Goal: Task Accomplishment & Management: Manage account settings

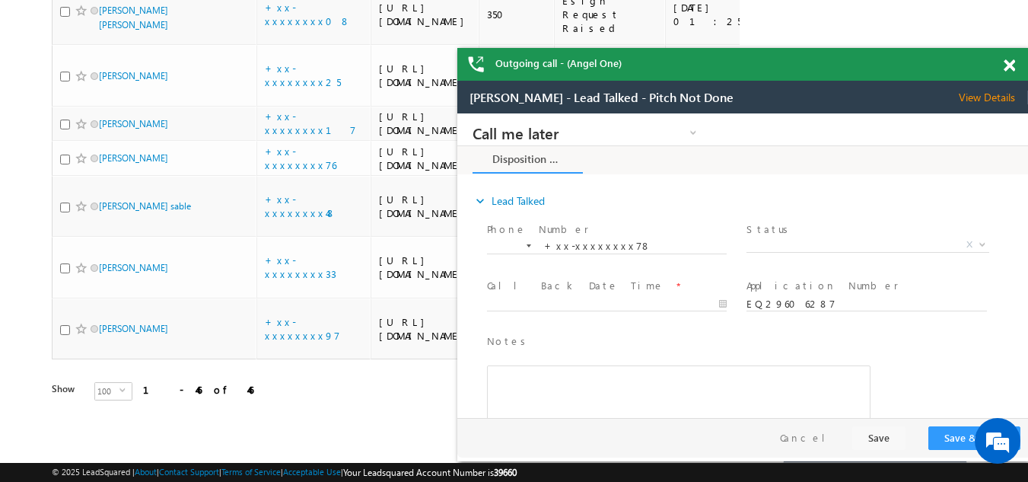
scroll to position [3237, 0]
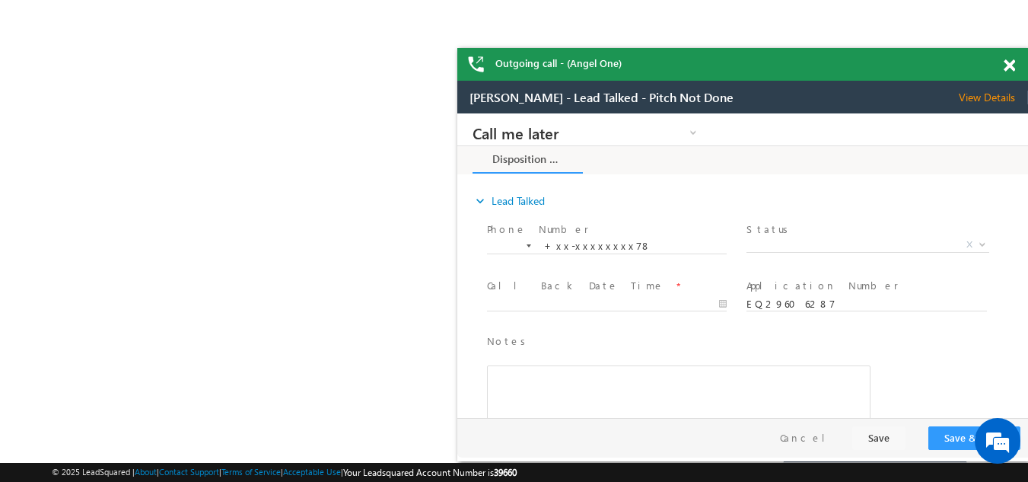
click at [1010, 62] on span at bounding box center [1009, 65] width 11 height 13
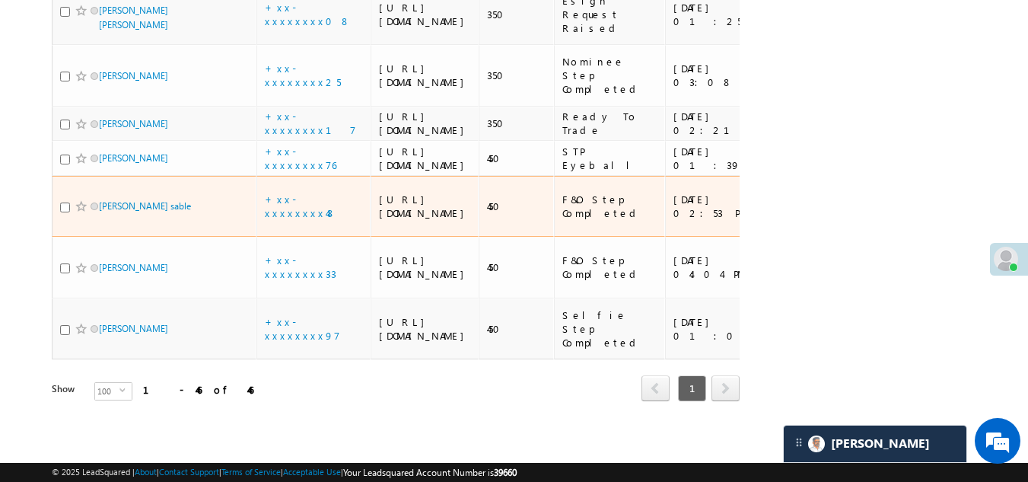
scroll to position [3541, 0]
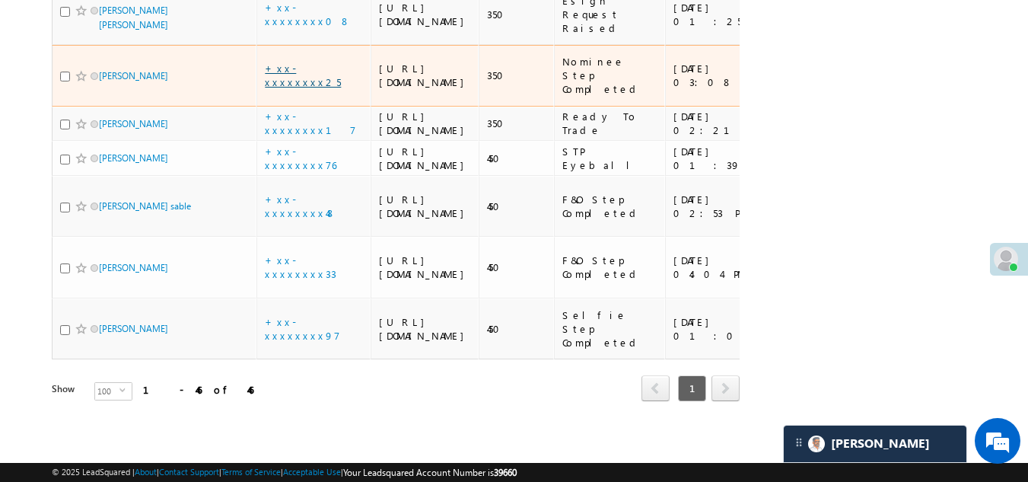
click at [301, 88] on link "+xx-xxxxxxxx25" at bounding box center [303, 75] width 76 height 27
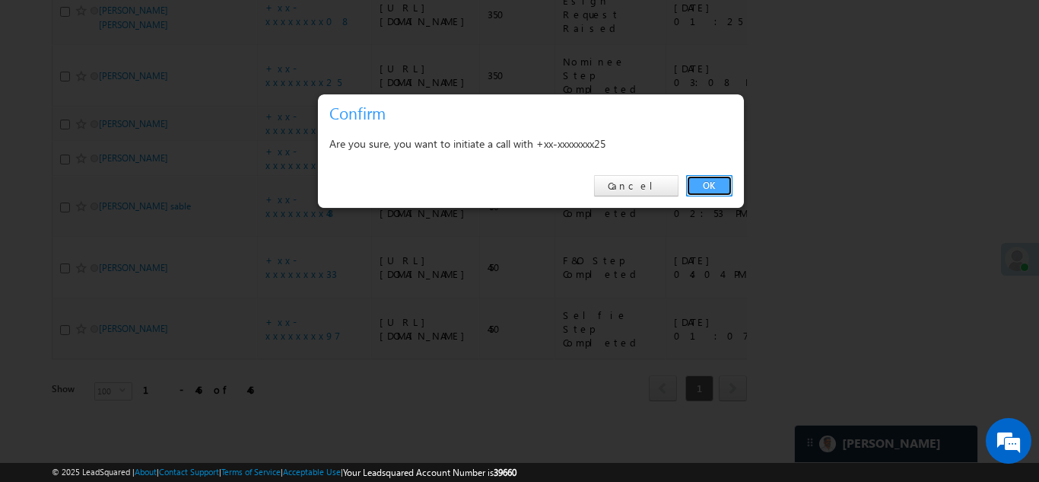
click at [708, 179] on link "OK" at bounding box center [709, 185] width 46 height 21
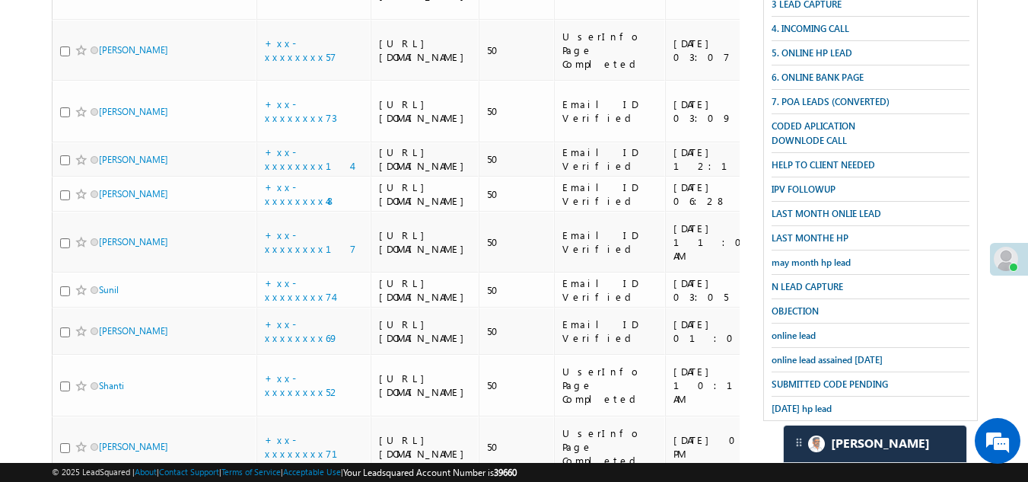
scroll to position [457, 0]
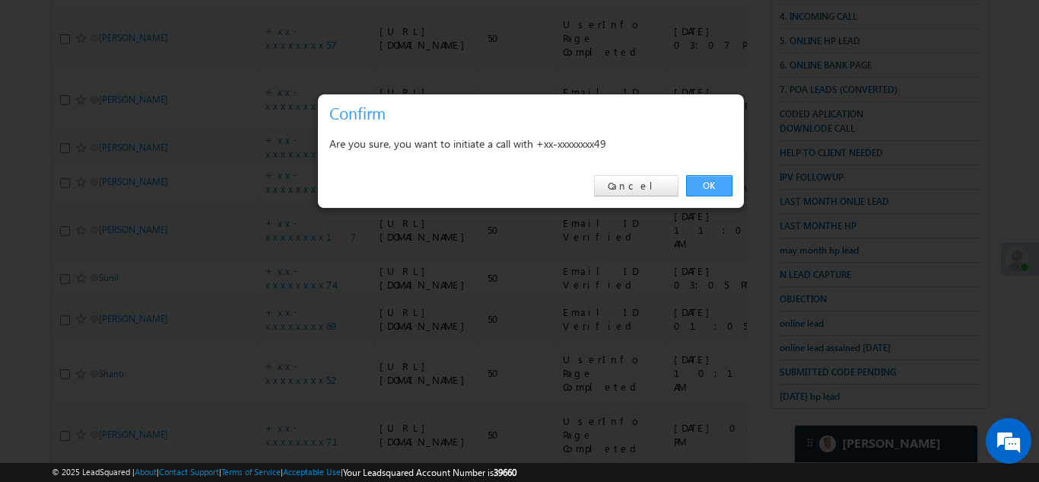
click at [707, 183] on link "OK" at bounding box center [709, 185] width 46 height 21
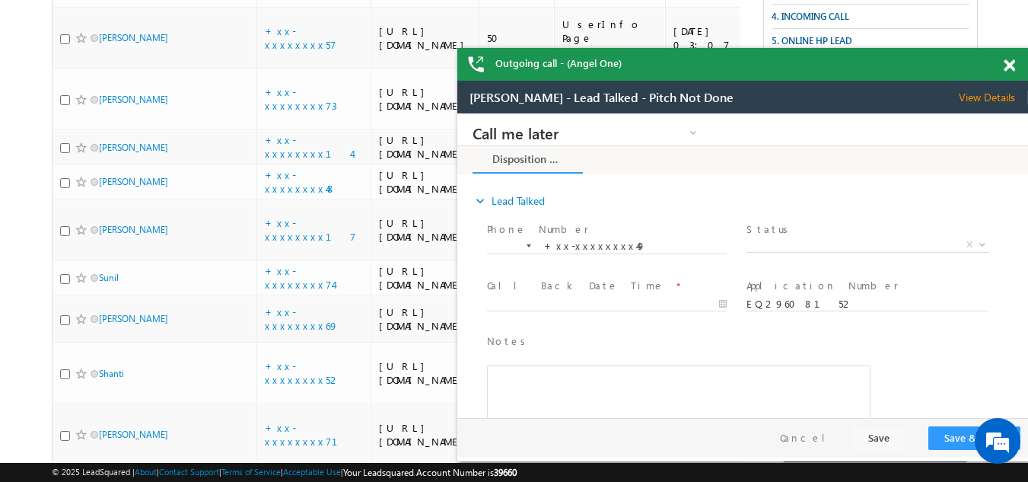
scroll to position [0, 0]
click at [980, 94] on span "View Details" at bounding box center [993, 98] width 69 height 14
click at [1007, 68] on span at bounding box center [1009, 65] width 11 height 13
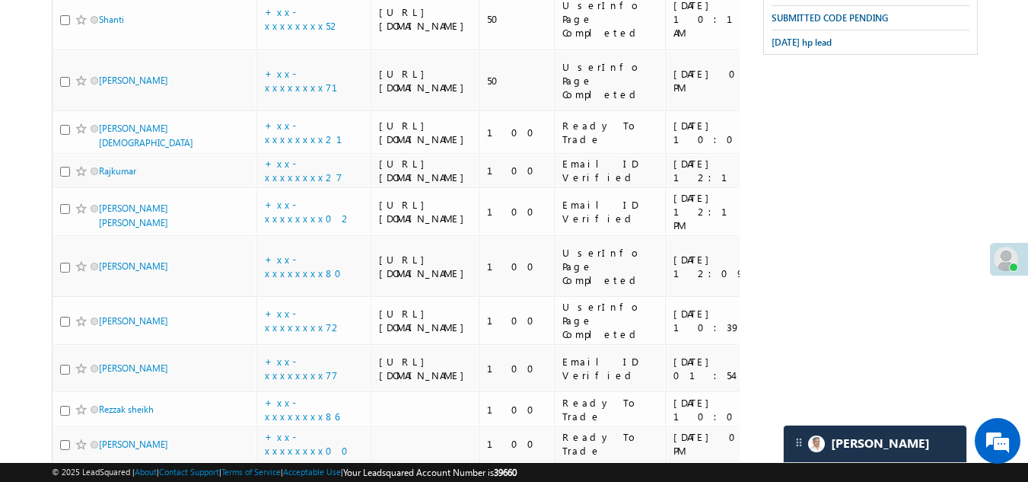
scroll to position [837, 0]
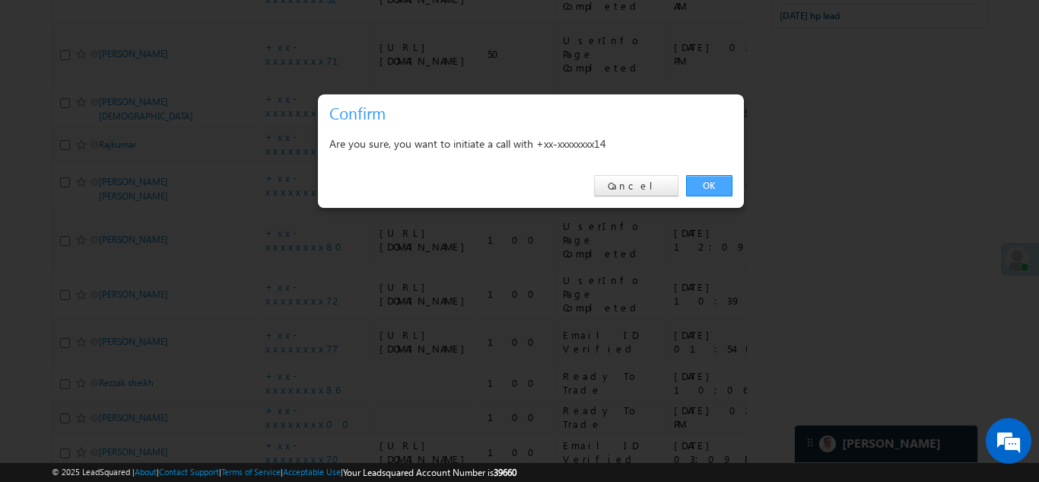
click at [702, 183] on link "OK" at bounding box center [709, 185] width 46 height 21
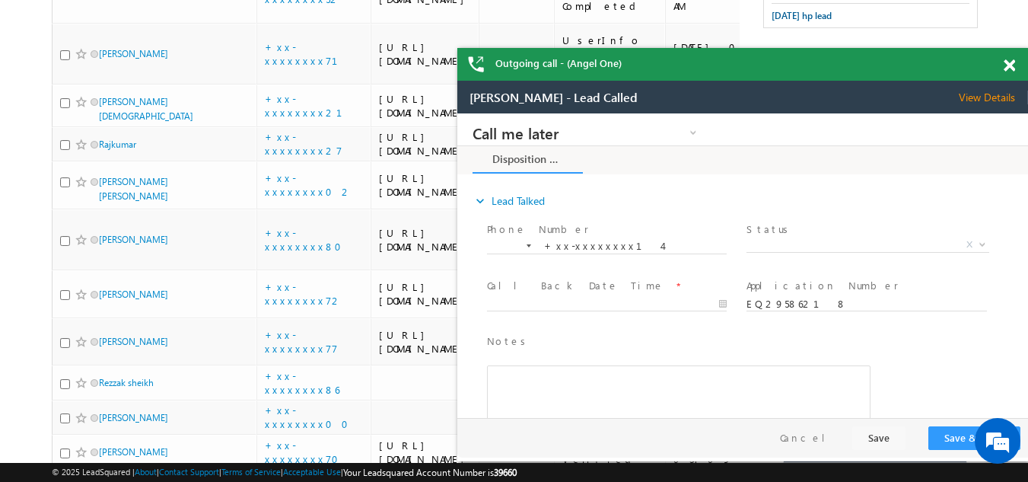
scroll to position [0, 0]
click at [1007, 64] on span at bounding box center [1009, 65] width 11 height 13
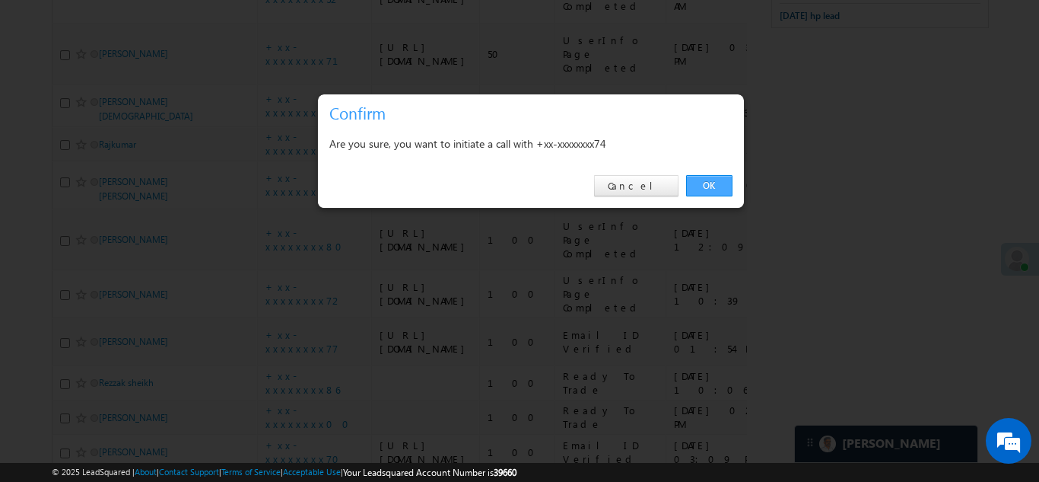
click at [706, 181] on link "OK" at bounding box center [709, 185] width 46 height 21
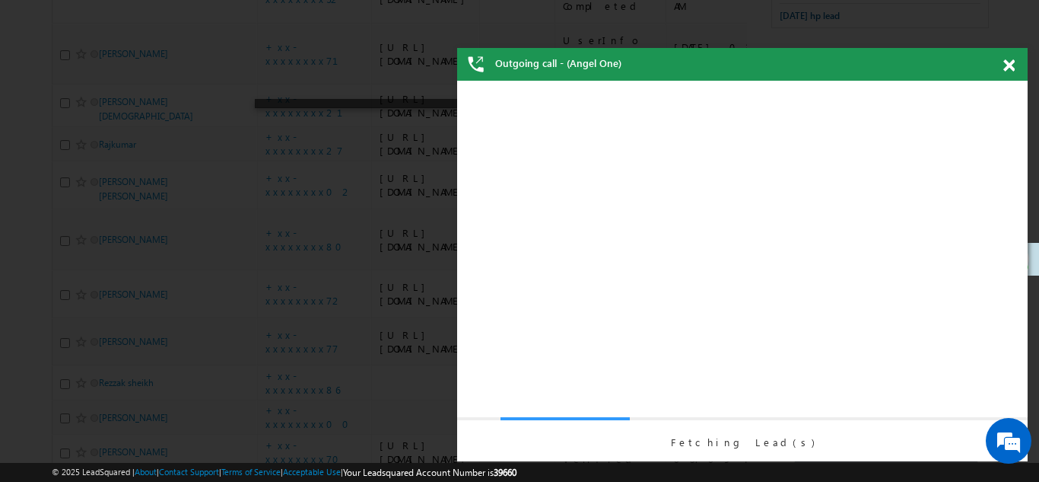
click at [1009, 64] on span at bounding box center [1009, 65] width 11 height 13
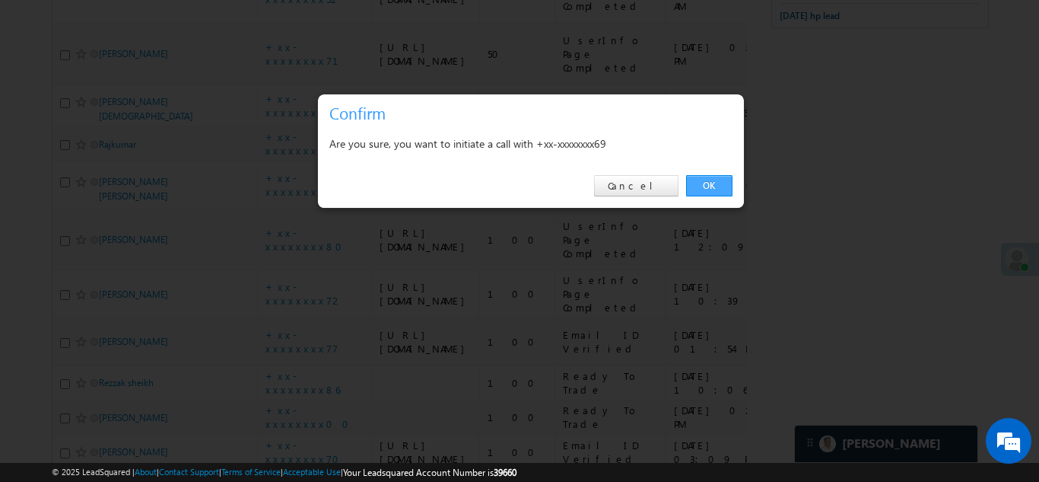
click at [711, 181] on link "OK" at bounding box center [709, 185] width 46 height 21
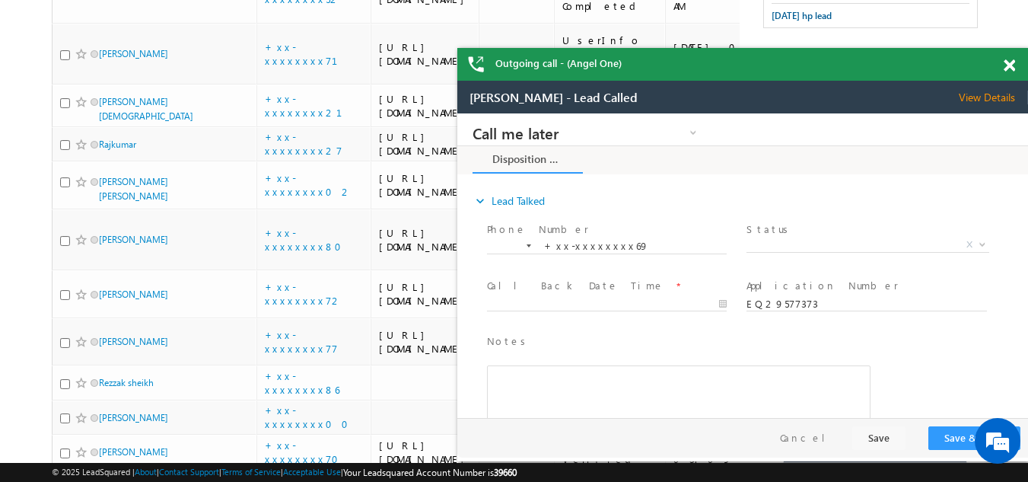
click at [1009, 69] on span at bounding box center [1009, 65] width 11 height 13
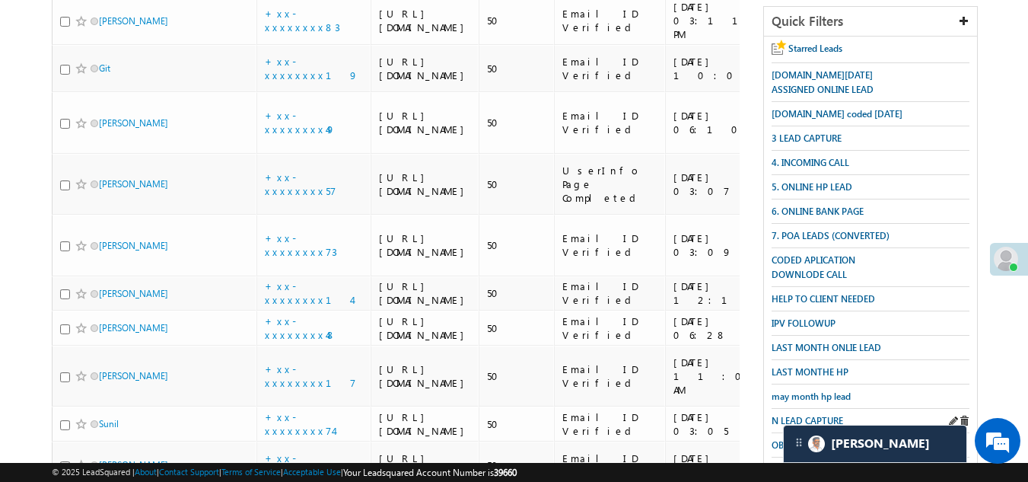
scroll to position [457, 0]
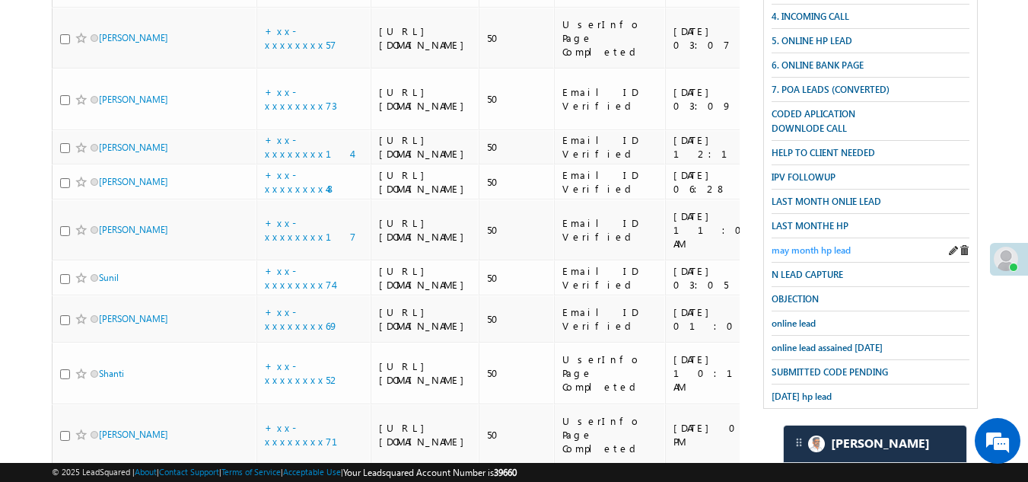
click at [810, 244] on span "may month hp lead" at bounding box center [811, 249] width 79 height 11
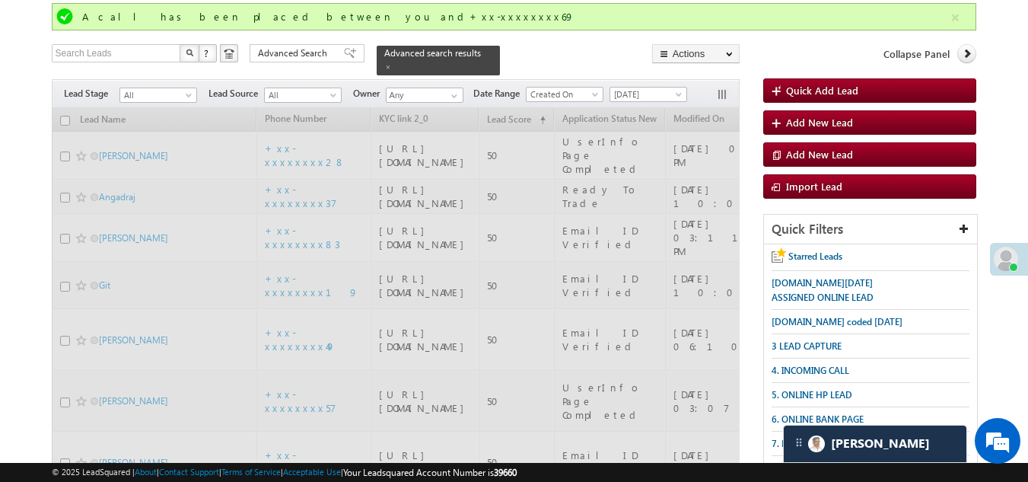
scroll to position [0, 0]
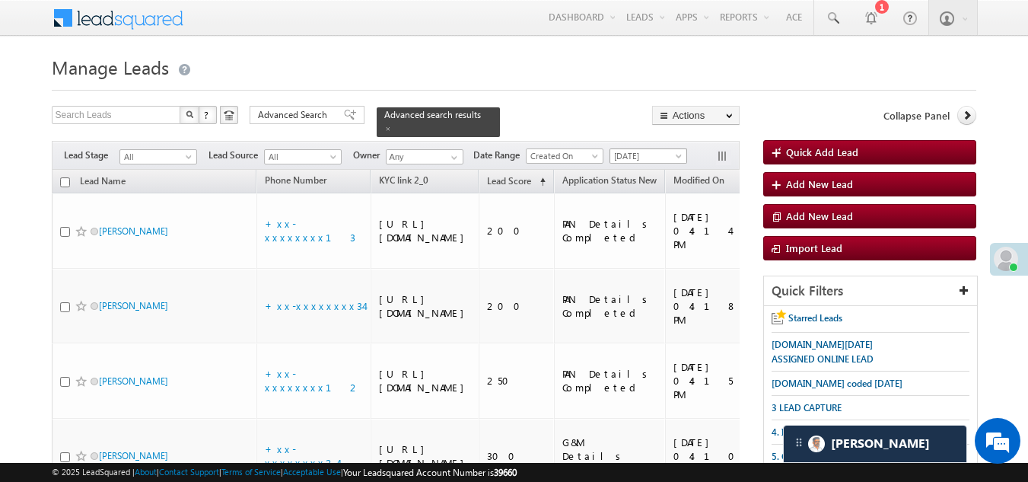
click at [635, 149] on span "Yesterday" at bounding box center [646, 156] width 72 height 14
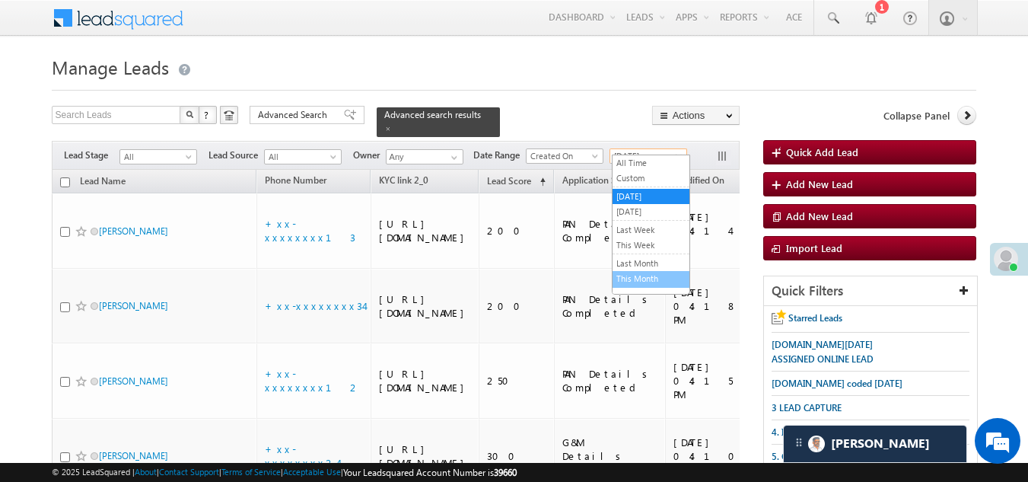
click at [639, 277] on link "This Month" at bounding box center [650, 279] width 77 height 14
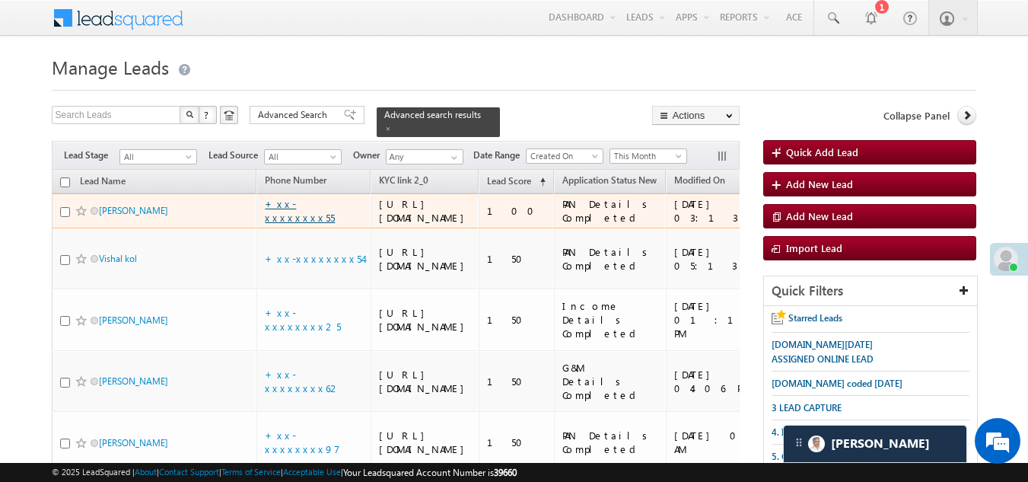
click at [298, 224] on link "+xx-xxxxxxxx55" at bounding box center [300, 210] width 70 height 27
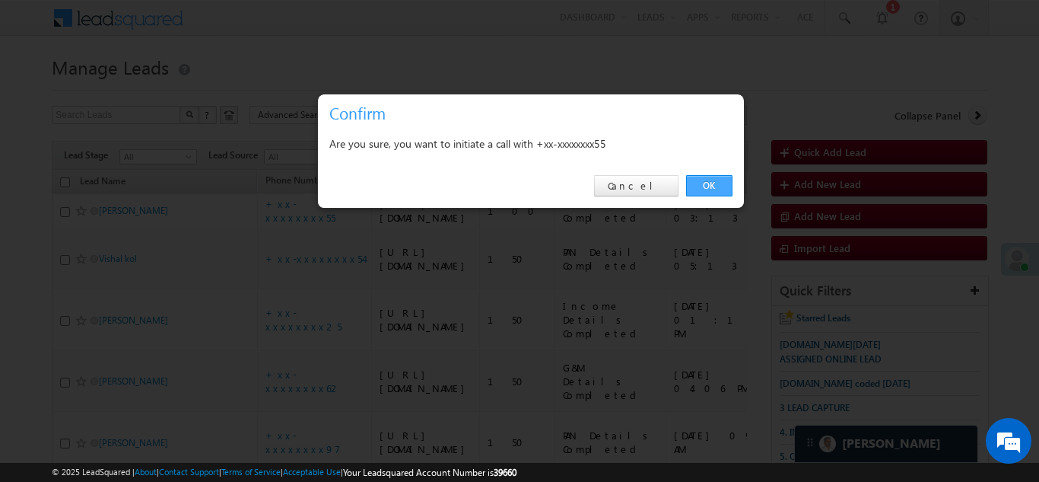
click at [708, 182] on link "OK" at bounding box center [709, 185] width 46 height 21
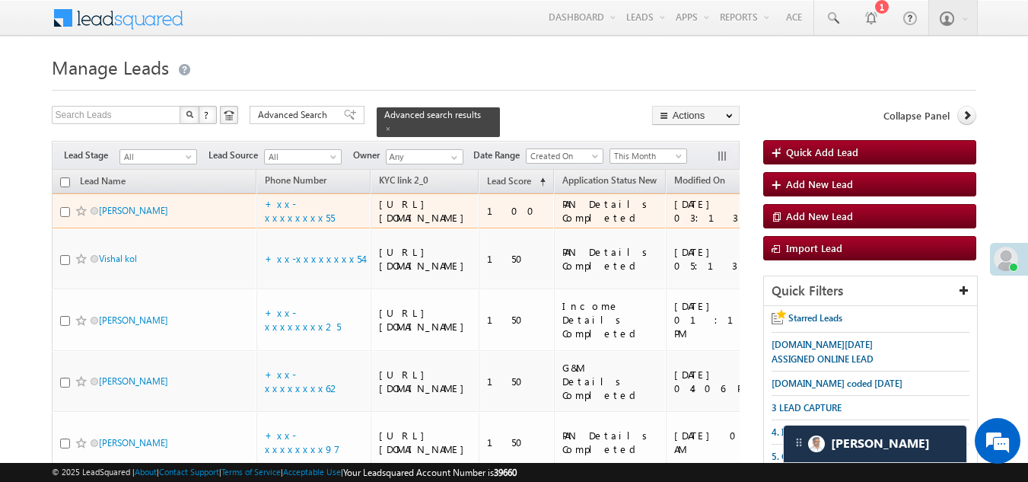
click at [61, 217] on input "checkbox" at bounding box center [65, 212] width 10 height 10
checkbox input "true"
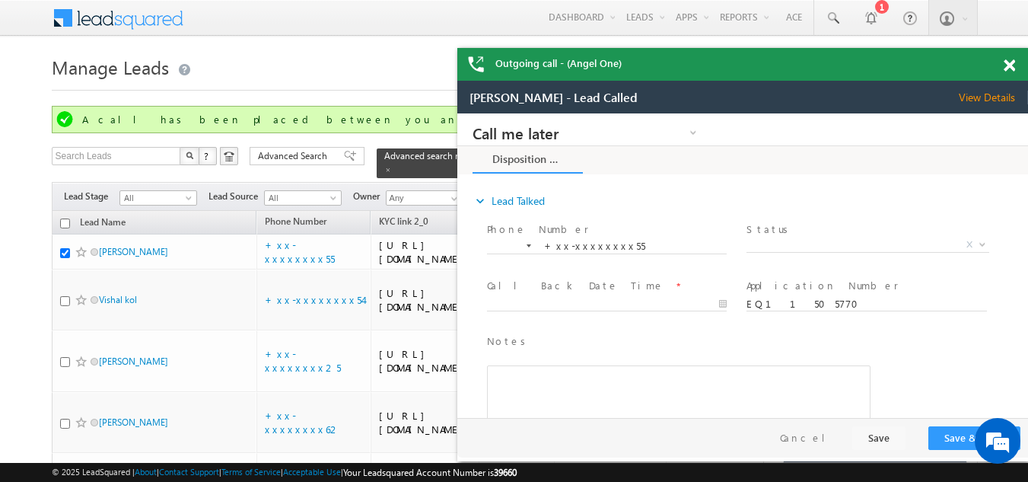
click at [1011, 62] on span at bounding box center [1009, 65] width 11 height 13
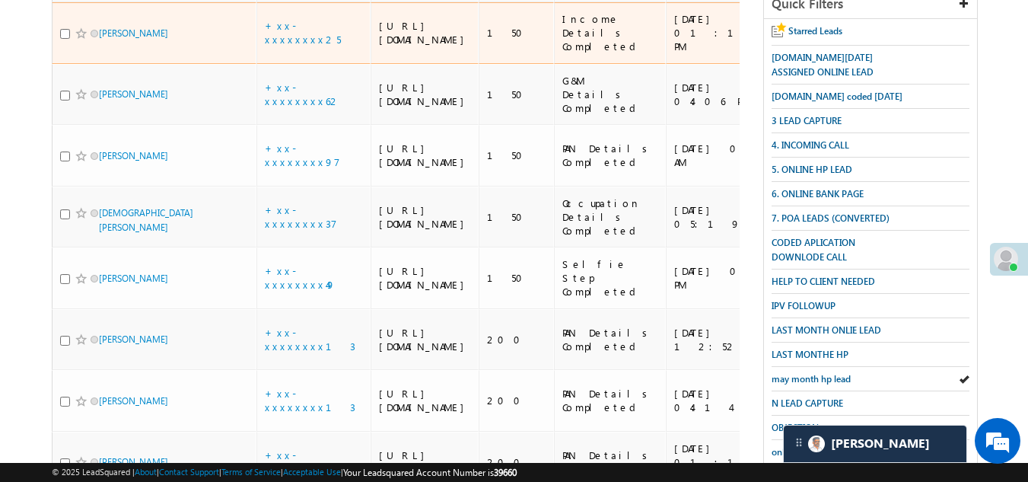
scroll to position [380, 0]
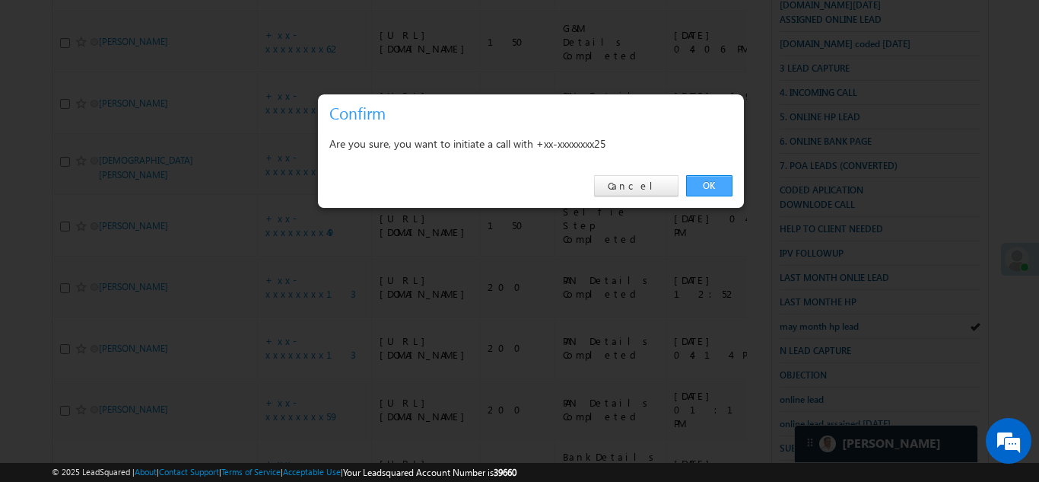
click at [709, 181] on link "OK" at bounding box center [709, 185] width 46 height 21
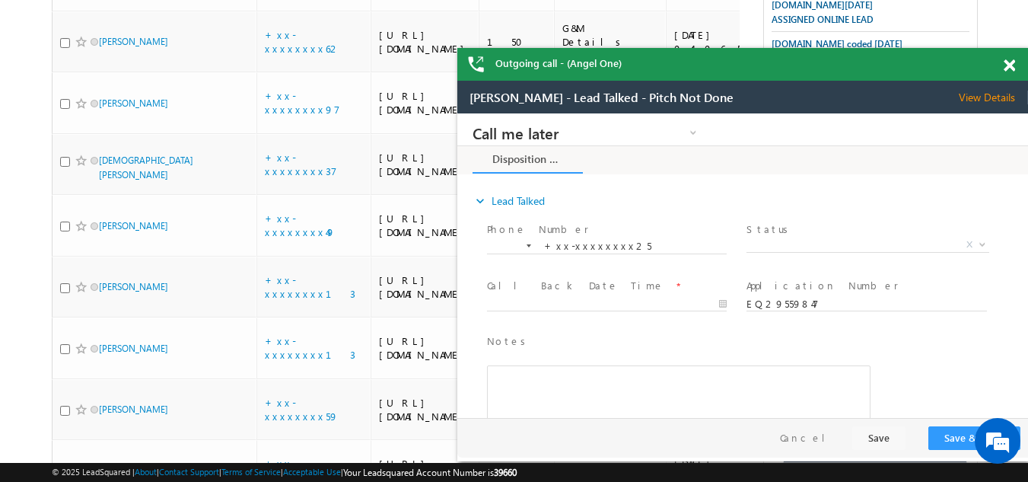
scroll to position [0, 0]
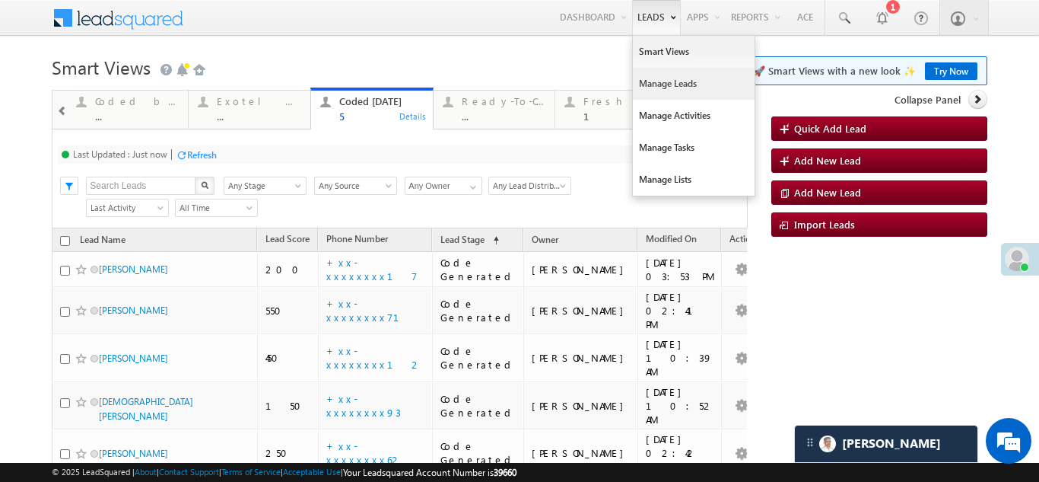
click at [641, 84] on link "Manage Leads" at bounding box center [694, 84] width 122 height 32
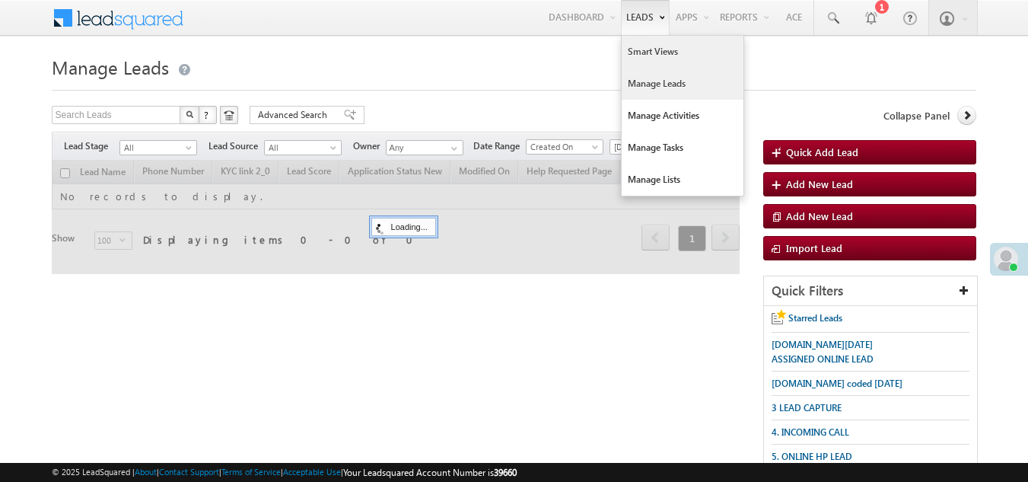
click at [643, 54] on link "Smart Views" at bounding box center [683, 52] width 122 height 32
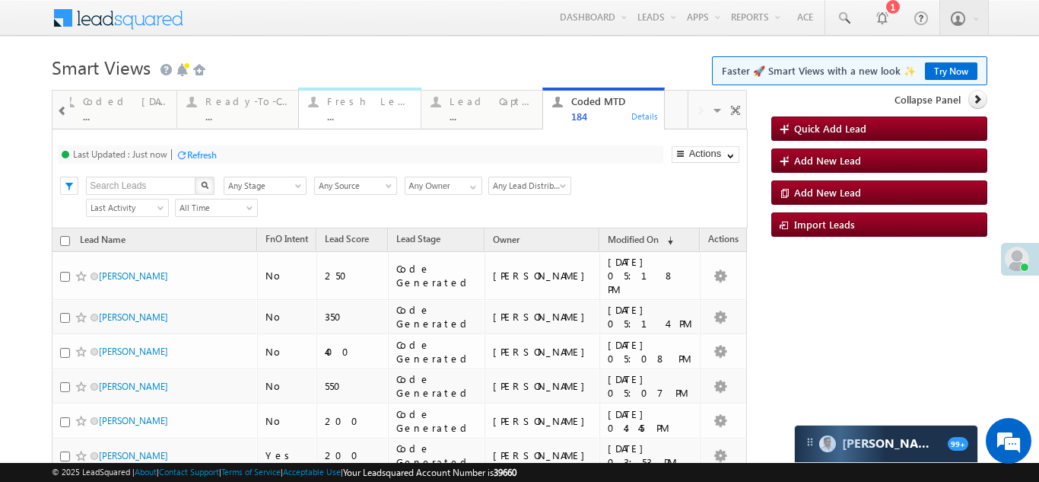
click at [356, 103] on div "Fresh Leads" at bounding box center [369, 101] width 84 height 12
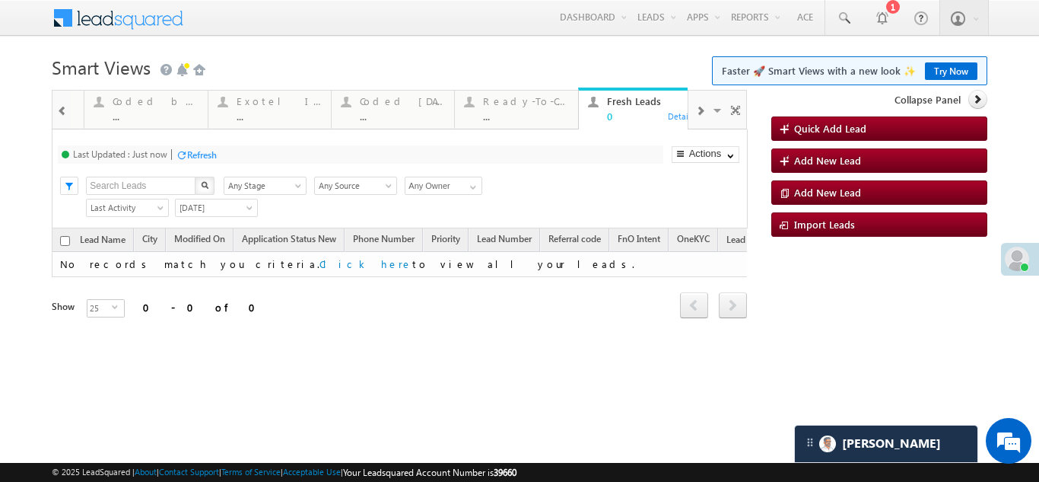
click at [704, 107] on span at bounding box center [699, 111] width 9 height 12
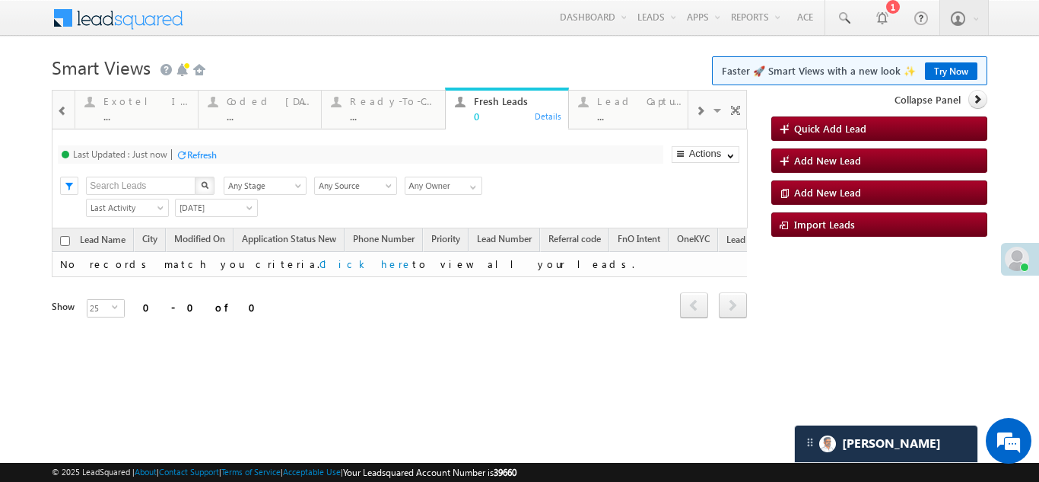
click at [704, 107] on span at bounding box center [699, 111] width 9 height 12
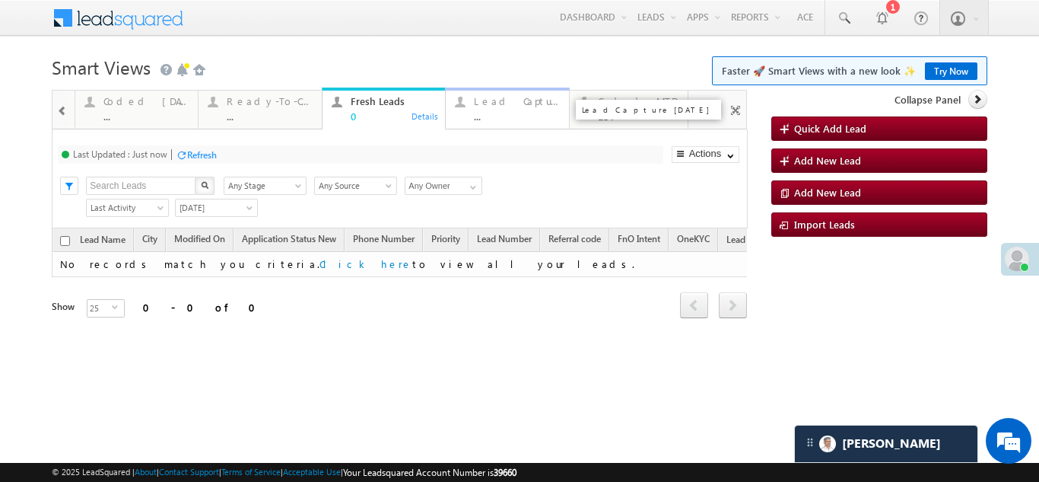
click at [499, 107] on div "Lead Capture Today ..." at bounding box center [516, 107] width 85 height 30
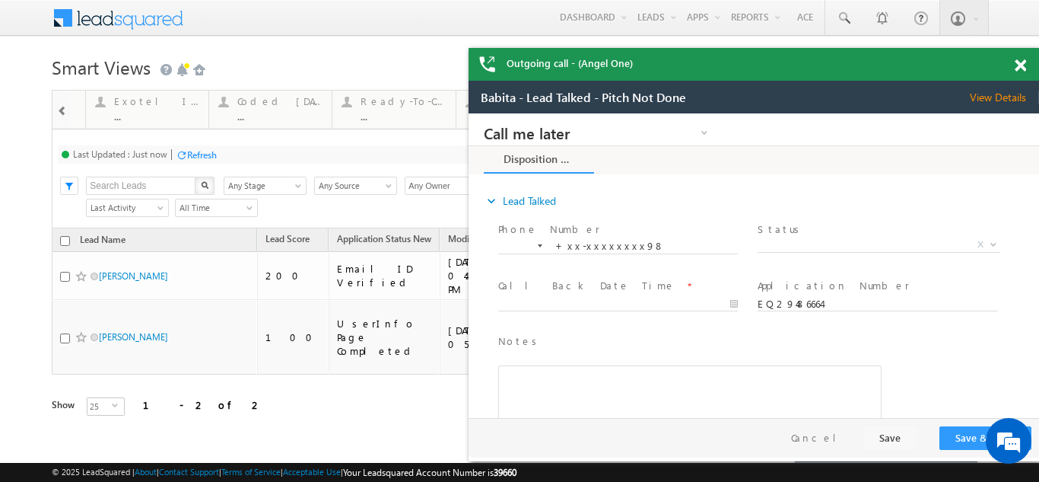
click at [1020, 66] on span at bounding box center [1020, 65] width 11 height 13
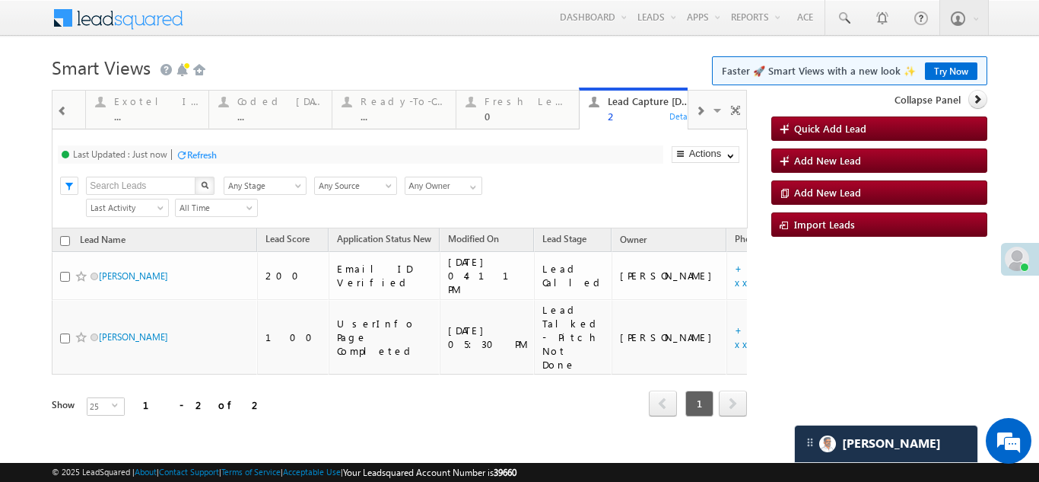
click at [699, 109] on span at bounding box center [699, 111] width 9 height 12
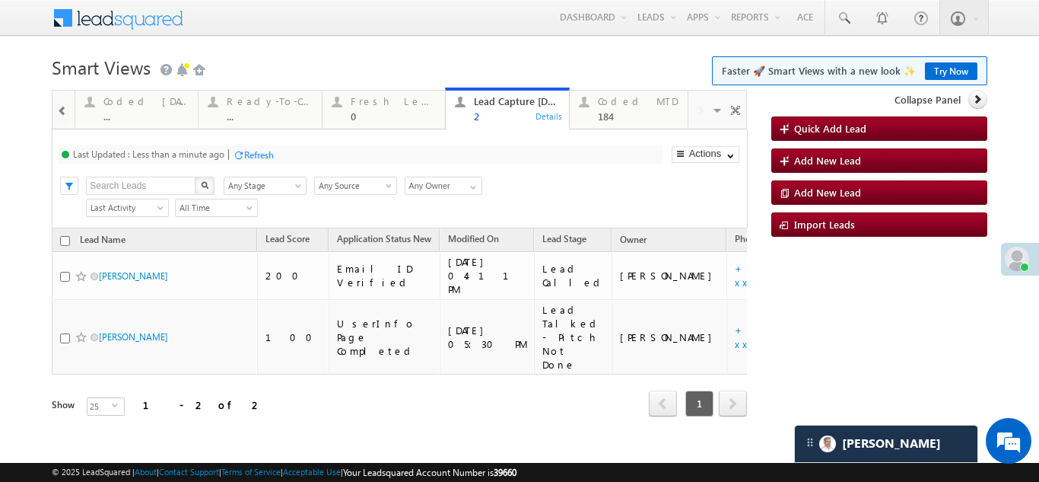
click at [57, 112] on span at bounding box center [62, 111] width 11 height 12
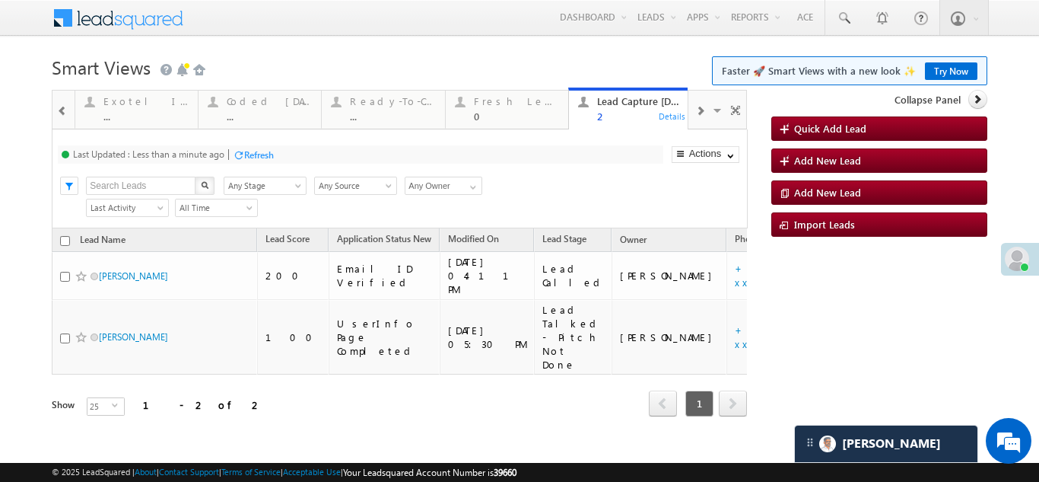
click at [57, 113] on span at bounding box center [62, 111] width 11 height 12
click at [57, 114] on span at bounding box center [62, 111] width 11 height 12
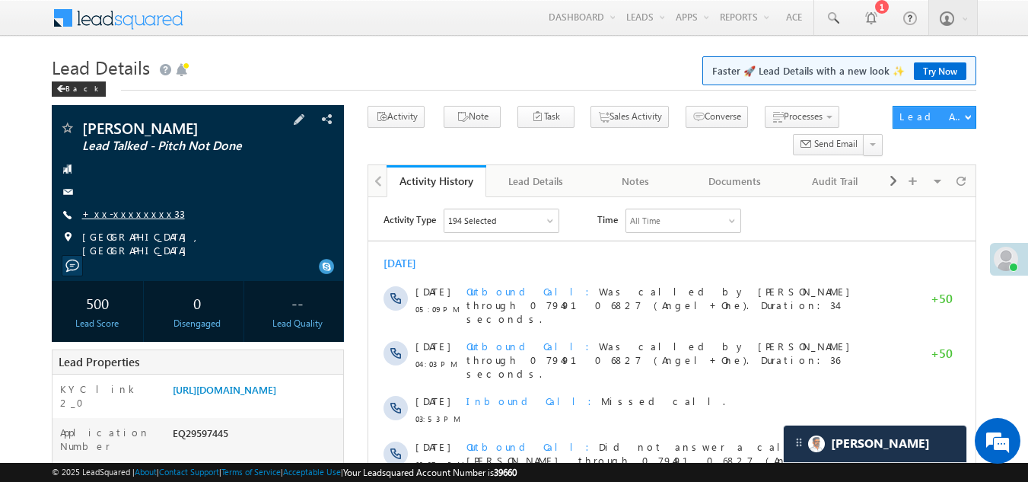
click at [134, 213] on link "+xx-xxxxxxxx33" at bounding box center [133, 213] width 103 height 13
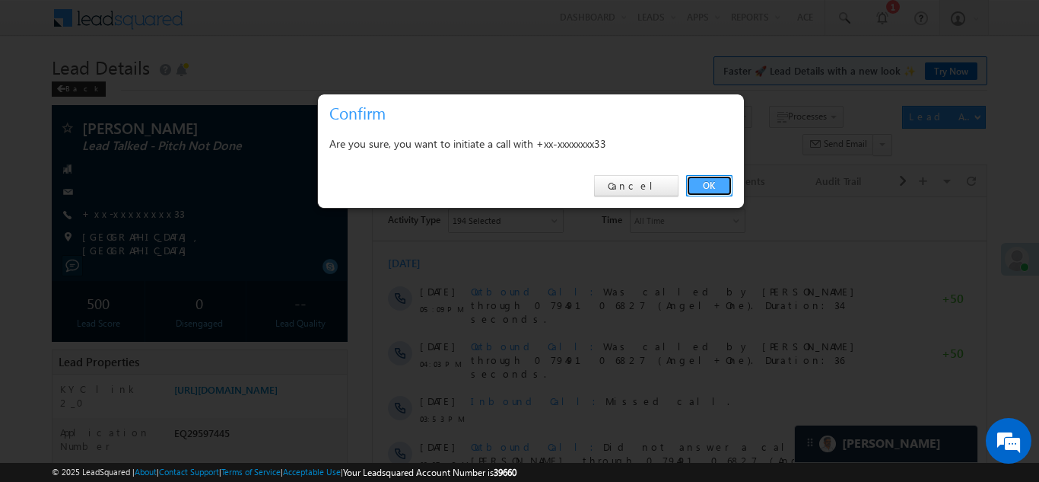
click at [703, 180] on link "OK" at bounding box center [709, 185] width 46 height 21
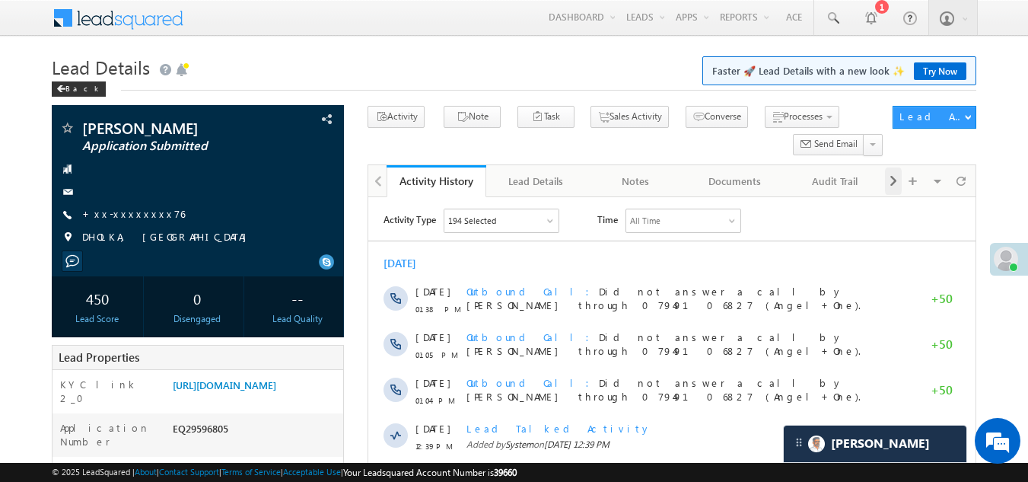
click at [891, 179] on span at bounding box center [893, 180] width 9 height 27
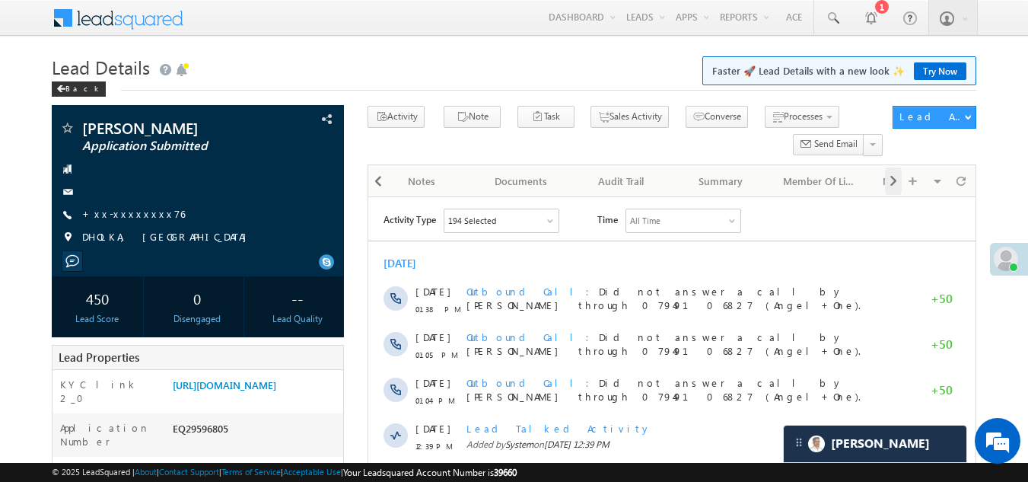
click at [892, 178] on span at bounding box center [893, 180] width 9 height 27
click at [892, 177] on span at bounding box center [893, 180] width 9 height 27
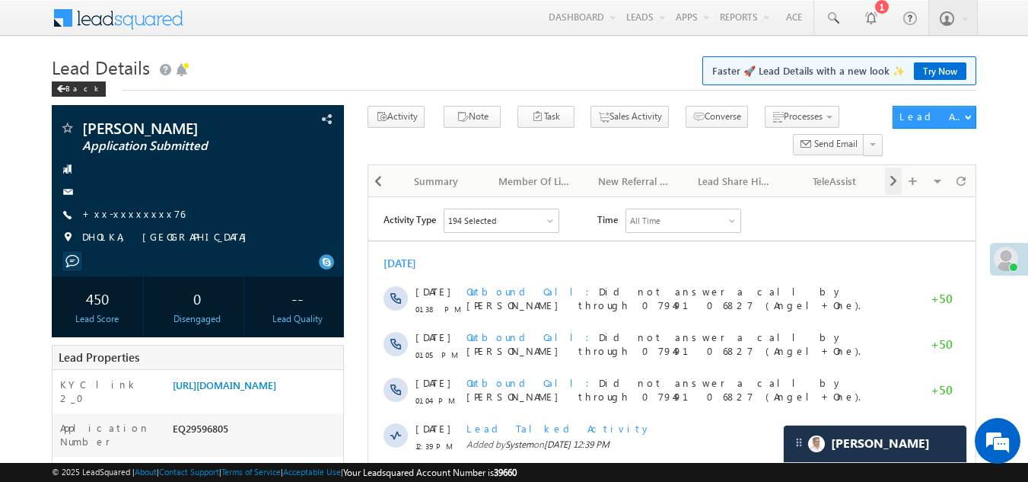
click at [892, 177] on span at bounding box center [893, 180] width 9 height 27
click at [893, 181] on span at bounding box center [893, 180] width 9 height 27
click at [893, 181] on div "Visible Tabs Activity History Default Lead Details Default Notes Default Docume…" at bounding box center [929, 180] width 88 height 30
click at [413, 180] on div "New Referral Leads" at bounding box center [436, 181] width 74 height 18
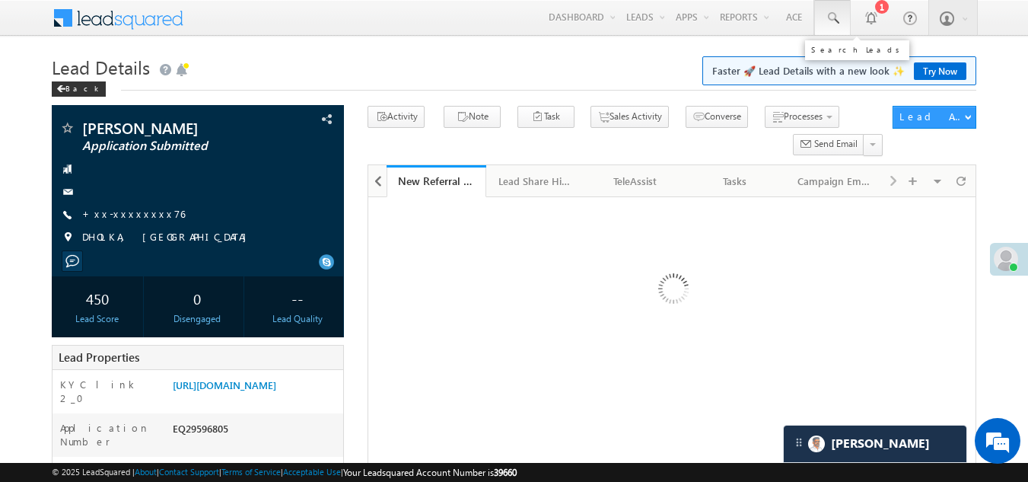
click at [834, 18] on span at bounding box center [832, 18] width 15 height 15
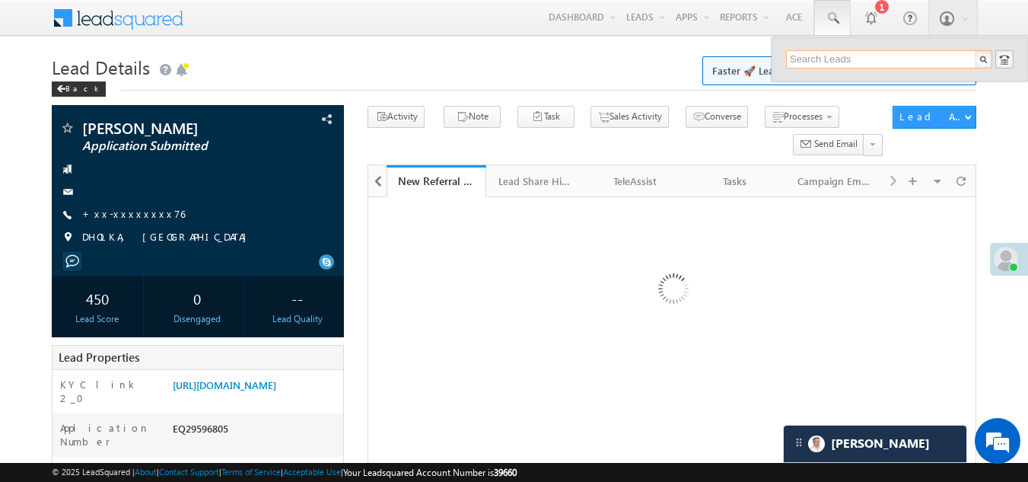
paste input "6001901303"
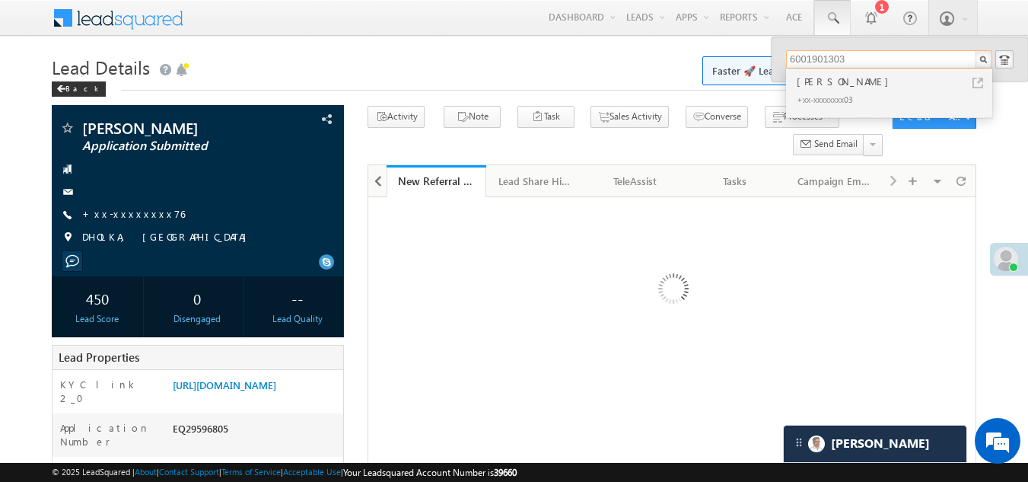
type input "6001901303"
click at [820, 87] on div "[PERSON_NAME]" at bounding box center [896, 81] width 204 height 17
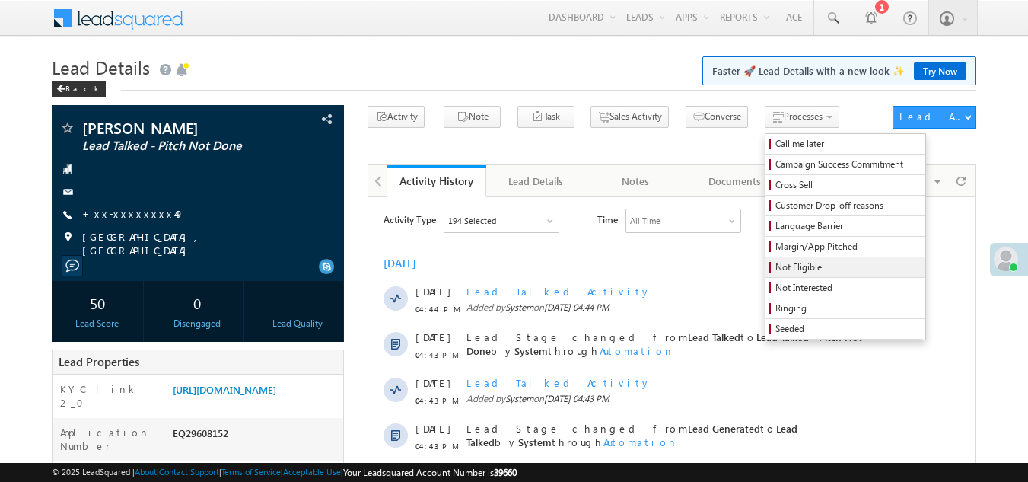
click at [775, 268] on span "Not Eligible" at bounding box center [847, 267] width 145 height 14
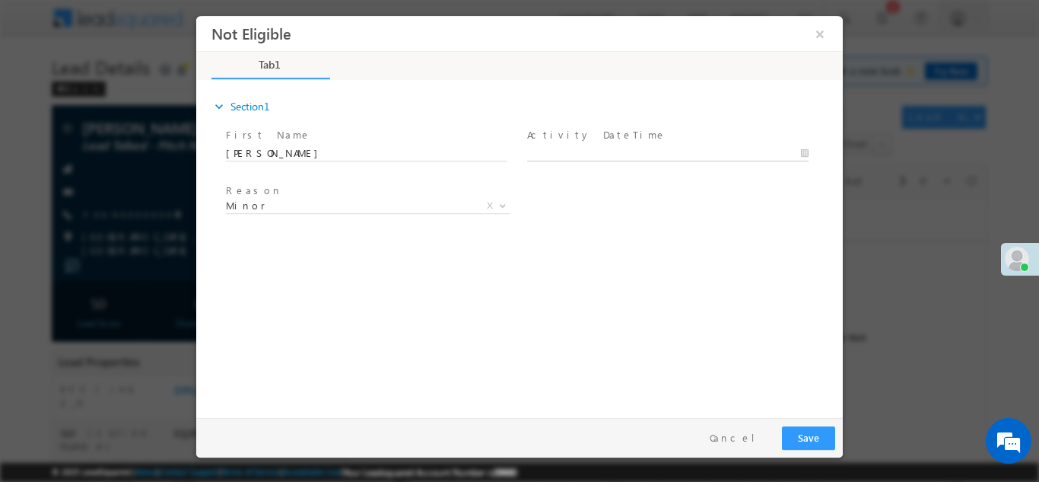
type input "09/27/25 5:41 PM"
click at [596, 151] on input "09/27/25 5:41 PM" at bounding box center [668, 152] width 282 height 15
click at [808, 434] on button "Save" at bounding box center [808, 437] width 53 height 24
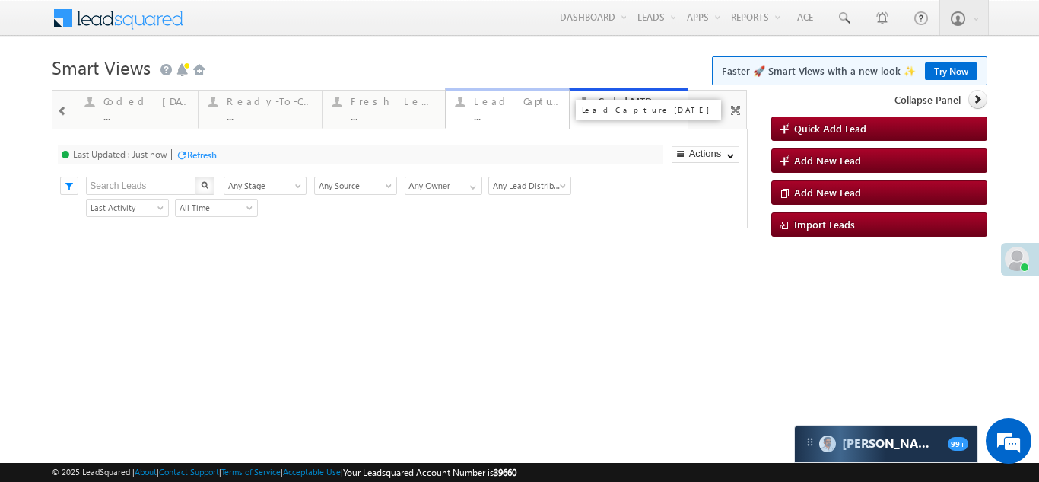
click at [514, 106] on div "Lead Capture [DATE]" at bounding box center [516, 101] width 85 height 12
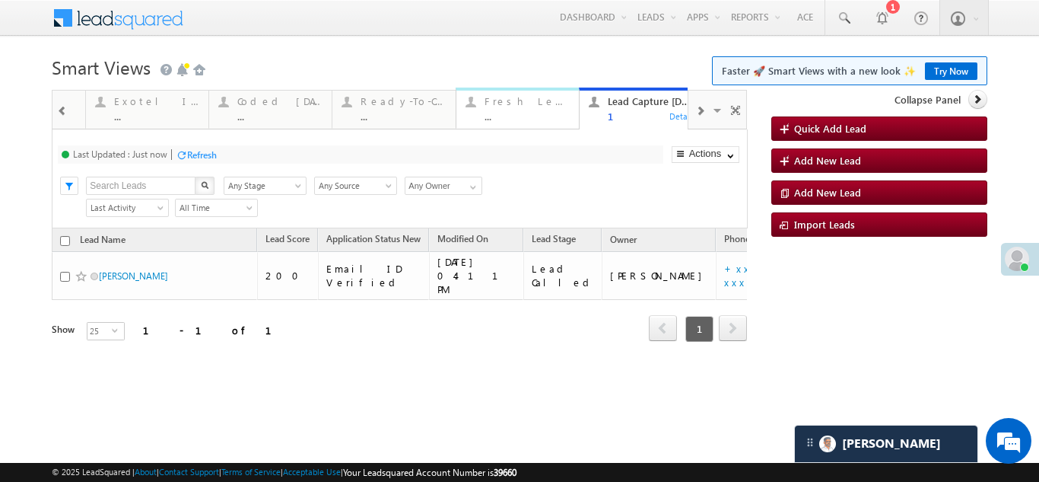
click at [501, 107] on div "Fresh Leads ..." at bounding box center [527, 107] width 85 height 30
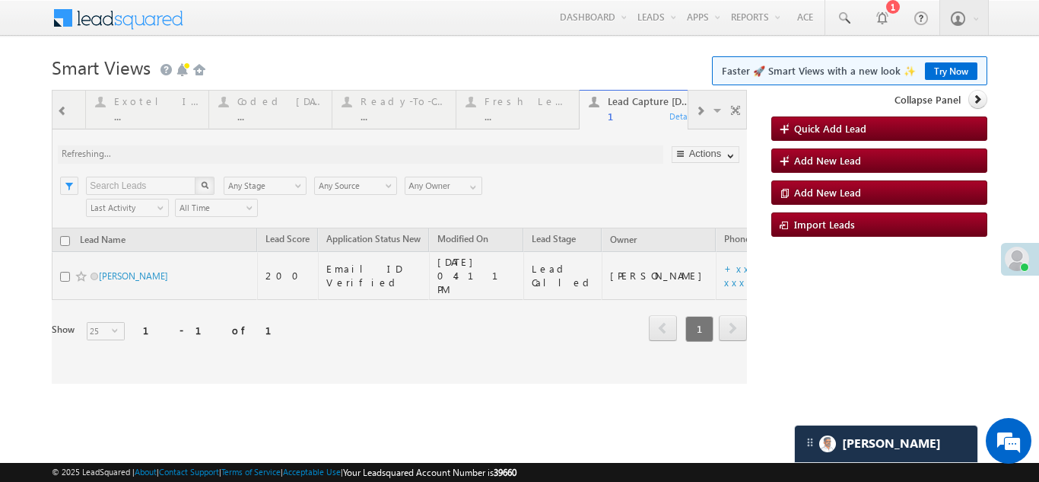
click at [523, 107] on div at bounding box center [399, 237] width 695 height 294
click at [506, 110] on div at bounding box center [399, 237] width 695 height 294
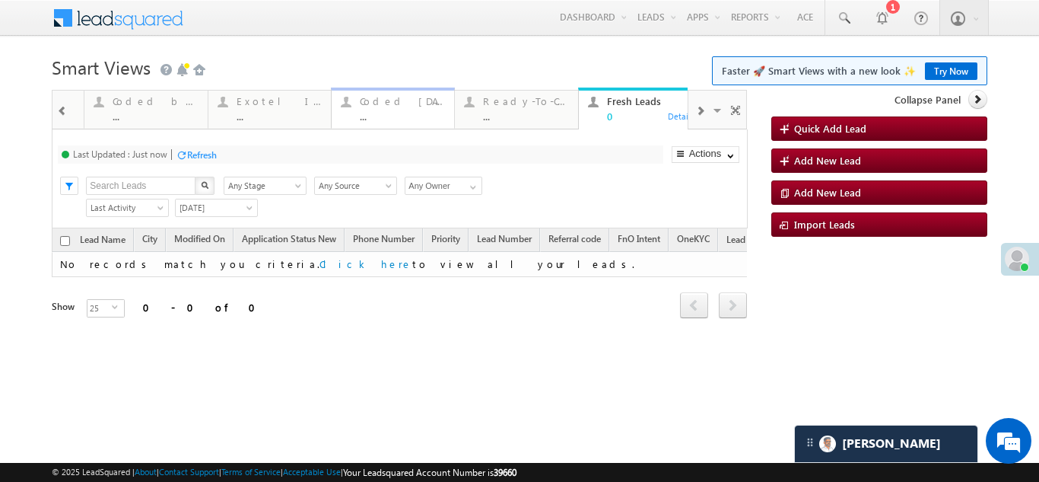
click at [389, 109] on div "Coded Today ..." at bounding box center [402, 107] width 85 height 30
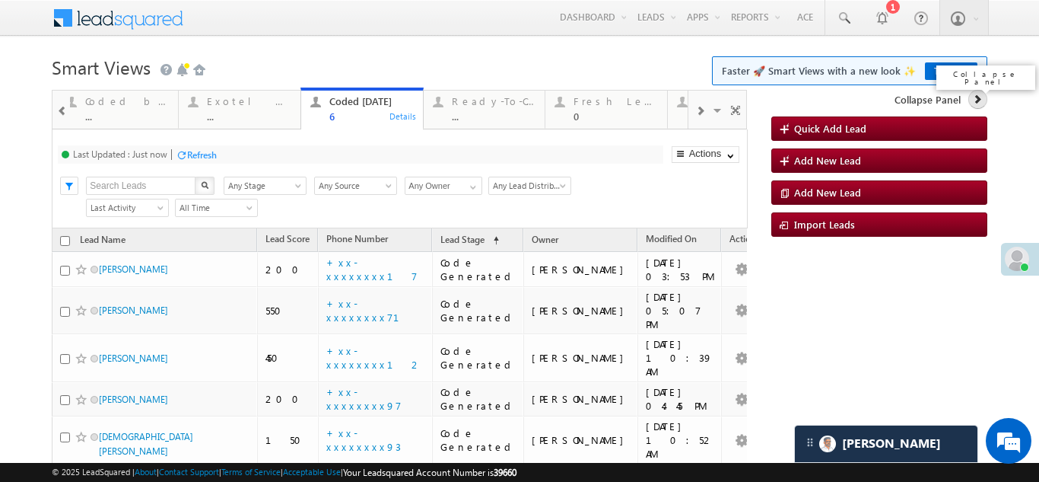
click at [972, 99] on icon at bounding box center [977, 99] width 11 height 11
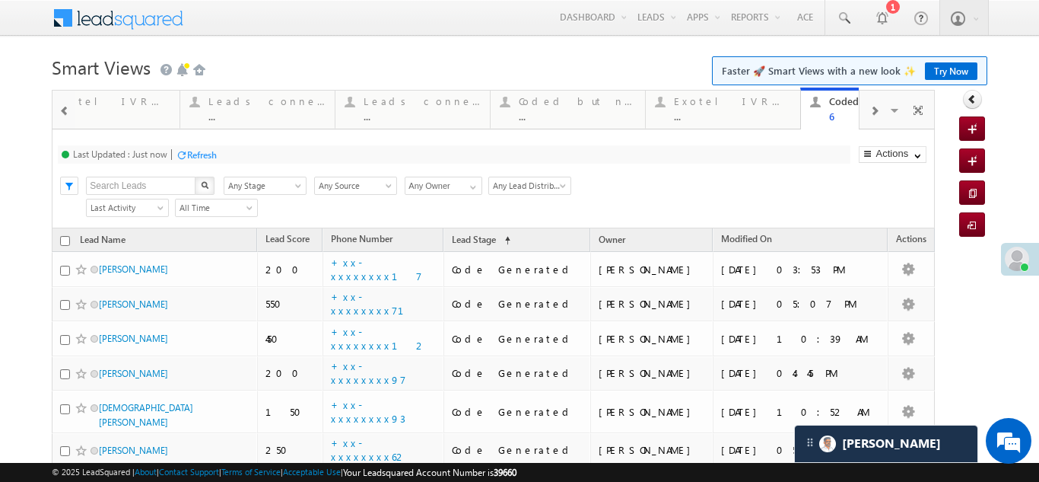
click at [870, 110] on span at bounding box center [874, 111] width 9 height 12
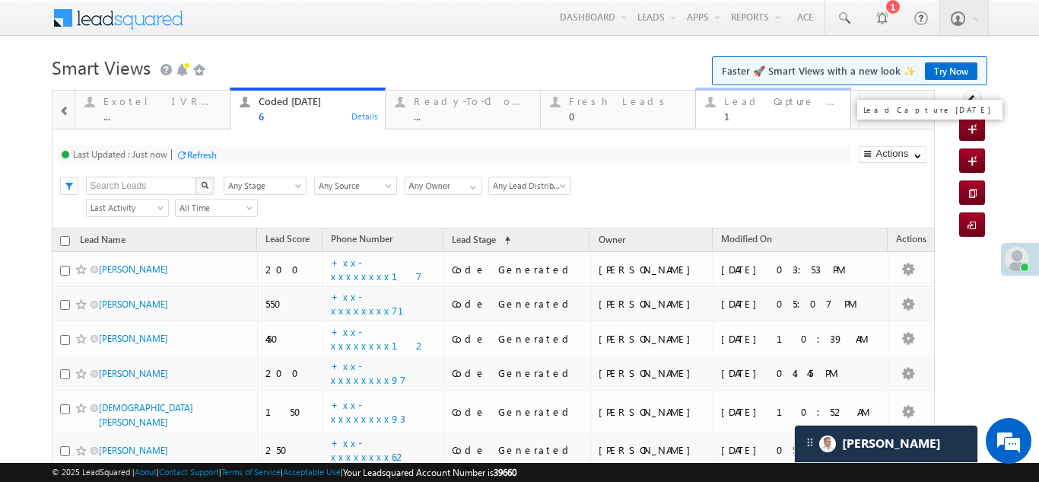
click at [757, 106] on div "Lead Capture Today" at bounding box center [782, 101] width 117 height 12
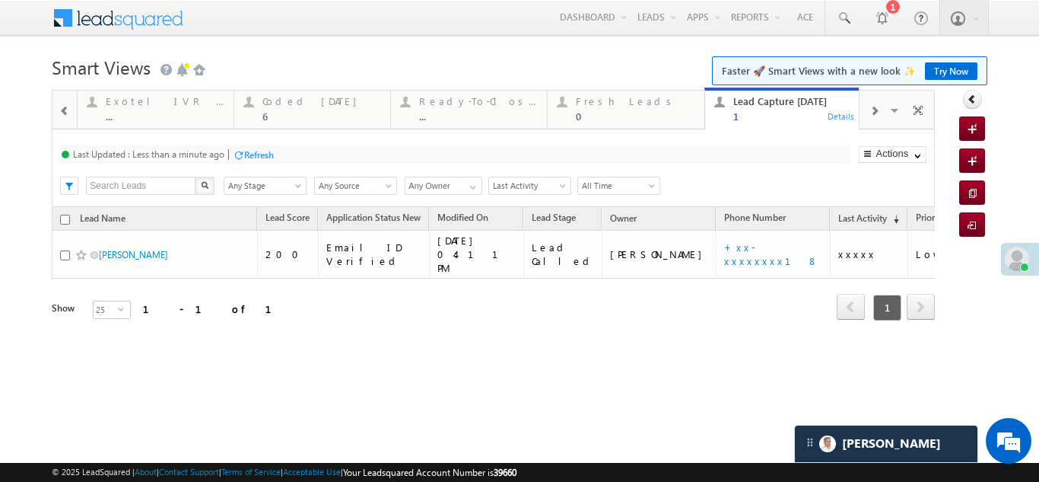
click at [258, 156] on div "Refresh" at bounding box center [259, 154] width 30 height 11
click at [288, 102] on div "Coded Today" at bounding box center [321, 101] width 119 height 12
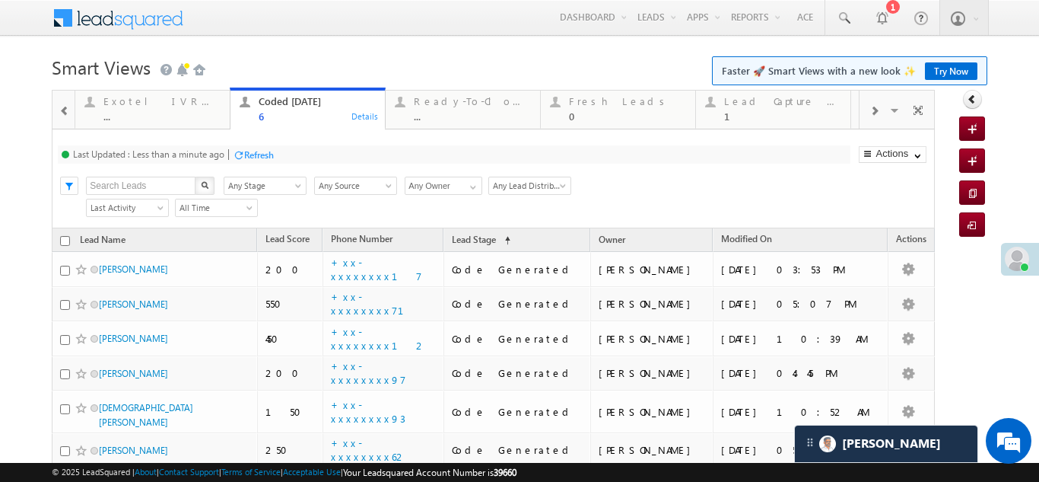
click at [250, 149] on div "Refresh" at bounding box center [259, 154] width 30 height 11
click at [197, 157] on div "Refresh" at bounding box center [202, 154] width 30 height 11
click at [756, 101] on div "Lead Capture Today" at bounding box center [782, 101] width 117 height 12
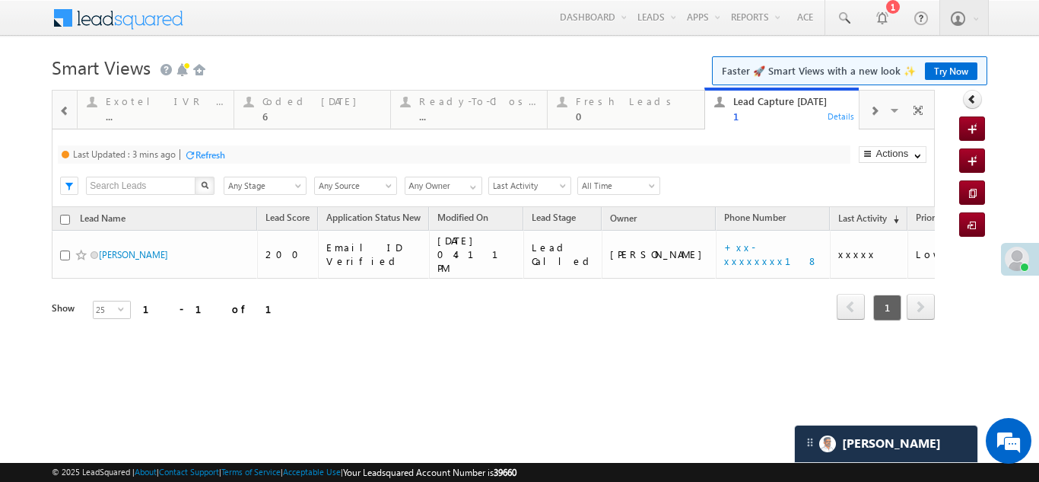
click at [218, 158] on div "Refresh" at bounding box center [211, 154] width 30 height 11
click at [290, 107] on div "Coded Today" at bounding box center [321, 101] width 119 height 12
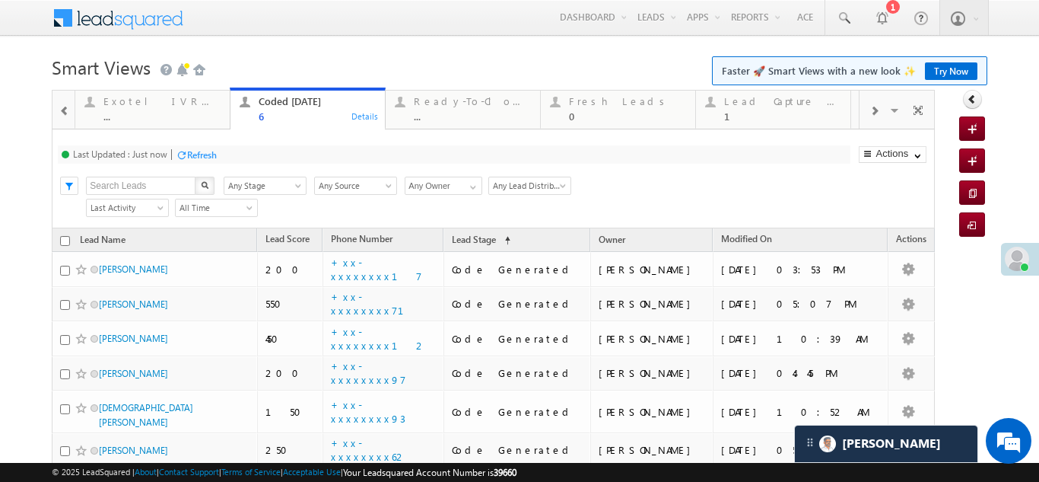
click at [211, 154] on div "Refresh" at bounding box center [202, 154] width 30 height 11
click at [606, 103] on div "Fresh Leads" at bounding box center [627, 101] width 117 height 12
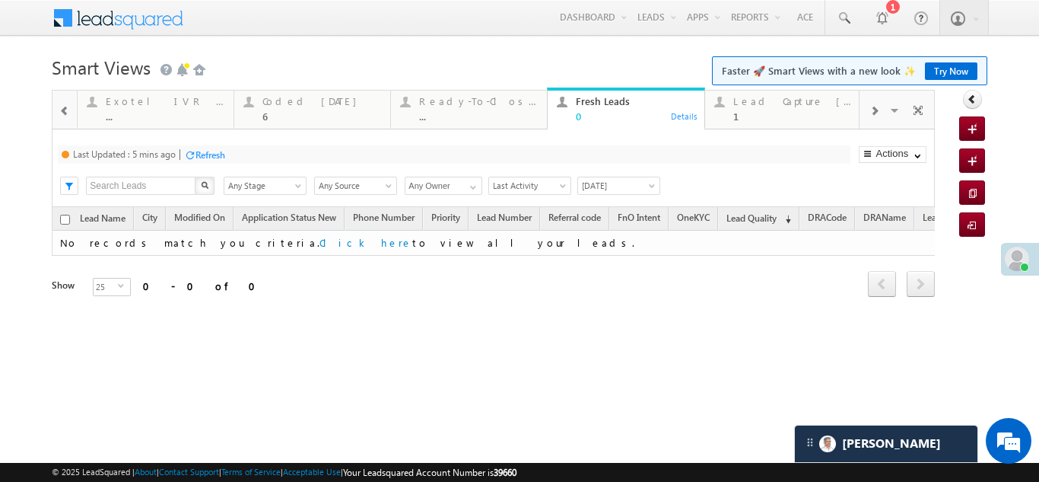
click at [606, 101] on div "Fresh Leads" at bounding box center [635, 101] width 119 height 12
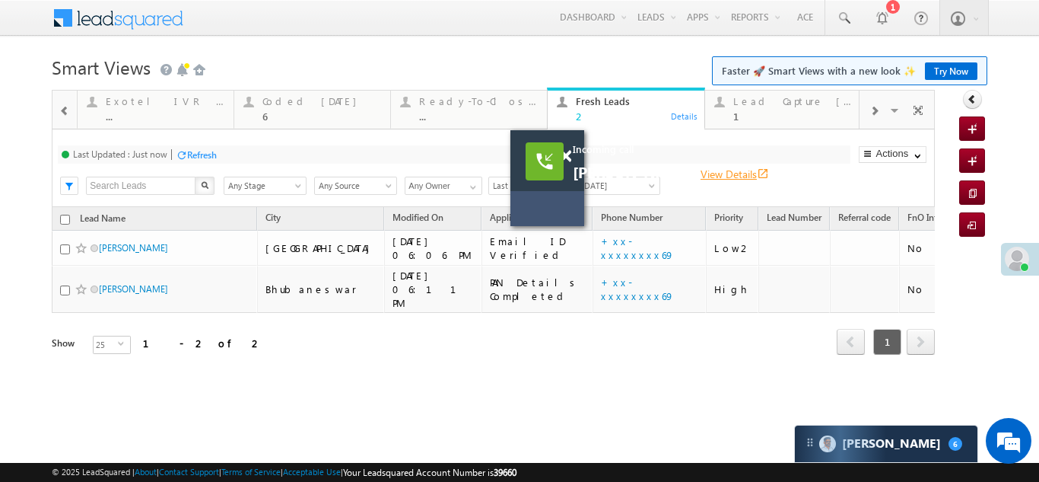
click at [735, 170] on link "View Details open_in_new" at bounding box center [735, 174] width 68 height 14
click at [566, 156] on span at bounding box center [565, 156] width 11 height 13
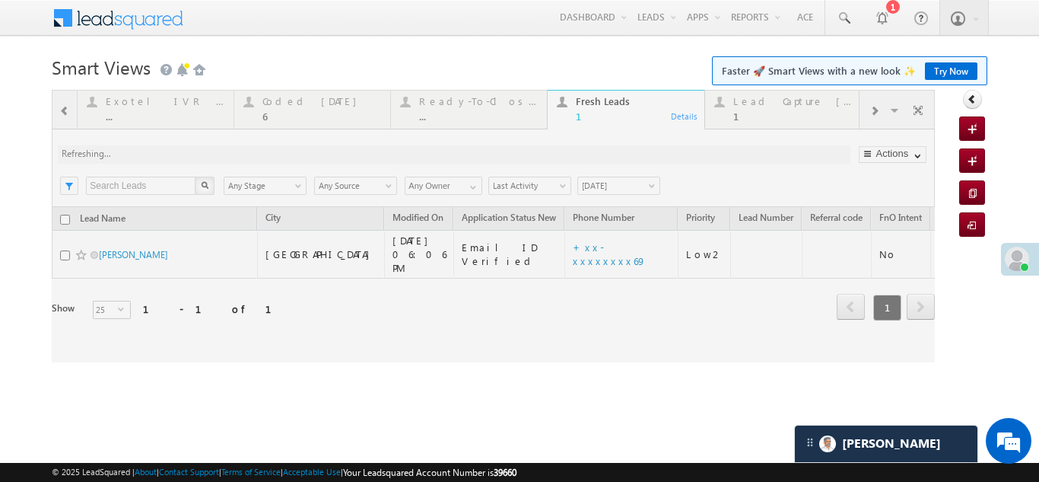
click at [300, 107] on div at bounding box center [493, 226] width 883 height 272
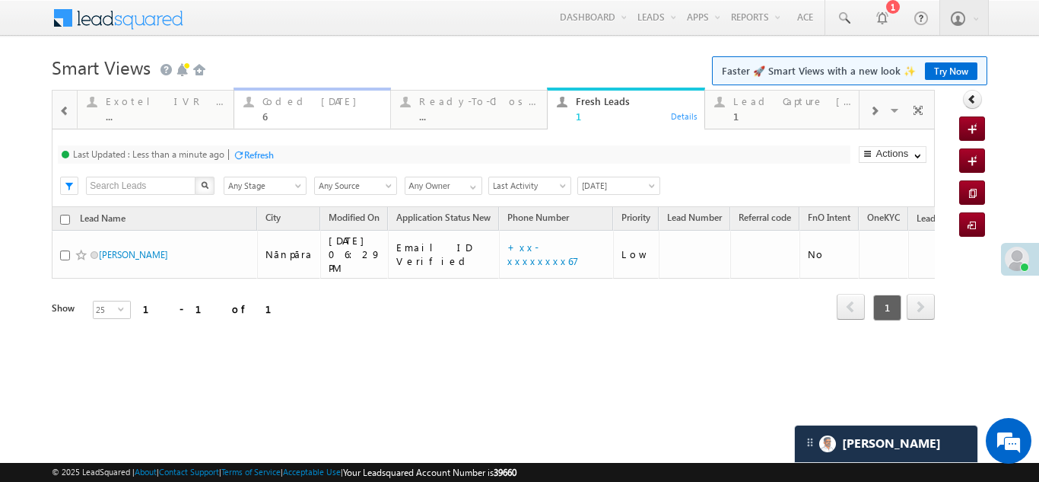
click at [297, 105] on div "Coded [DATE]" at bounding box center [321, 101] width 119 height 12
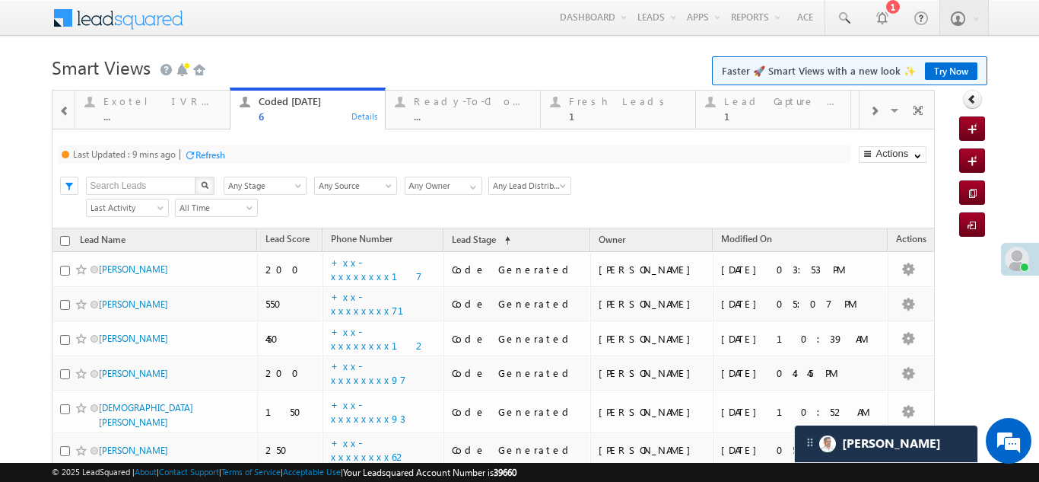
click at [210, 150] on div "Refresh" at bounding box center [211, 154] width 30 height 11
click at [199, 151] on div "Refresh" at bounding box center [202, 154] width 30 height 11
click at [593, 105] on div "Fresh Leads" at bounding box center [627, 101] width 117 height 12
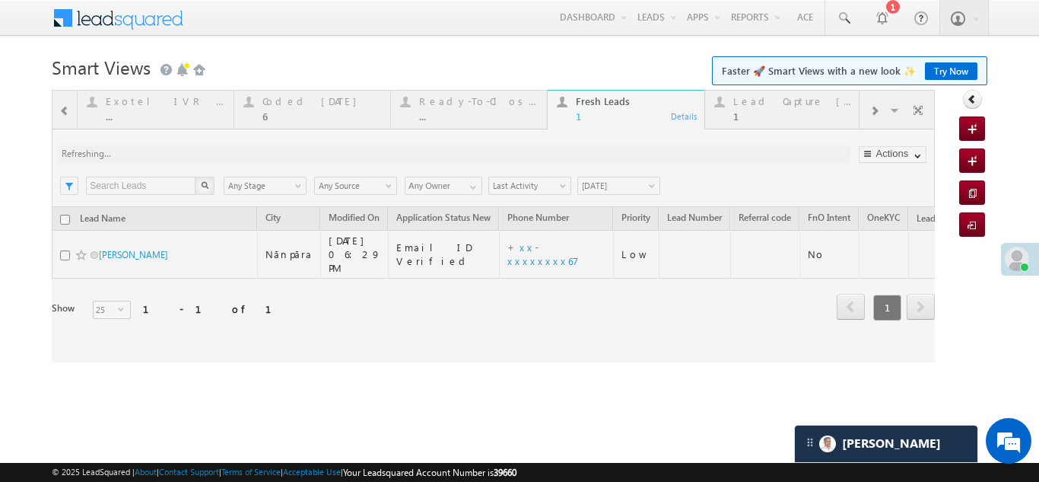
click at [290, 107] on div at bounding box center [493, 226] width 883 height 272
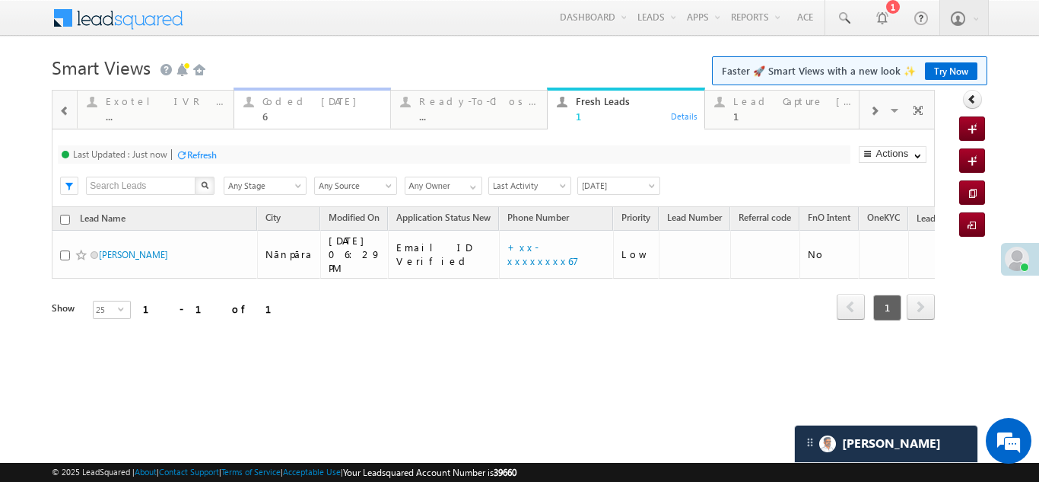
click at [290, 107] on div "Coded Today" at bounding box center [321, 101] width 119 height 12
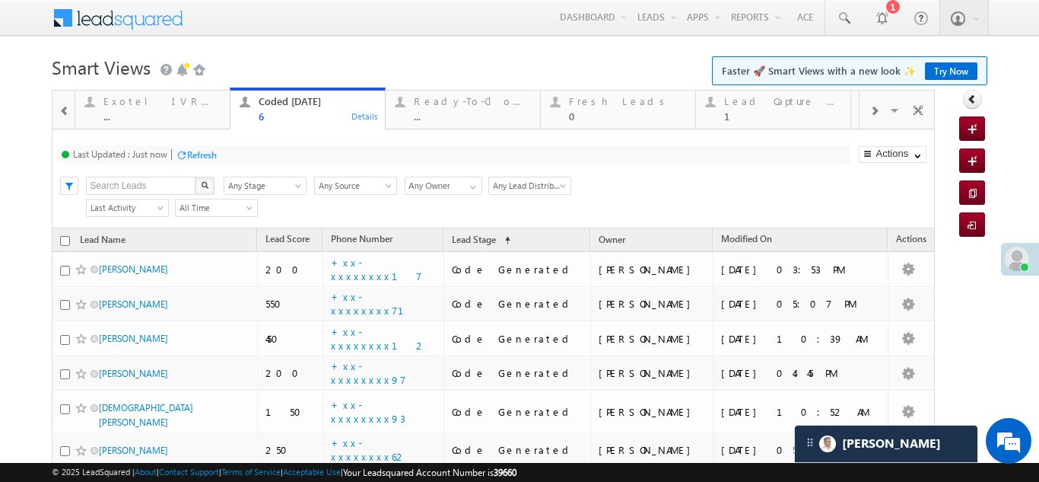
click at [197, 154] on div "Refresh" at bounding box center [202, 154] width 30 height 11
click at [256, 147] on div "Refresh" at bounding box center [253, 154] width 41 height 14
click at [205, 156] on div "Refresh" at bounding box center [202, 154] width 30 height 11
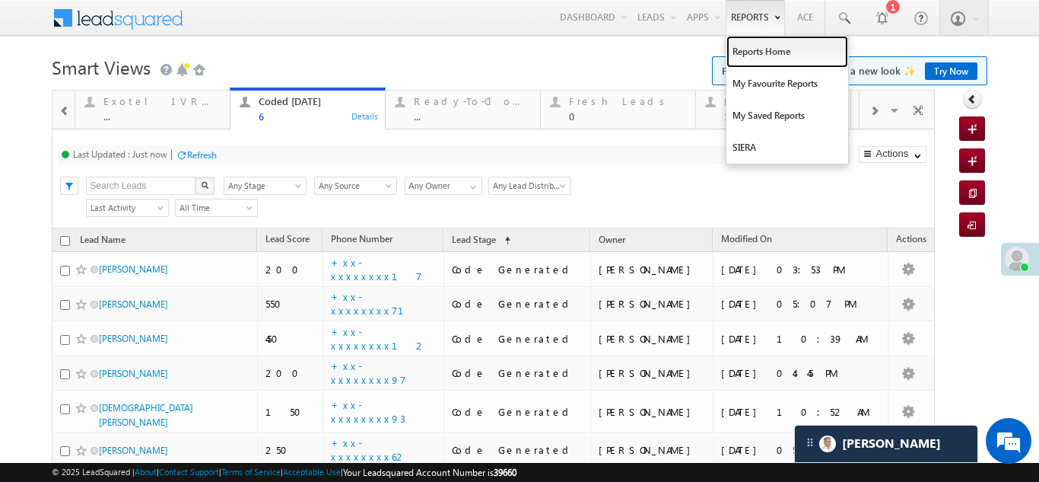
click at [750, 54] on link "Reports Home" at bounding box center [788, 52] width 122 height 32
click at [749, 56] on link "Reports Home" at bounding box center [788, 52] width 122 height 32
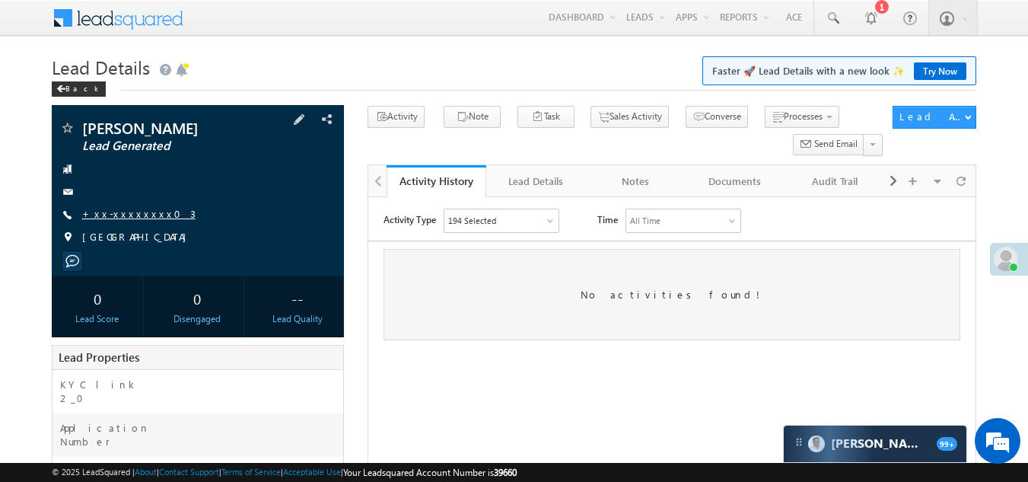
click at [129, 215] on link "+xx-xxxxxxxx03" at bounding box center [138, 213] width 113 height 13
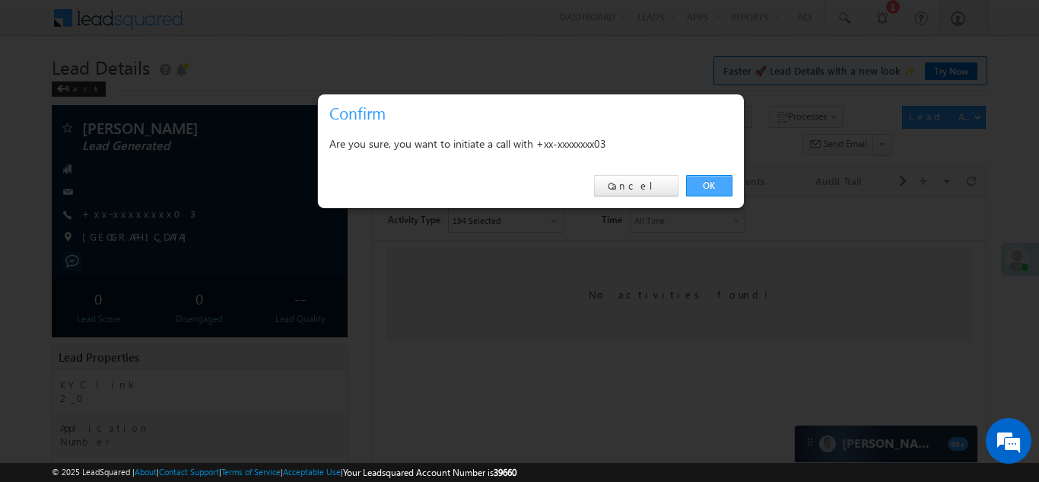
click at [708, 182] on link "OK" at bounding box center [709, 185] width 46 height 21
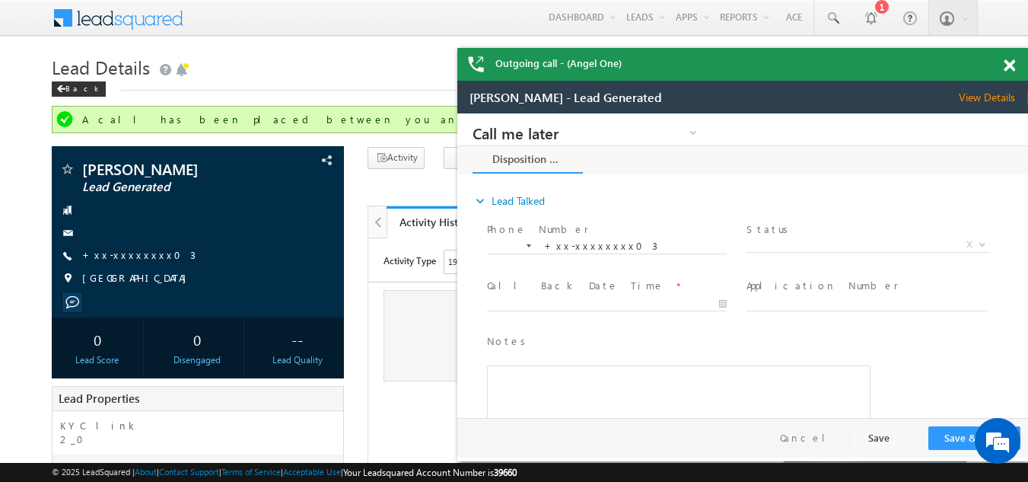
click at [1009, 65] on span at bounding box center [1009, 65] width 11 height 13
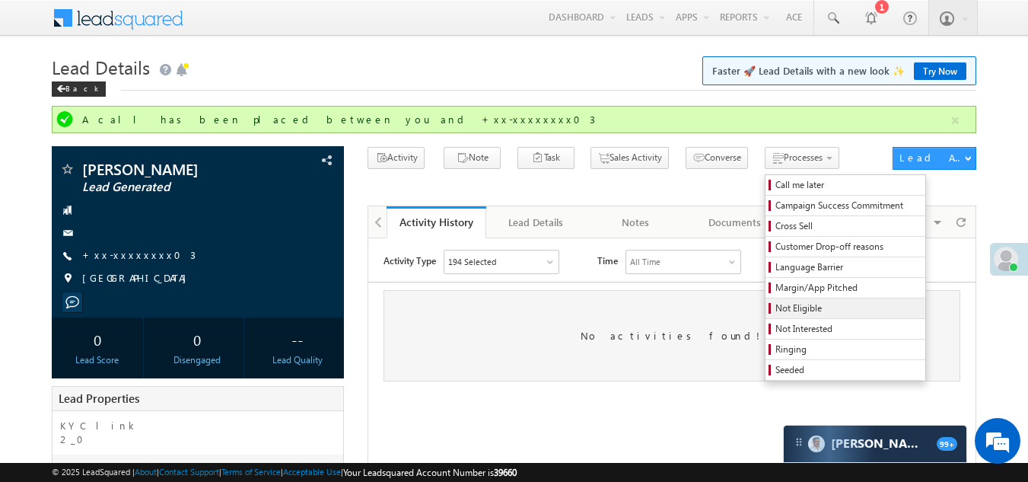
click at [775, 309] on span "Not Eligible" at bounding box center [847, 308] width 145 height 14
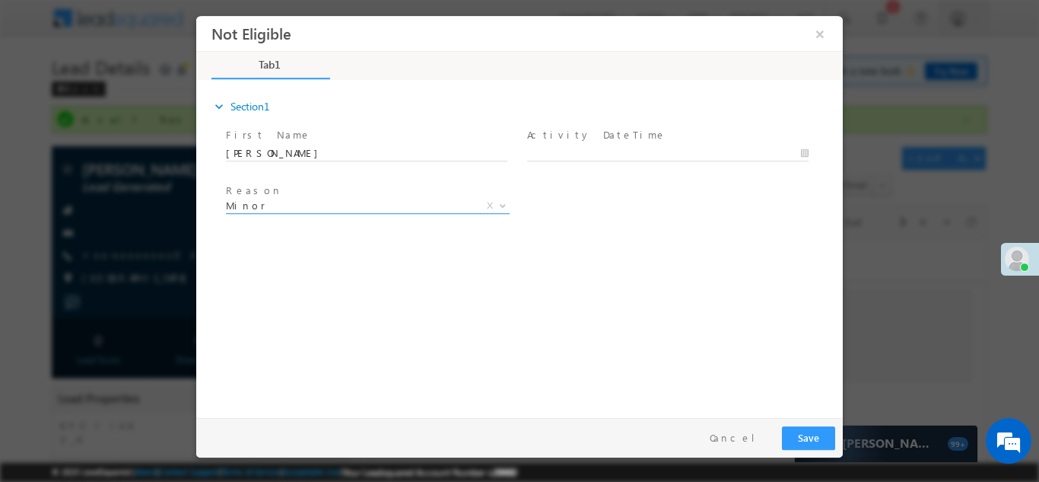
click at [371, 203] on span "Minor" at bounding box center [349, 205] width 247 height 14
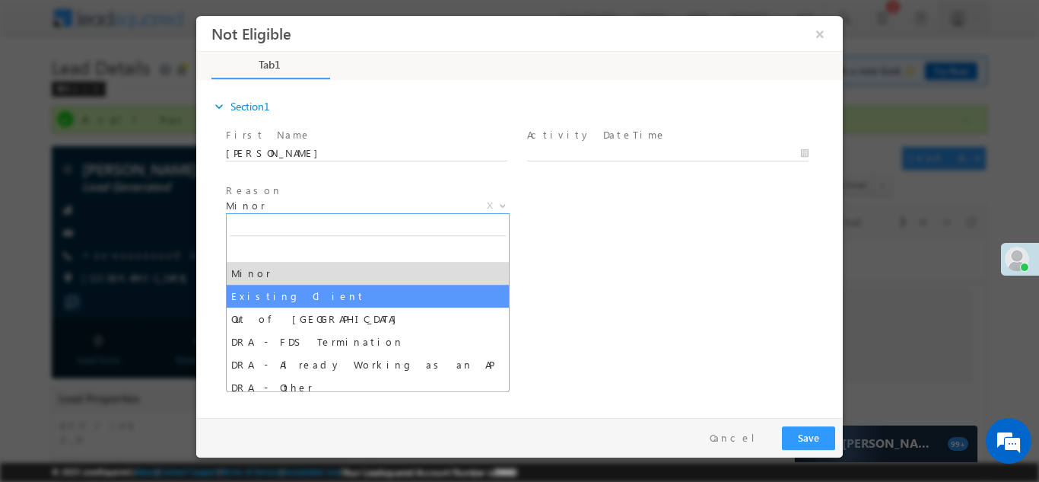
select select "Existing Client"
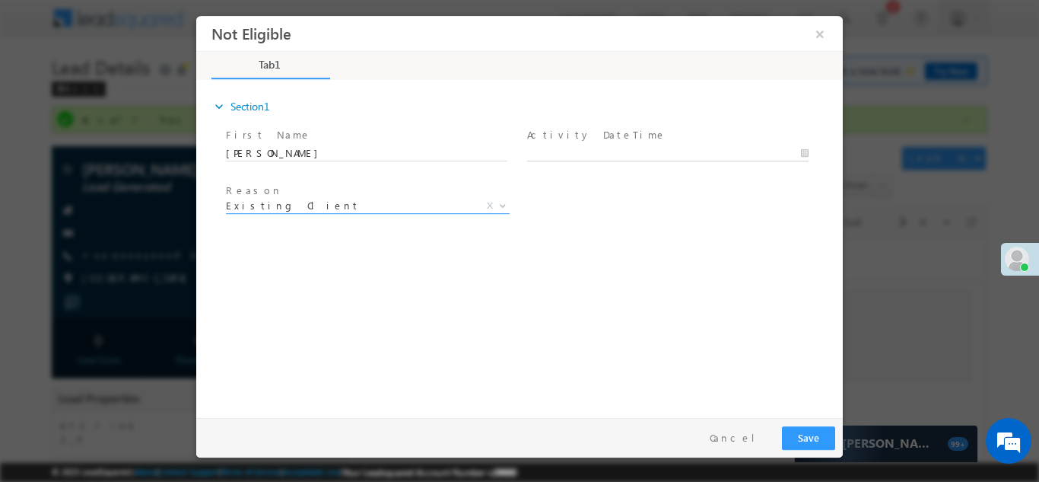
type input "[DATE] 5:55 PM"
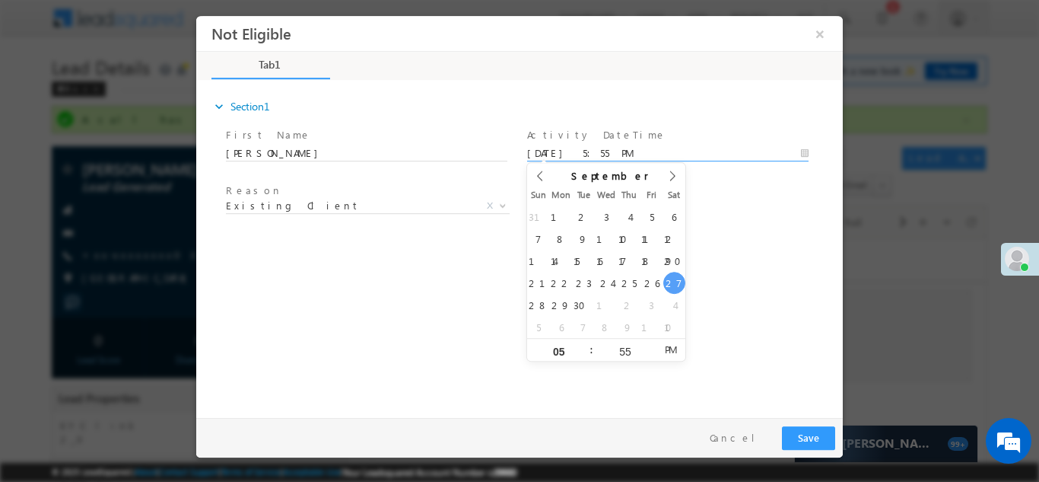
click at [635, 149] on input "[DATE] 5:55 PM" at bounding box center [668, 152] width 282 height 15
click at [809, 431] on button "Save" at bounding box center [808, 437] width 53 height 24
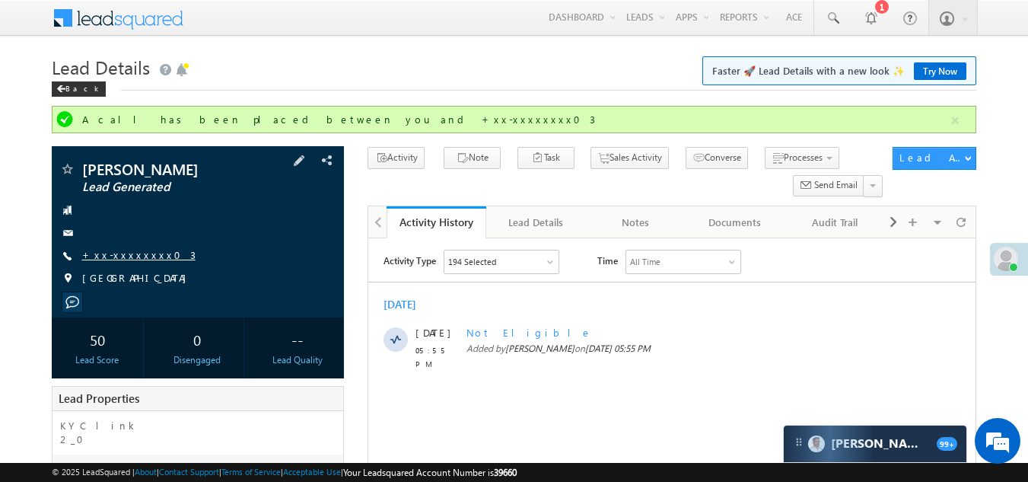
click at [130, 252] on link "+xx-xxxxxxxx03" at bounding box center [138, 254] width 113 height 13
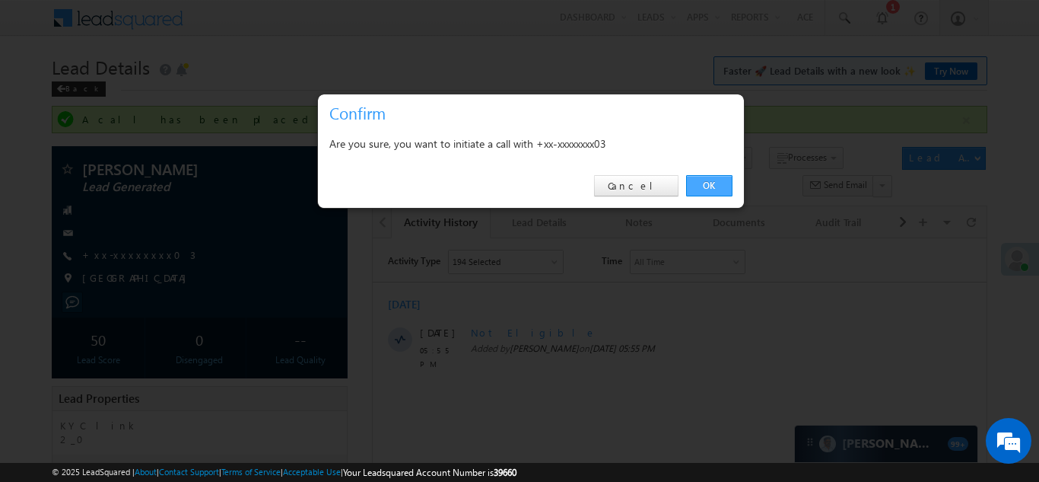
click at [714, 183] on link "OK" at bounding box center [709, 185] width 46 height 21
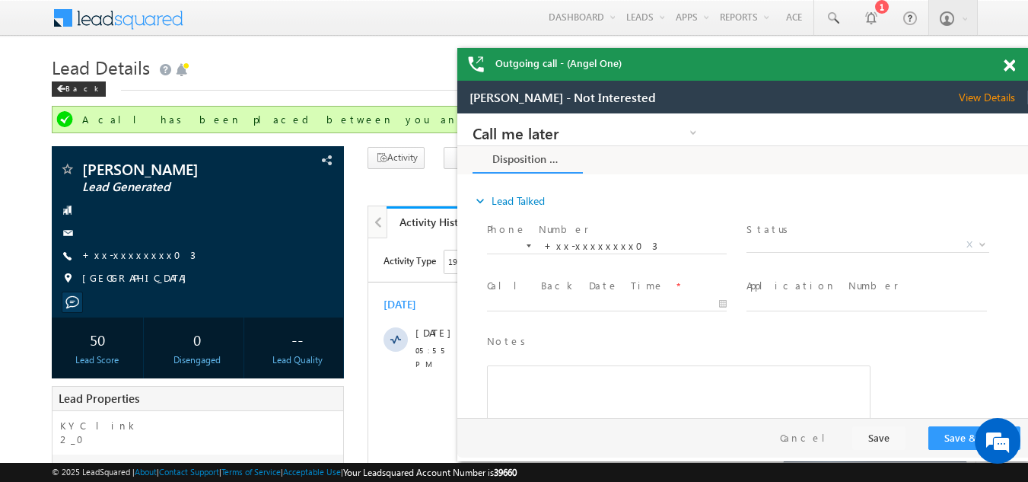
click at [1009, 64] on span at bounding box center [1009, 65] width 11 height 13
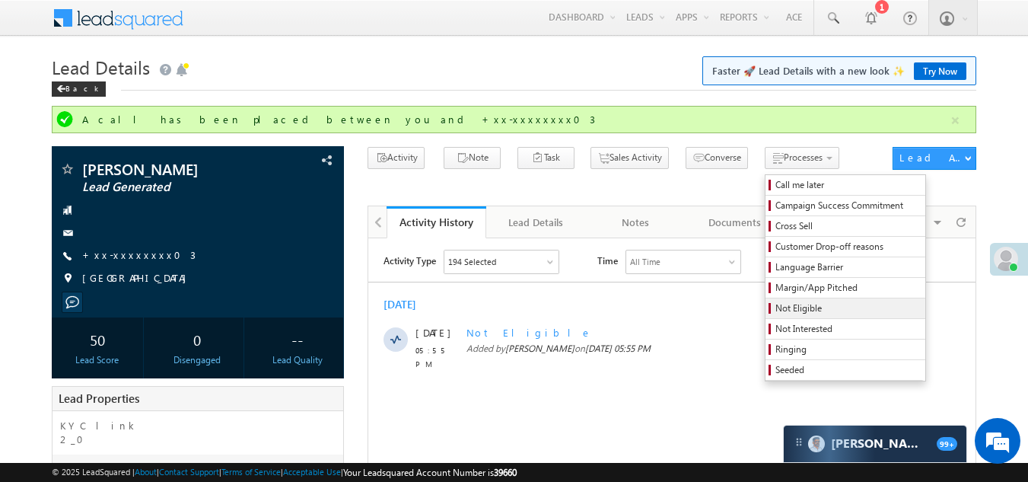
click at [775, 309] on span "Not Eligible" at bounding box center [847, 308] width 145 height 14
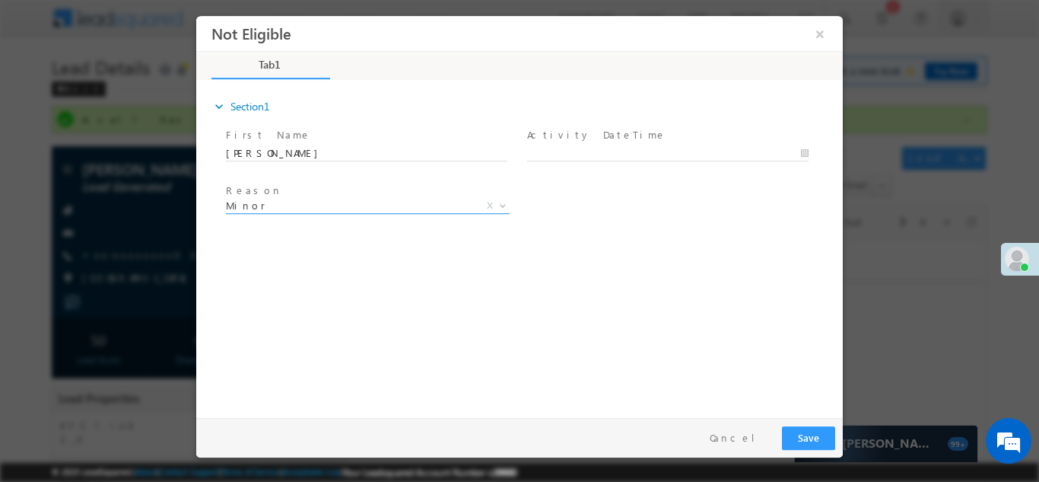
click at [313, 199] on span "Minor" at bounding box center [349, 205] width 247 height 14
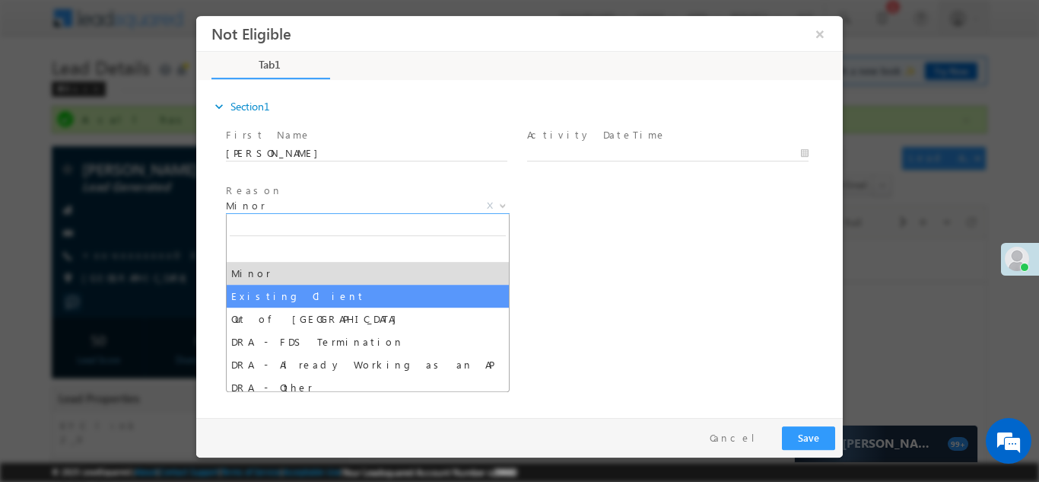
select select "Existing Client"
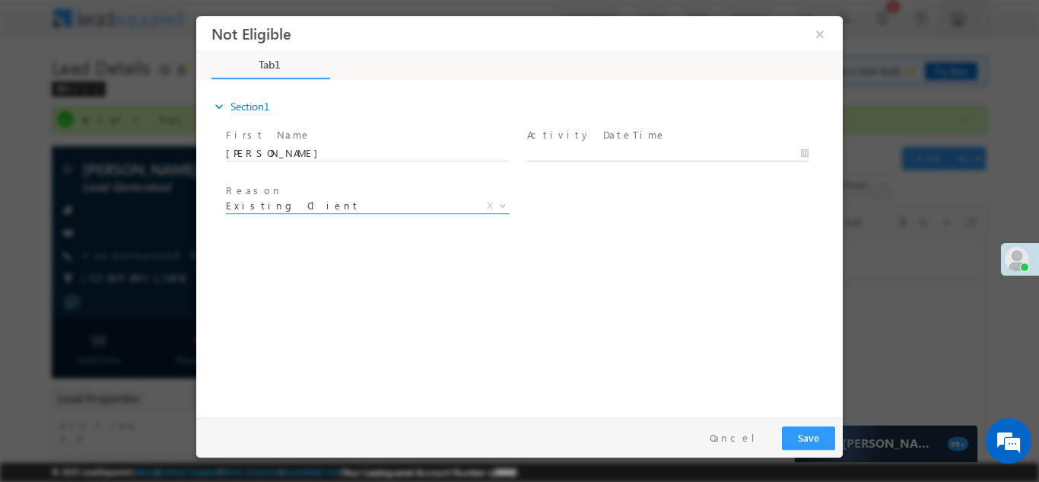
type input "[DATE] 5:57 PM"
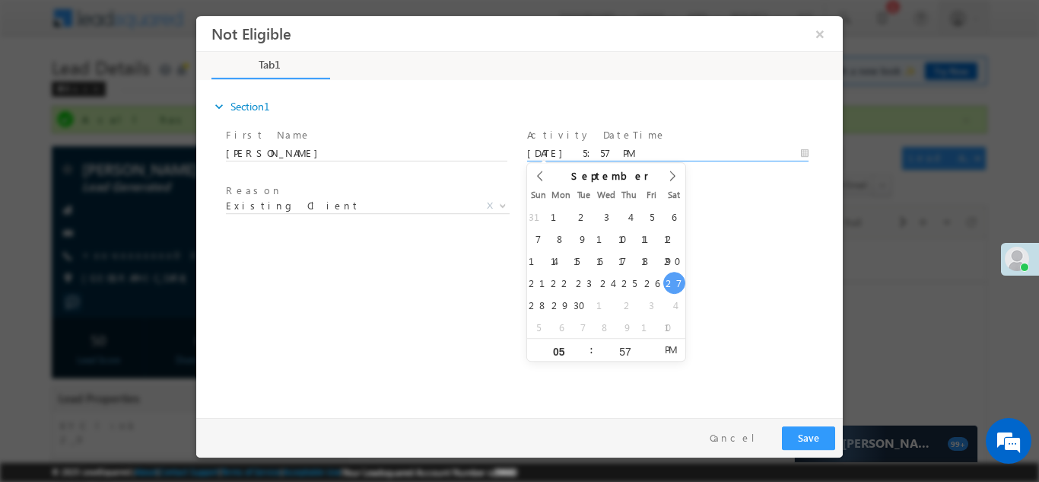
click at [625, 148] on input "[DATE] 5:57 PM" at bounding box center [668, 152] width 282 height 15
click at [799, 438] on button "Save" at bounding box center [808, 437] width 53 height 24
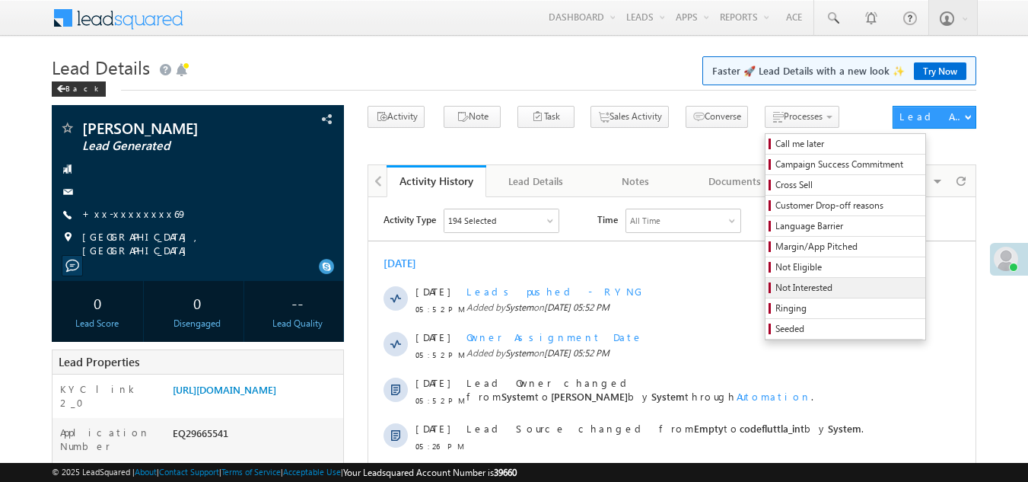
click at [775, 288] on span "Not Interested" at bounding box center [847, 288] width 145 height 14
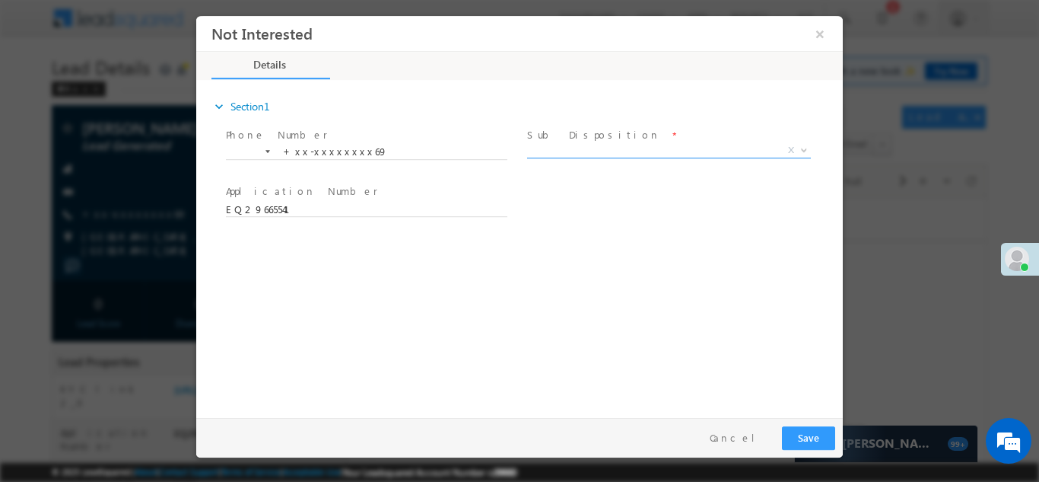
click at [562, 145] on span "X" at bounding box center [669, 149] width 284 height 15
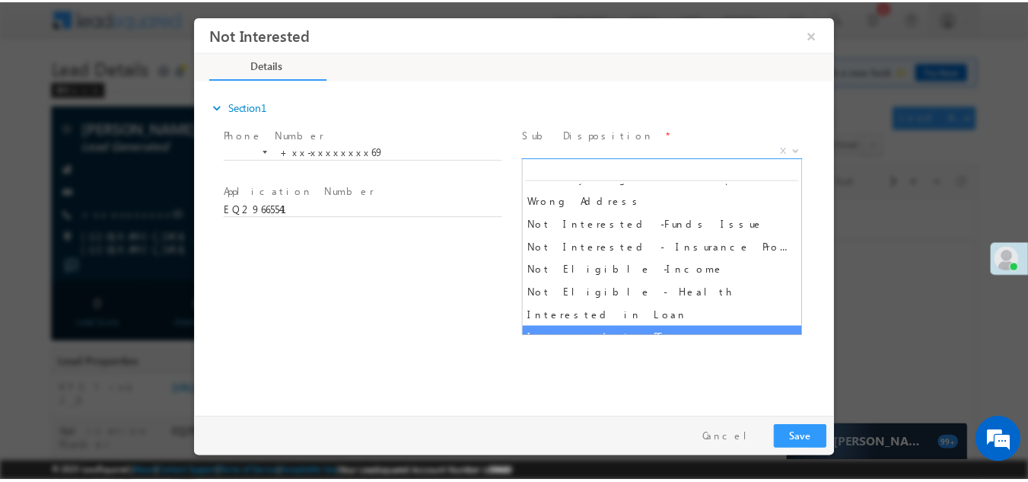
scroll to position [304, 0]
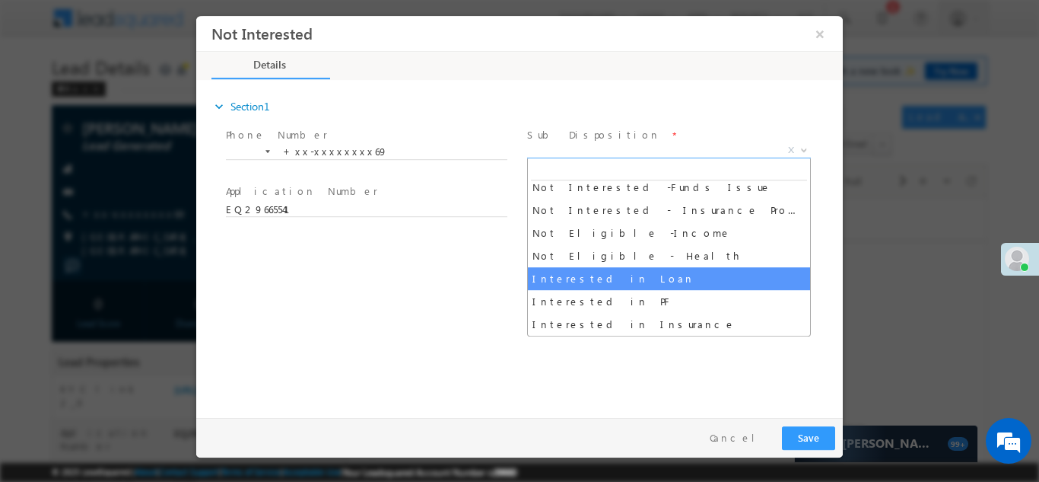
select select "Interested in Loan"
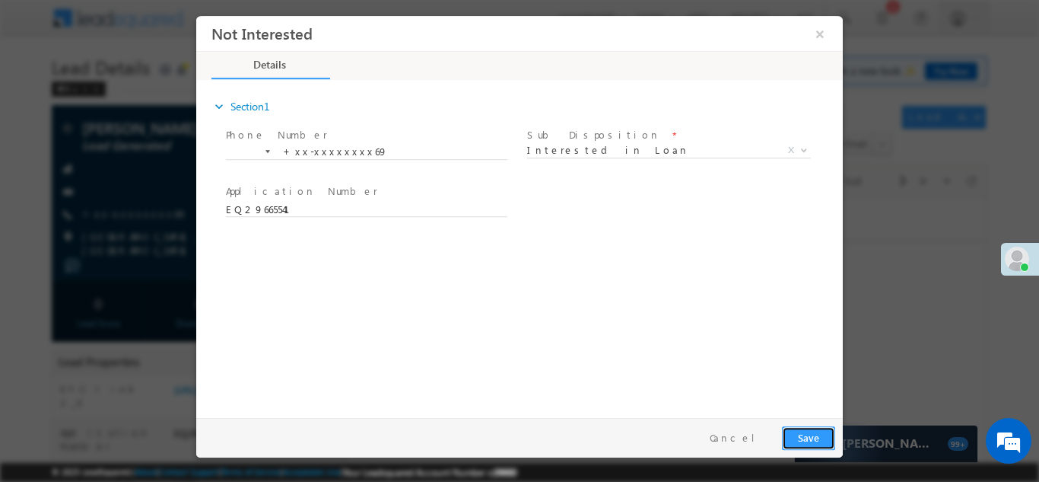
click at [798, 437] on button "Save" at bounding box center [808, 437] width 53 height 24
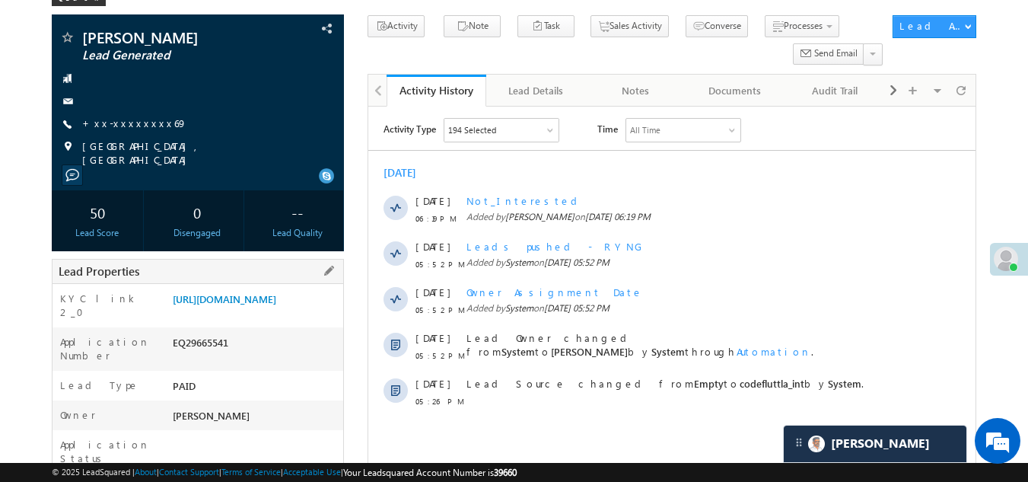
scroll to position [0, 0]
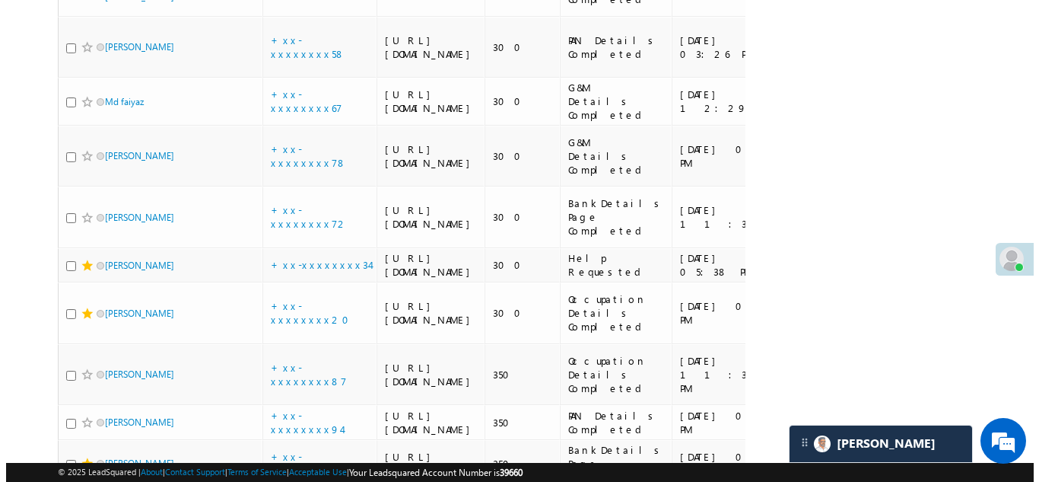
scroll to position [1826, 0]
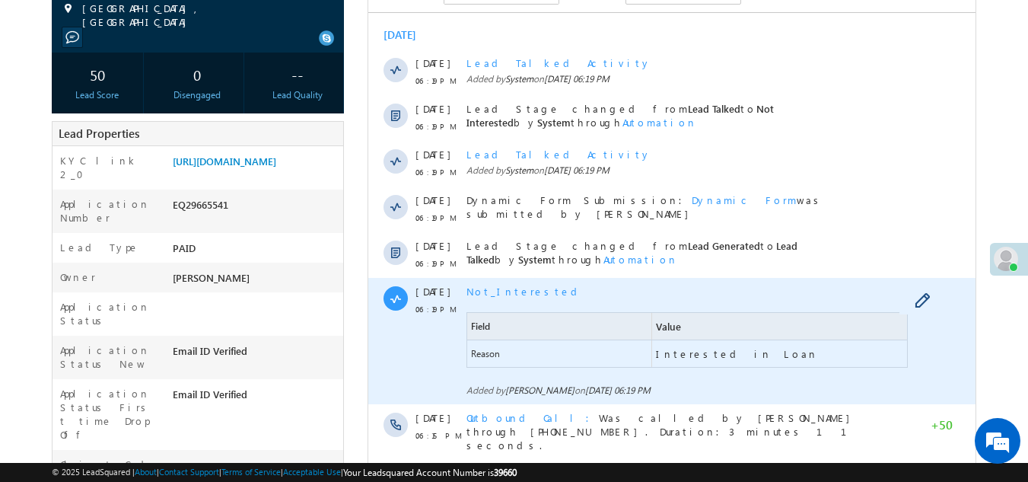
click at [501, 292] on span "Not_Interested" at bounding box center [524, 291] width 116 height 13
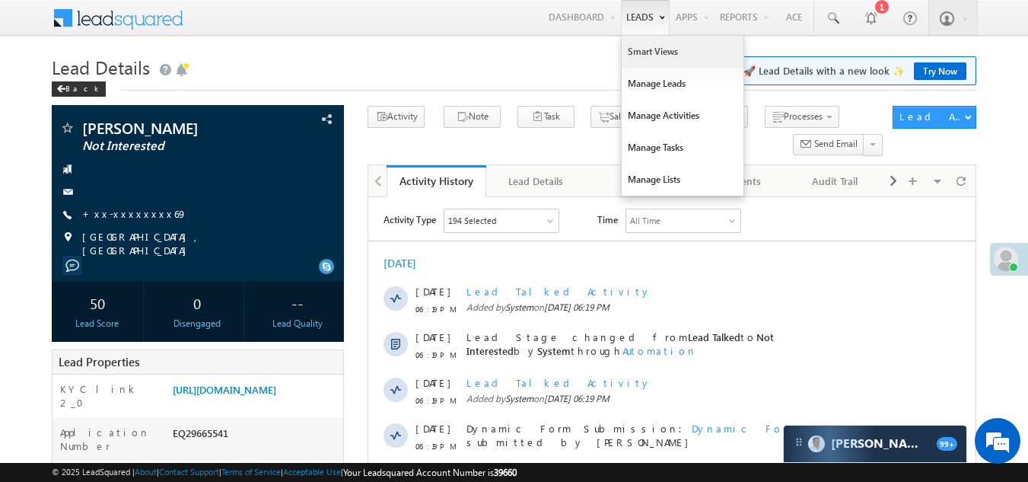
click at [636, 53] on link "Smart Views" at bounding box center [683, 52] width 122 height 32
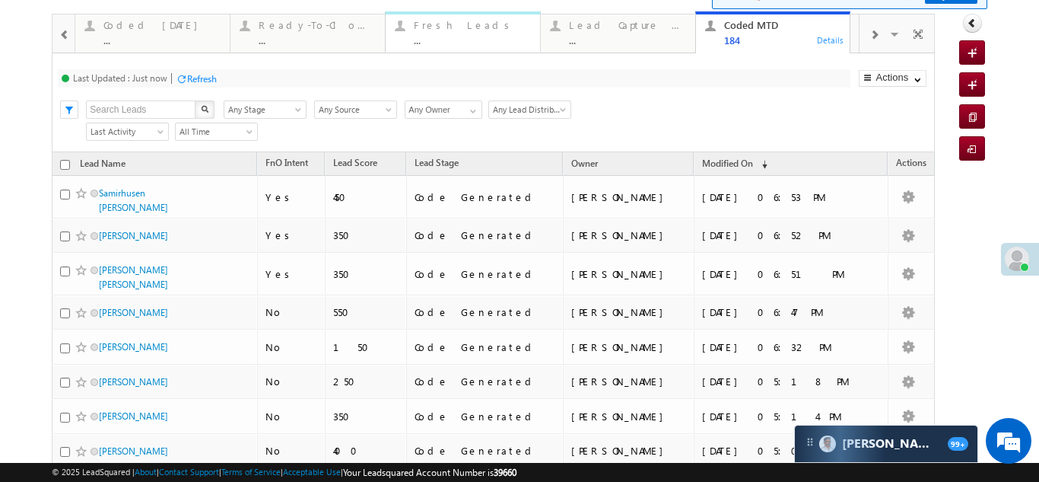
click at [426, 32] on div "Fresh Leads ..." at bounding box center [472, 31] width 117 height 30
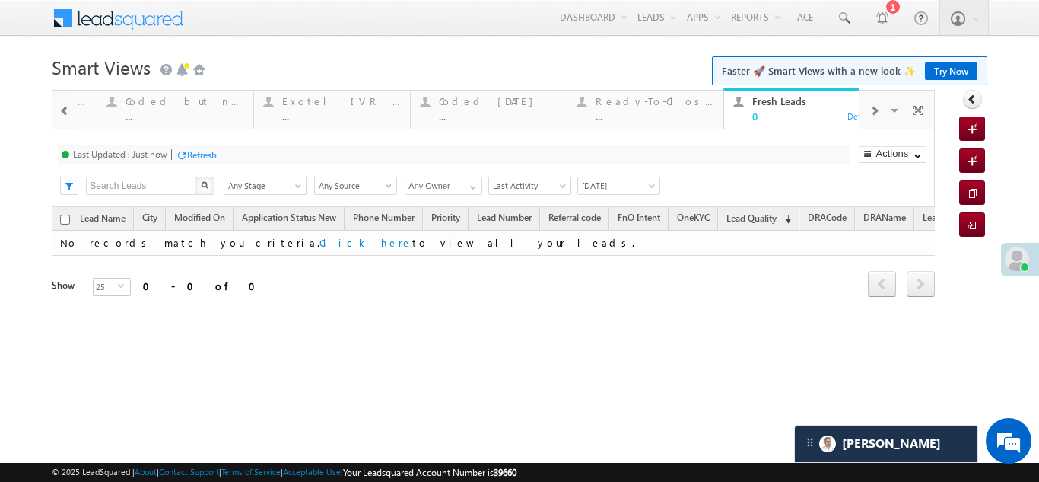
click at [196, 153] on div "Refresh" at bounding box center [202, 154] width 30 height 11
click at [469, 105] on div "Coded [DATE]" at bounding box center [498, 101] width 119 height 12
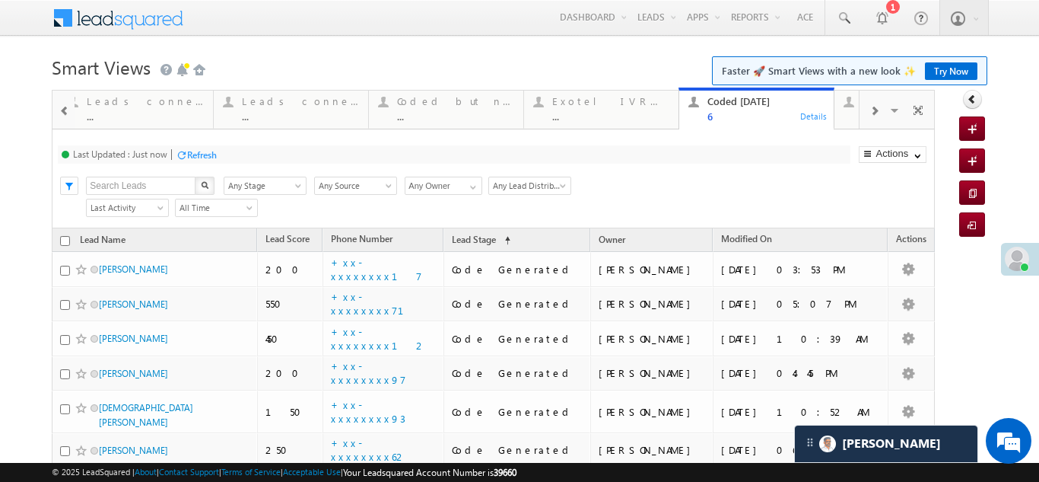
click at [199, 154] on div "Refresh" at bounding box center [202, 154] width 30 height 11
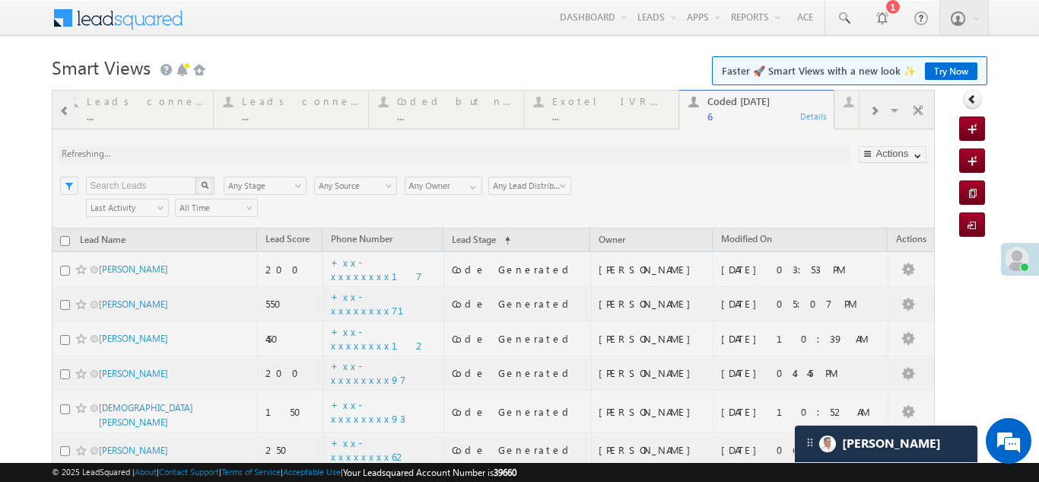
click at [865, 110] on div at bounding box center [493, 321] width 883 height 462
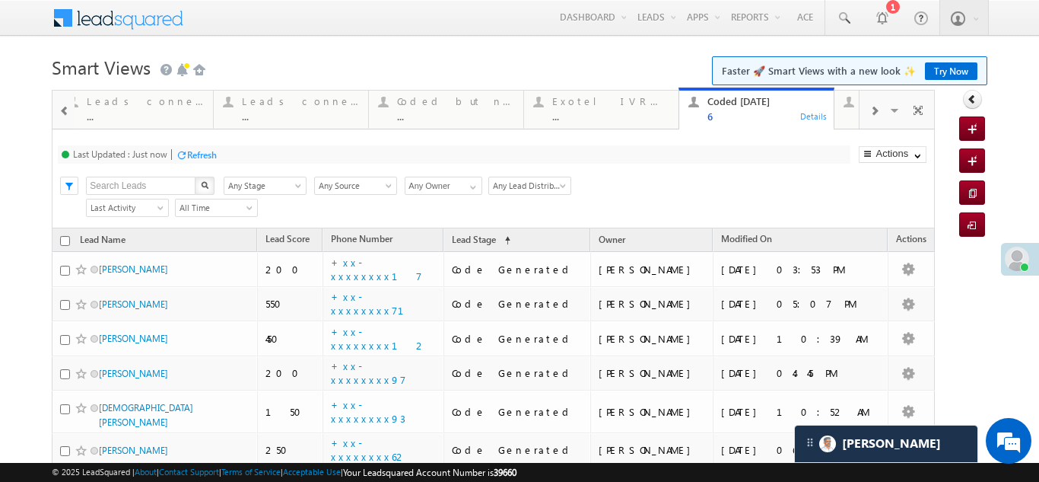
click at [870, 110] on span at bounding box center [874, 111] width 9 height 12
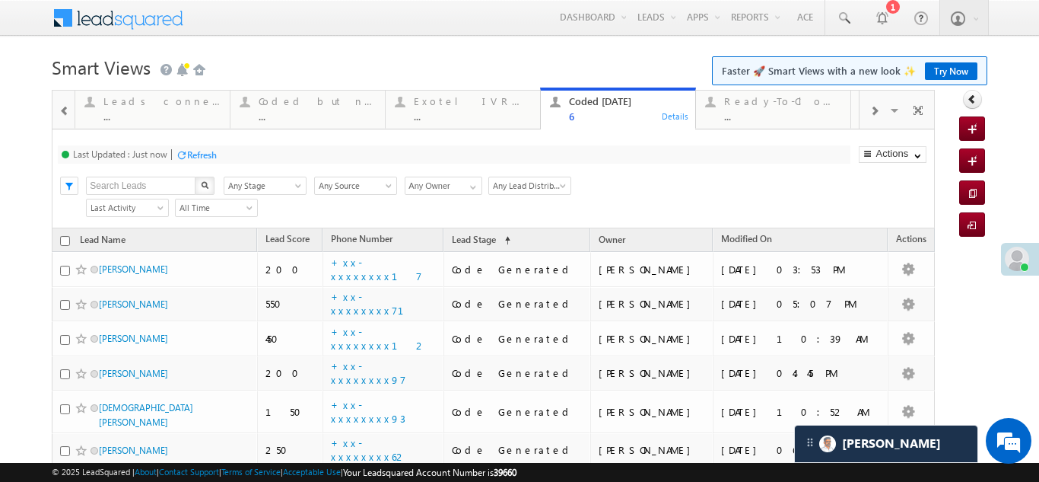
click at [870, 110] on span at bounding box center [874, 111] width 9 height 12
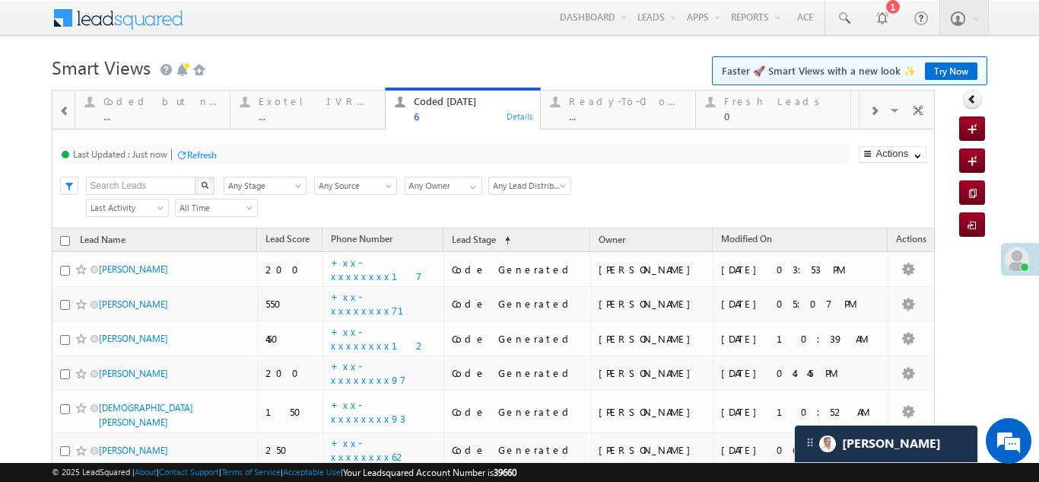
click at [870, 110] on span at bounding box center [874, 111] width 9 height 12
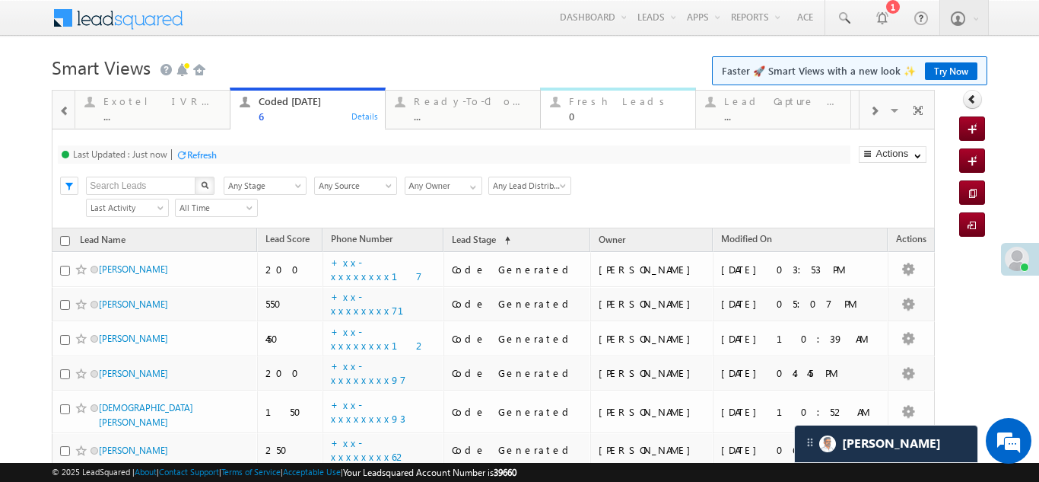
click at [597, 97] on div "Fresh Leads" at bounding box center [627, 101] width 117 height 12
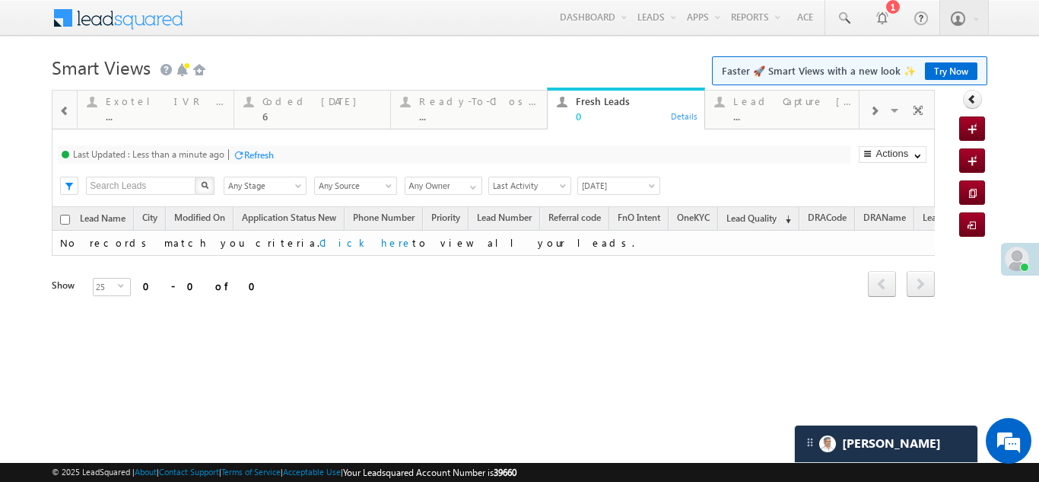
click at [252, 150] on div "Refresh" at bounding box center [259, 154] width 30 height 11
click at [1022, 266] on div at bounding box center [1024, 266] width 9 height 9
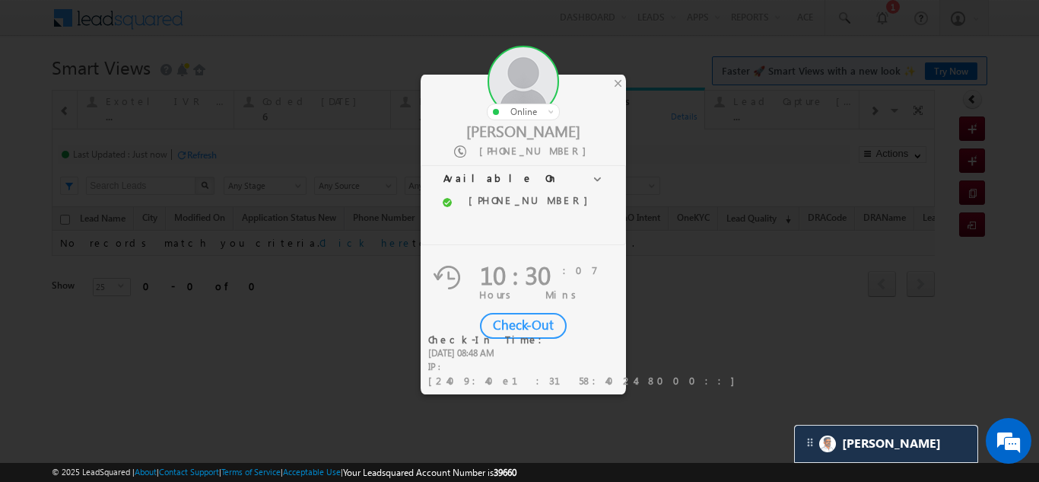
click at [540, 318] on div "Check-Out" at bounding box center [523, 326] width 87 height 26
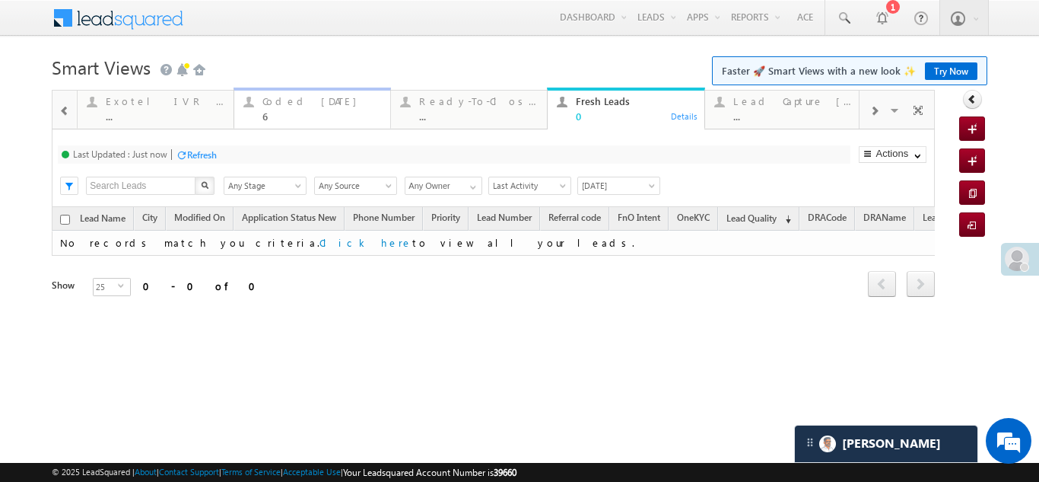
click at [293, 103] on div "Coded Today" at bounding box center [321, 101] width 119 height 12
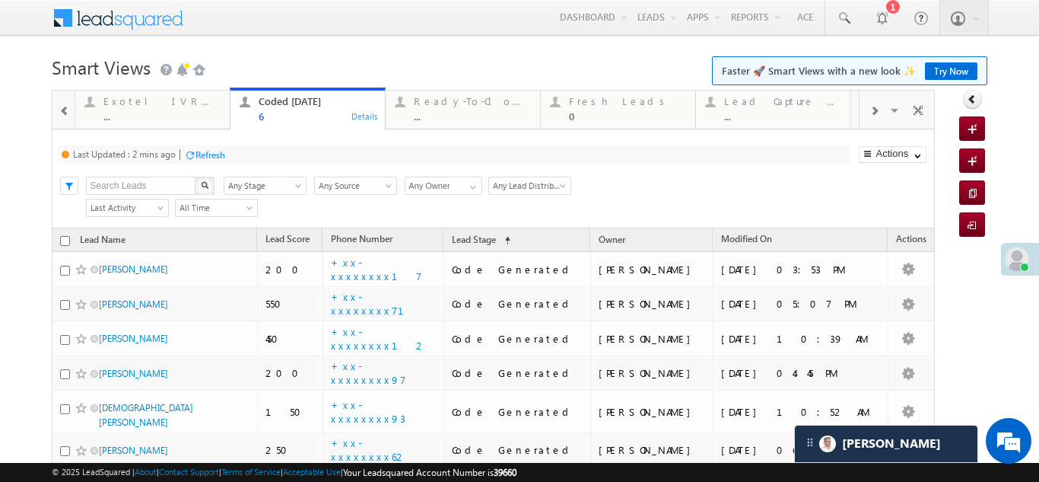
click at [204, 157] on div "Refresh" at bounding box center [211, 154] width 30 height 11
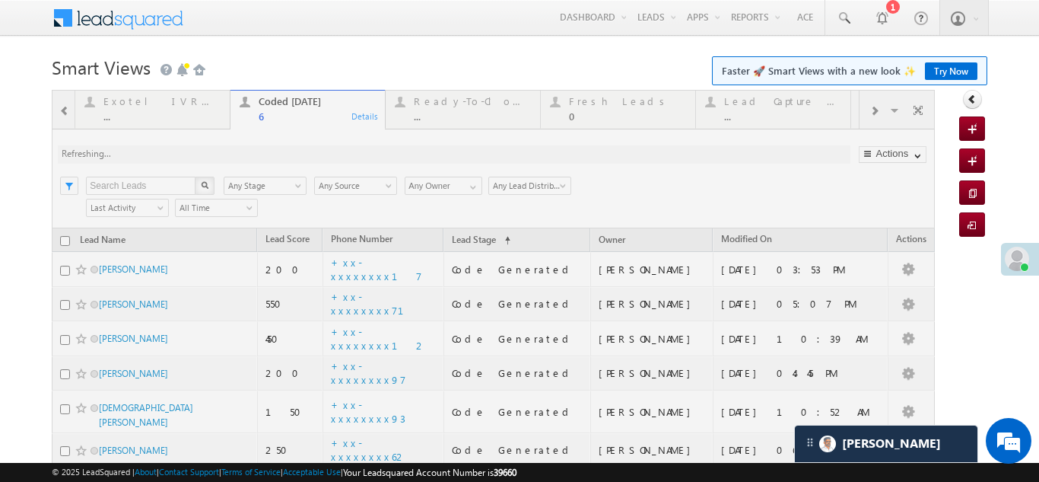
click at [262, 157] on div at bounding box center [493, 321] width 883 height 462
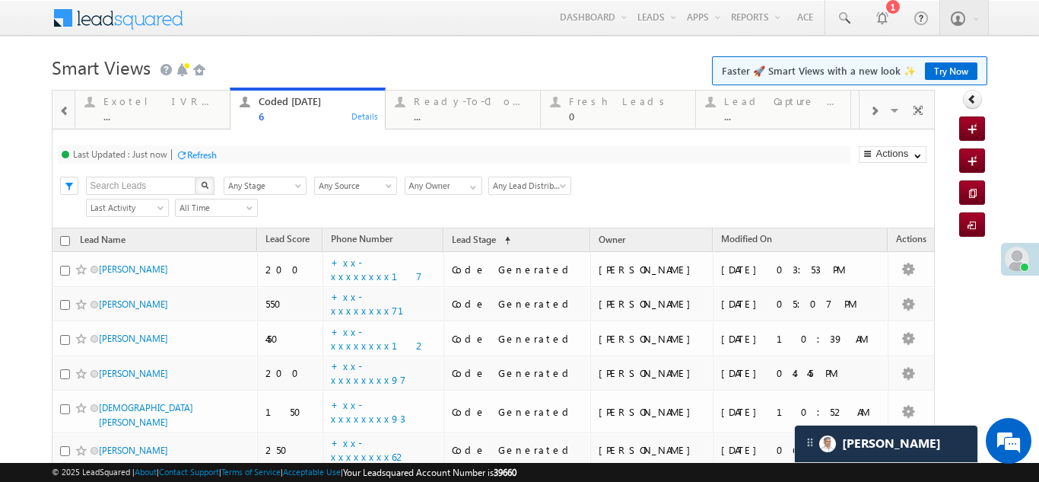
click at [207, 156] on div "Refresh" at bounding box center [202, 154] width 30 height 11
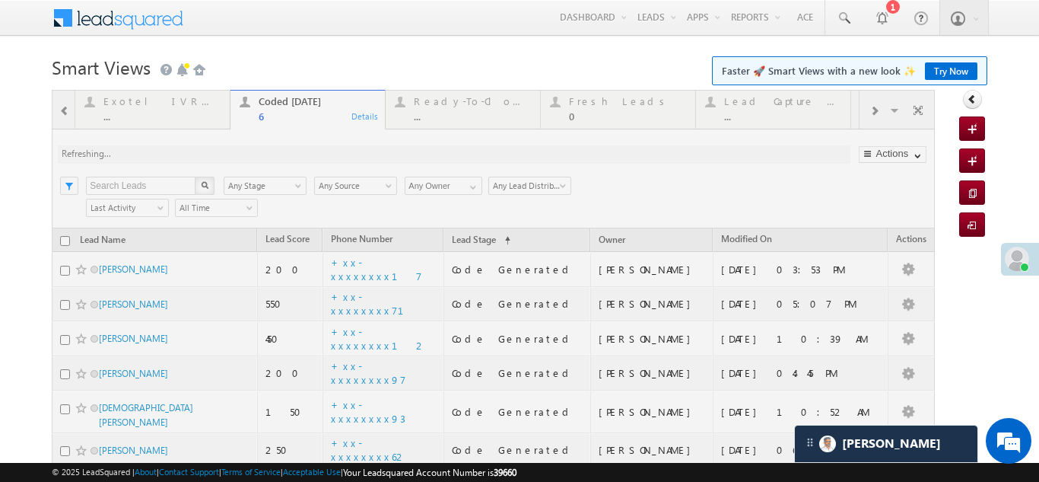
click at [1007, 259] on span at bounding box center [1017, 259] width 24 height 24
click at [1007, 262] on span at bounding box center [1017, 259] width 24 height 24
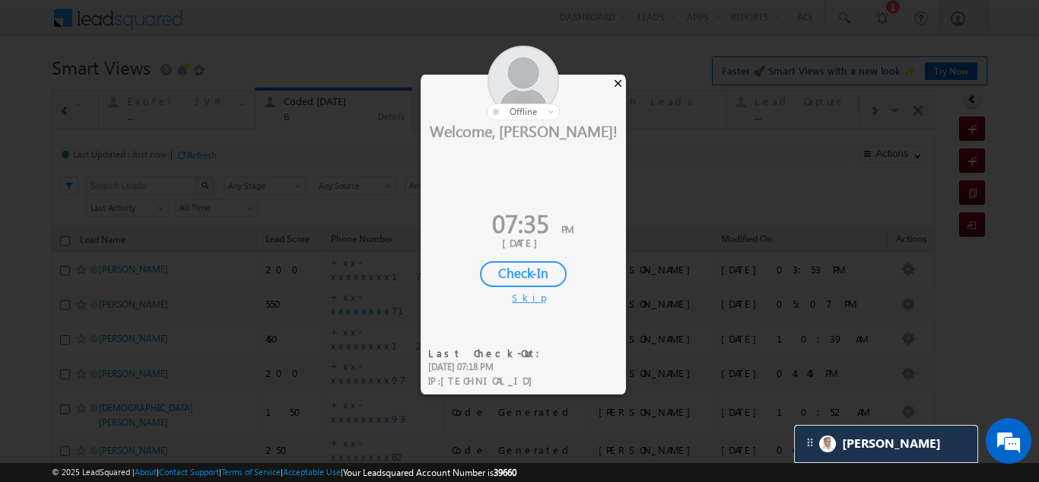
click at [616, 82] on div "×" at bounding box center [618, 83] width 16 height 17
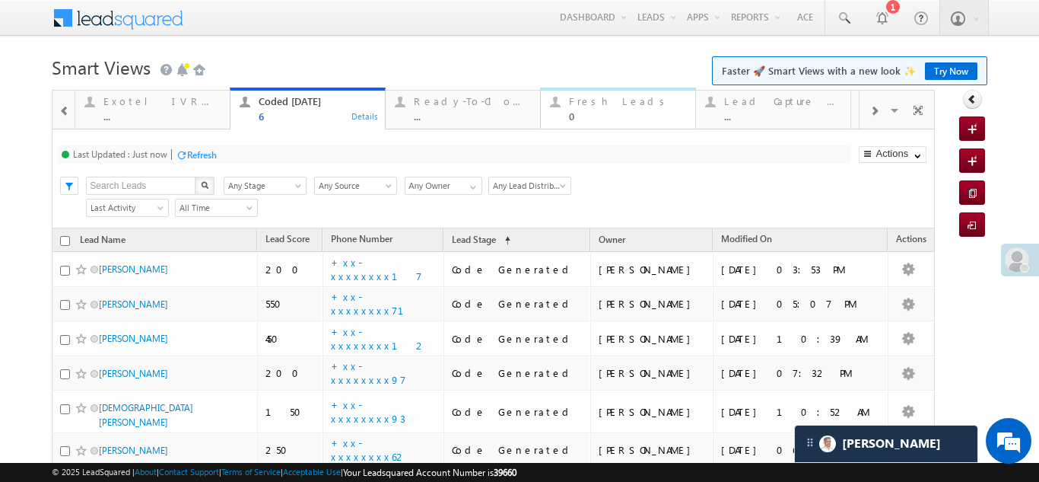
click at [589, 97] on div "Fresh Leads" at bounding box center [627, 101] width 117 height 12
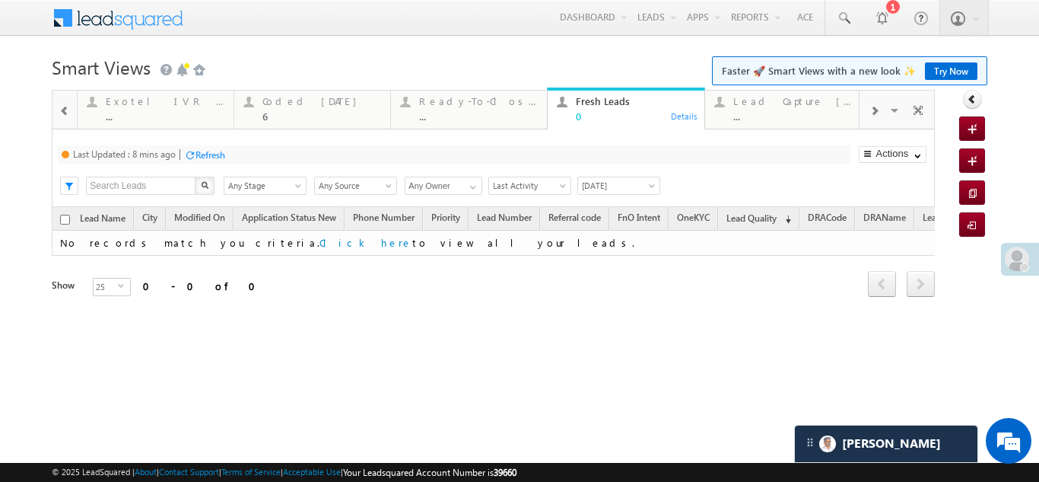
click at [224, 155] on div "Refresh" at bounding box center [211, 154] width 30 height 11
click at [290, 94] on div "Coded Today 6" at bounding box center [321, 107] width 119 height 30
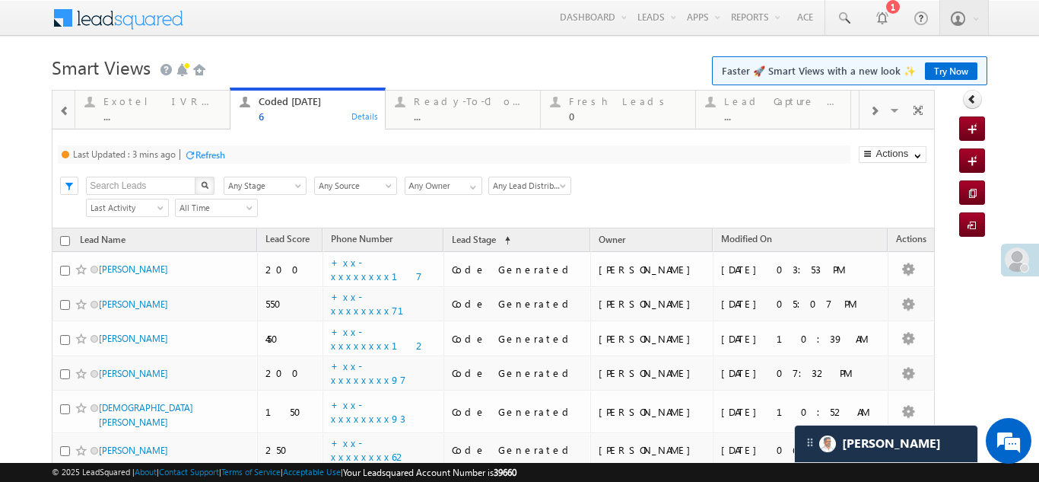
click at [214, 153] on div "Refresh" at bounding box center [211, 154] width 30 height 11
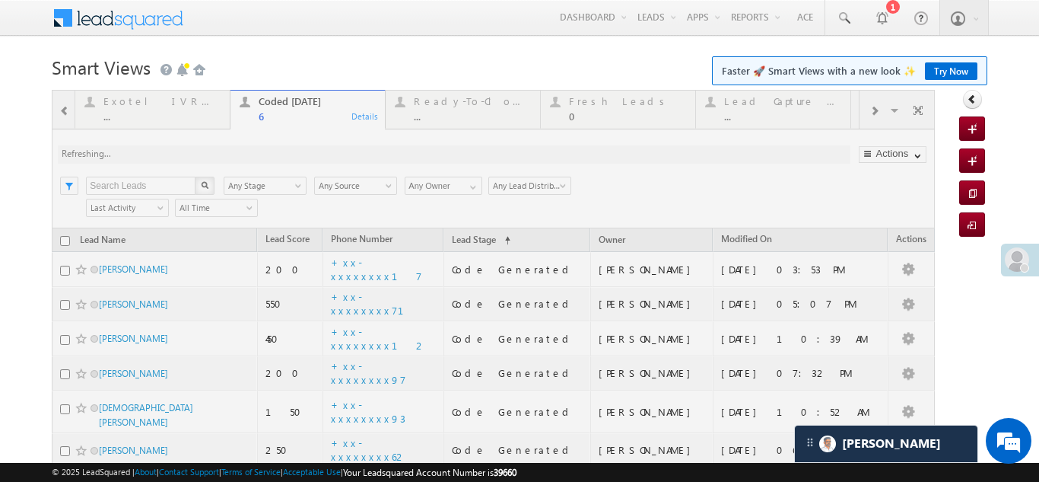
click at [221, 153] on div at bounding box center [493, 321] width 883 height 462
click at [263, 153] on div at bounding box center [493, 321] width 883 height 462
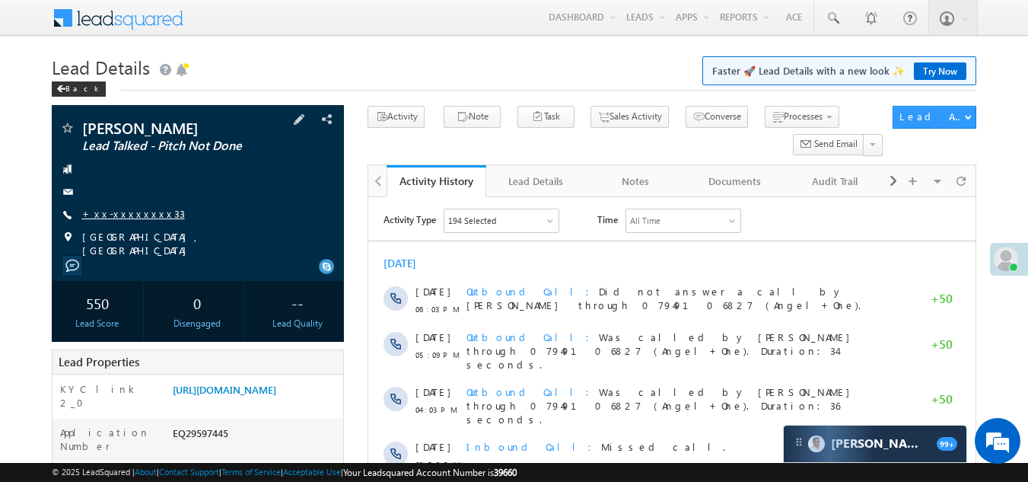
click at [132, 214] on link "+xx-xxxxxxxx33" at bounding box center [133, 213] width 103 height 13
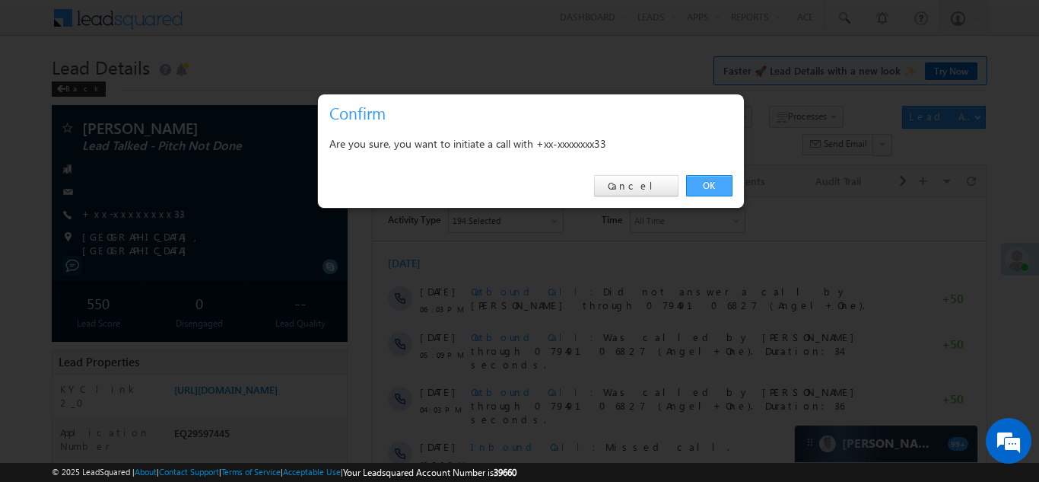
click at [708, 180] on link "OK" at bounding box center [709, 185] width 46 height 21
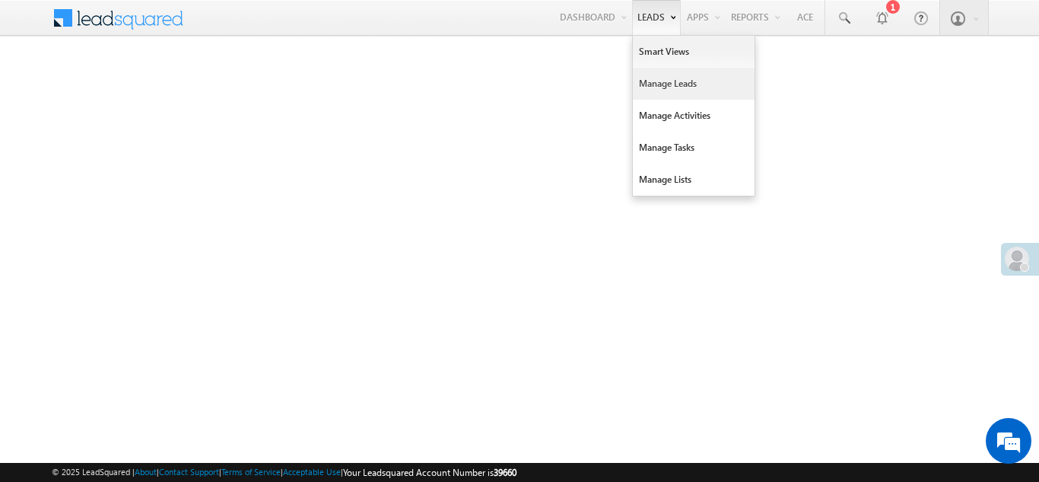
click at [655, 84] on link "Manage Leads" at bounding box center [694, 84] width 122 height 32
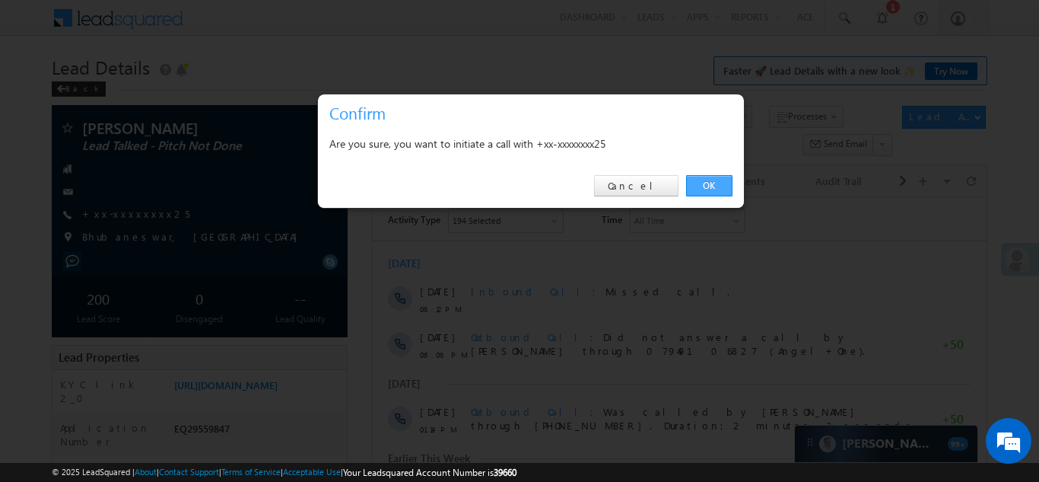
click at [711, 178] on link "OK" at bounding box center [709, 185] width 46 height 21
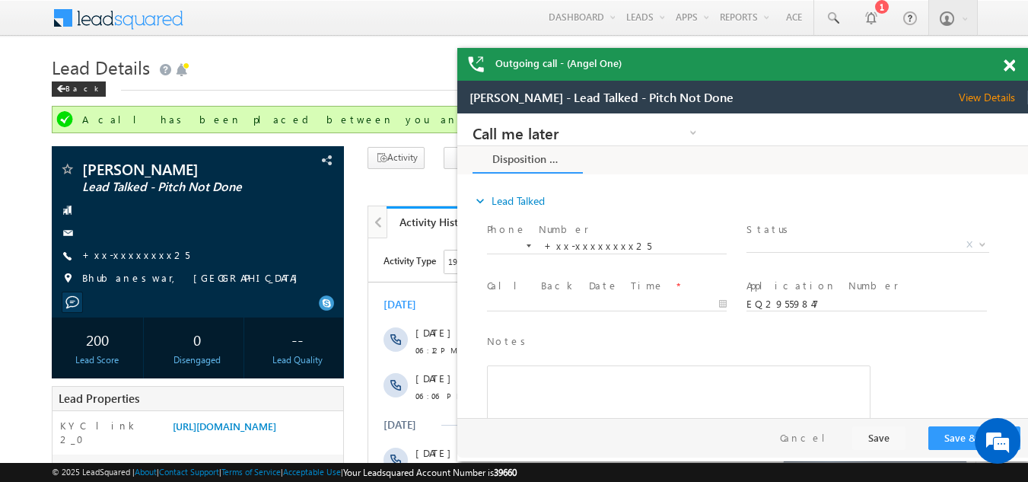
click at [1010, 62] on span at bounding box center [1009, 65] width 11 height 13
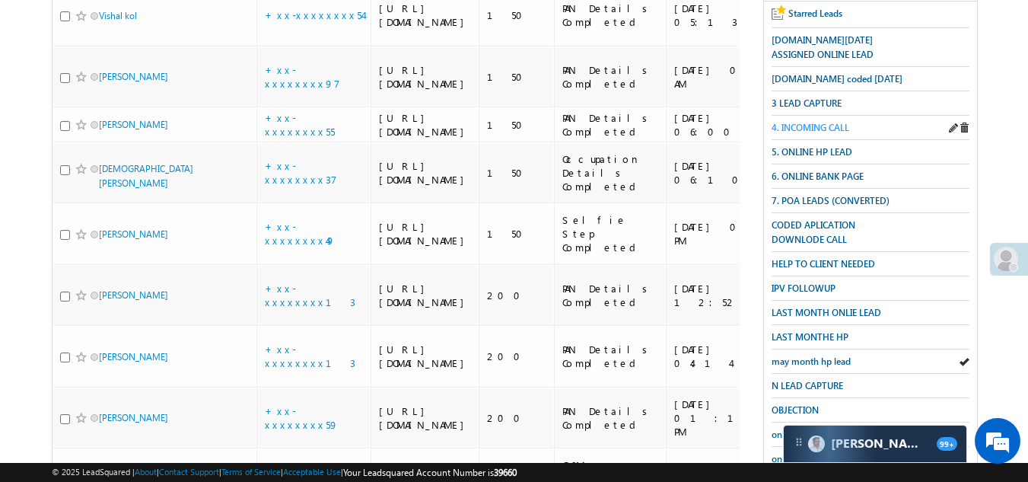
scroll to position [76, 0]
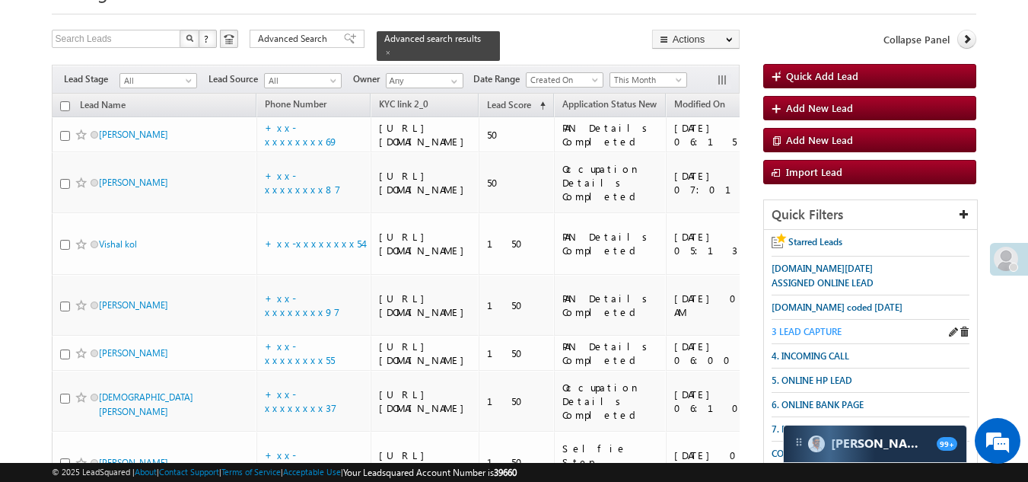
click at [811, 326] on span "3 LEAD CAPTURE" at bounding box center [807, 331] width 70 height 11
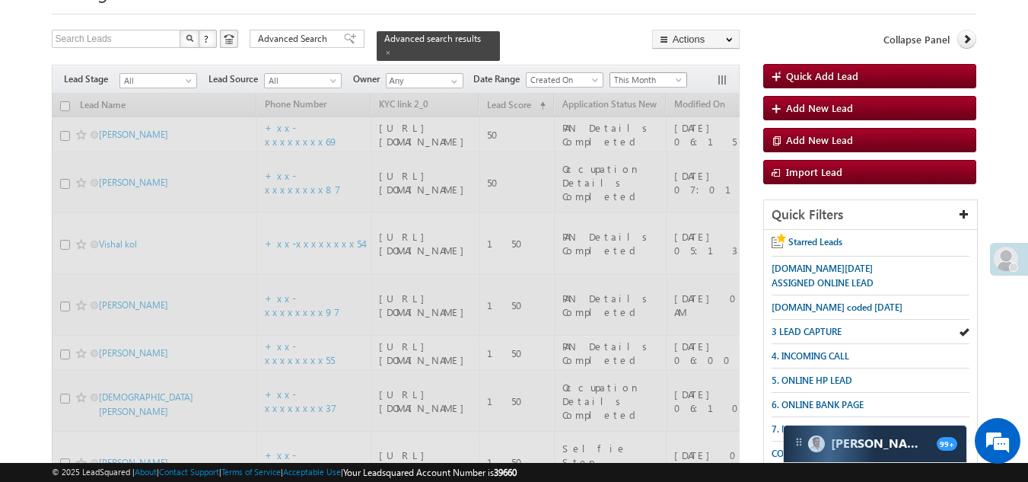
scroll to position [0, 0]
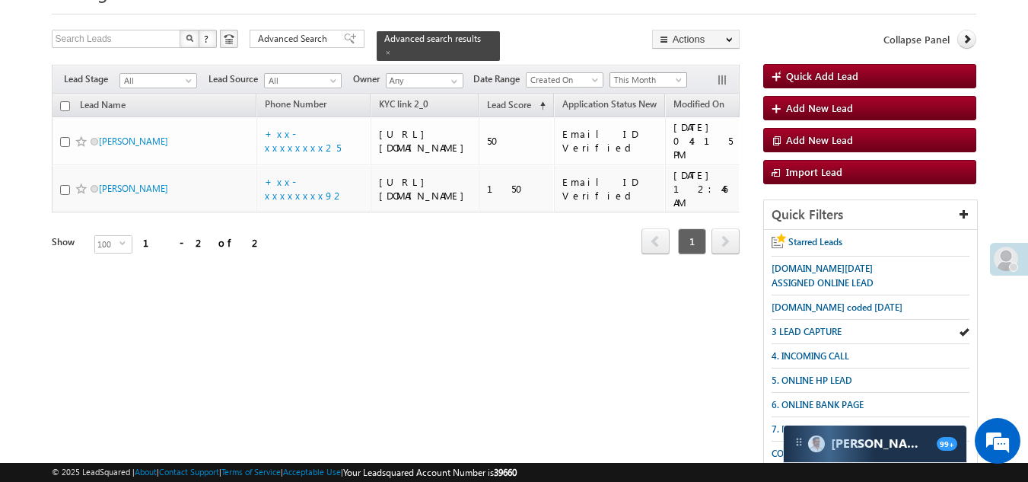
click at [642, 73] on span "This Month" at bounding box center [646, 80] width 72 height 14
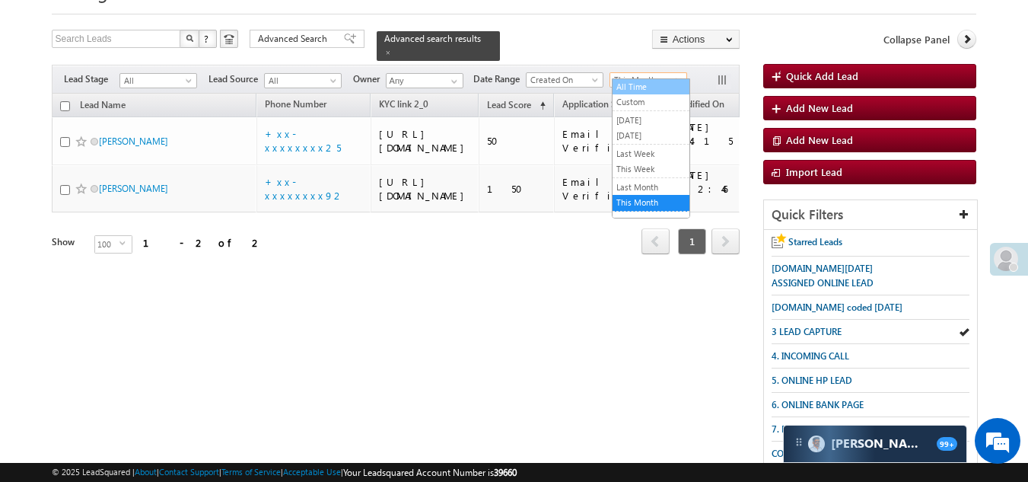
click at [642, 81] on link "All Time" at bounding box center [650, 87] width 77 height 14
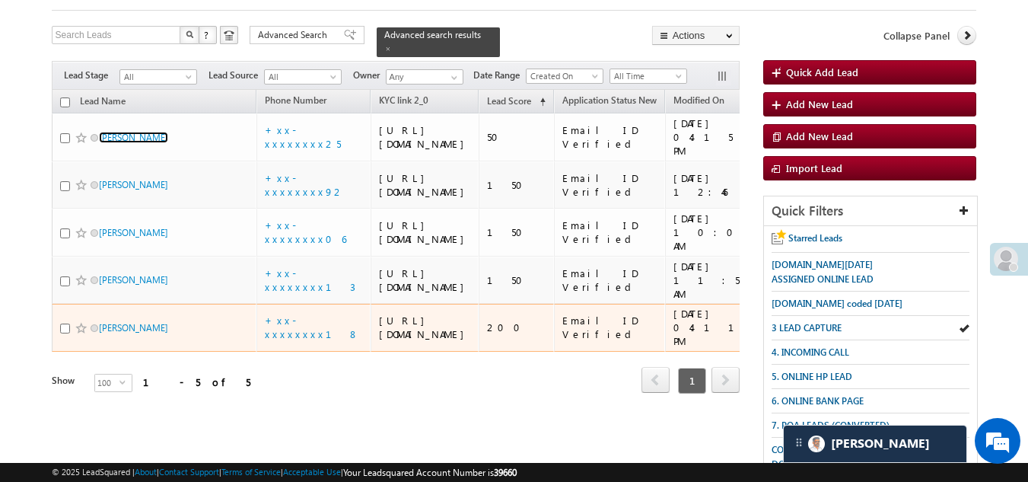
scroll to position [76, 0]
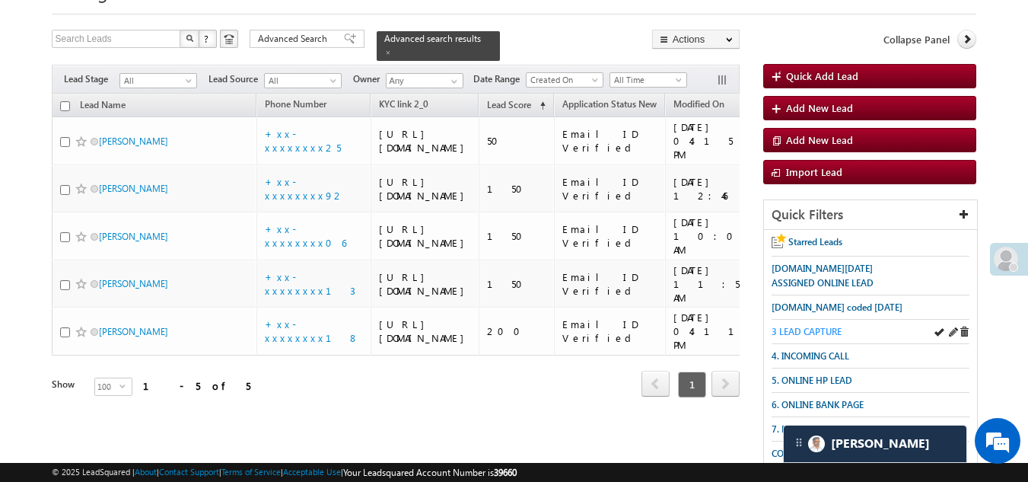
click at [806, 326] on span "3 LEAD CAPTURE" at bounding box center [807, 331] width 70 height 11
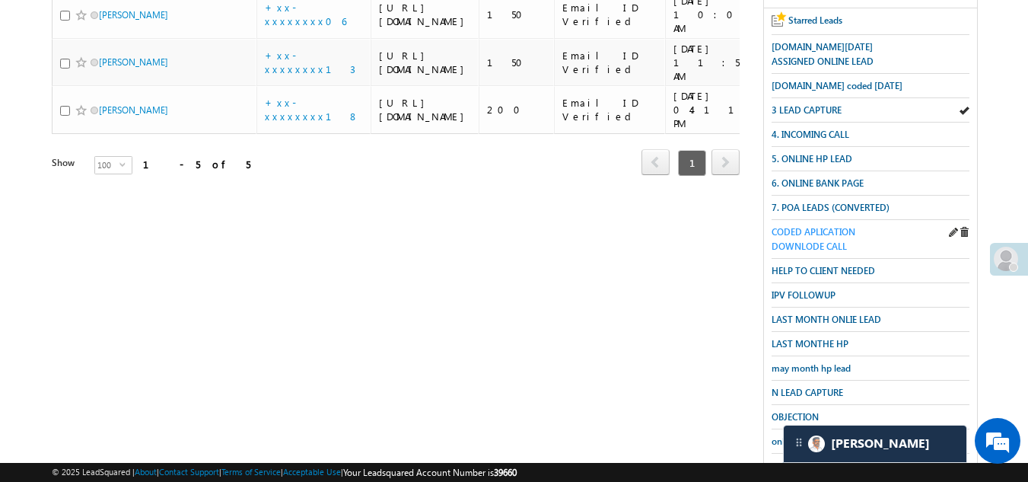
scroll to position [304, 0]
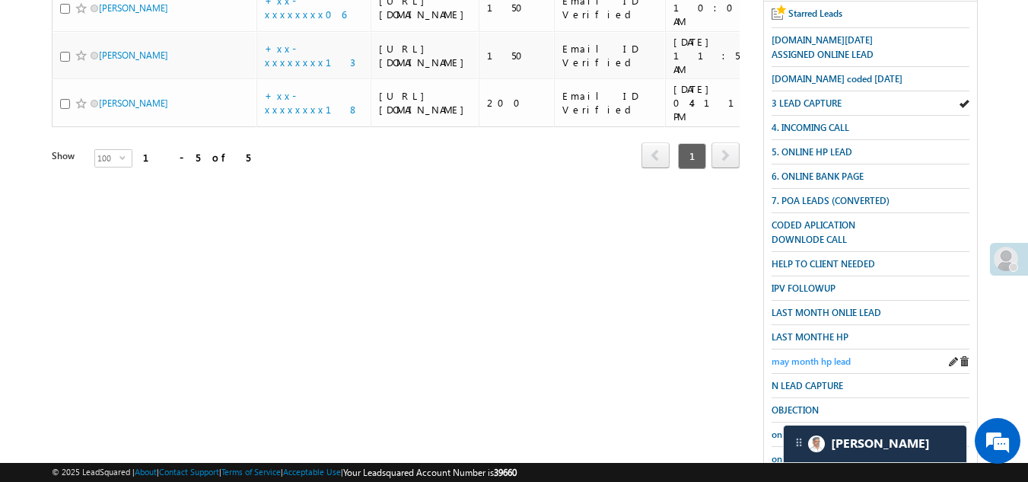
click at [805, 355] on span "may month hp lead" at bounding box center [811, 360] width 79 height 11
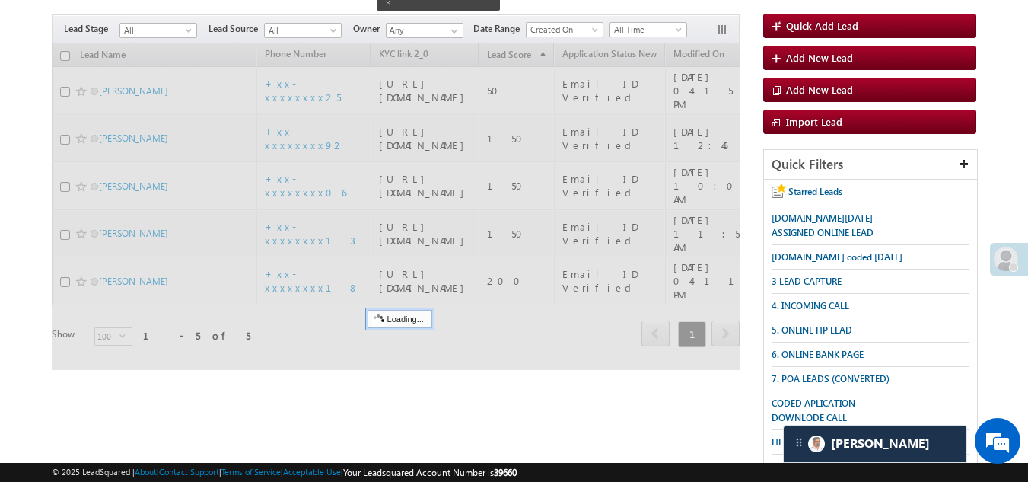
scroll to position [0, 0]
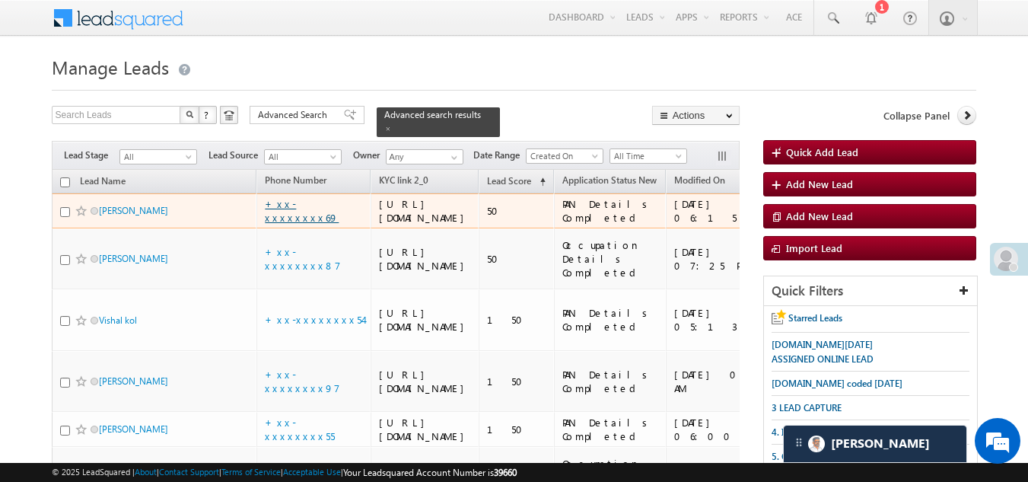
click at [291, 224] on link "+xx-xxxxxxxx69" at bounding box center [302, 210] width 74 height 27
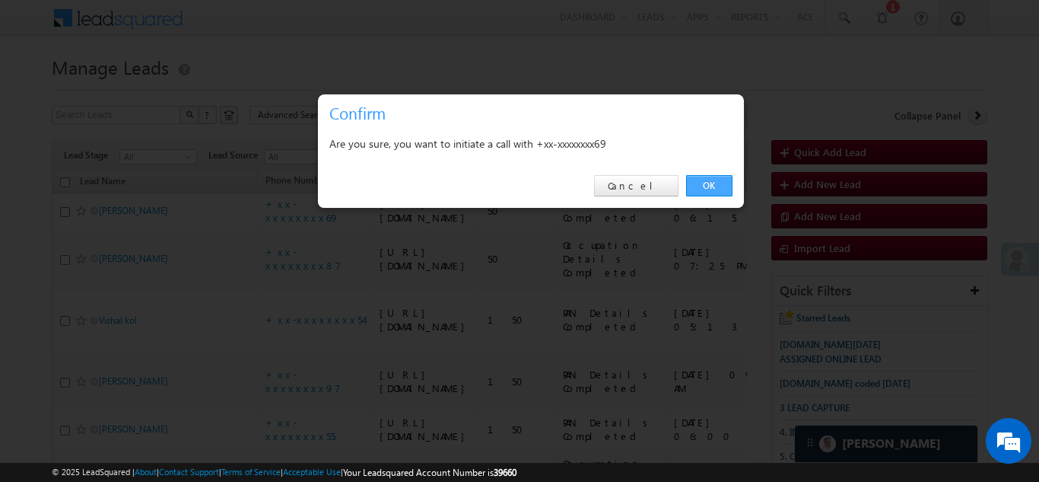
click at [700, 179] on link "OK" at bounding box center [709, 185] width 46 height 21
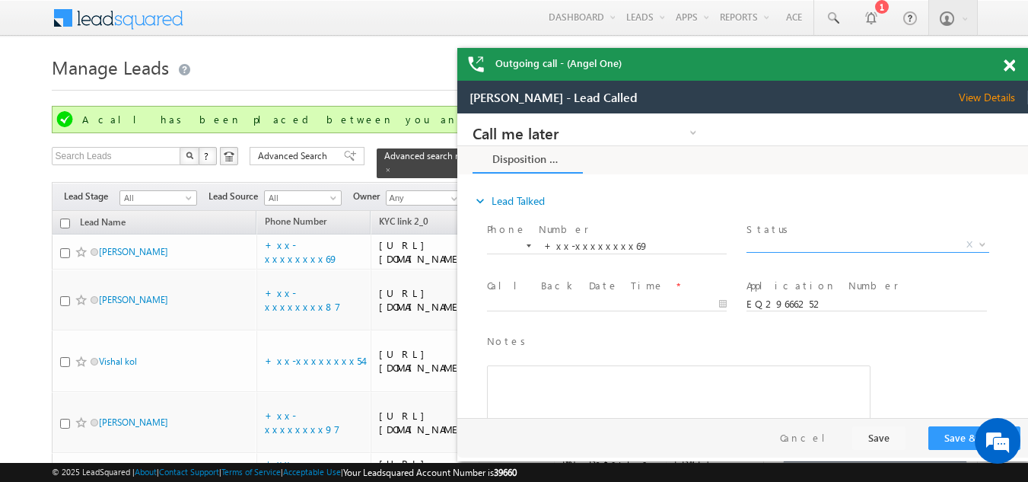
click at [799, 243] on span "X" at bounding box center [867, 244] width 242 height 15
select select "Pitch Not Done"
type input "09/27/25 7:26 PM"
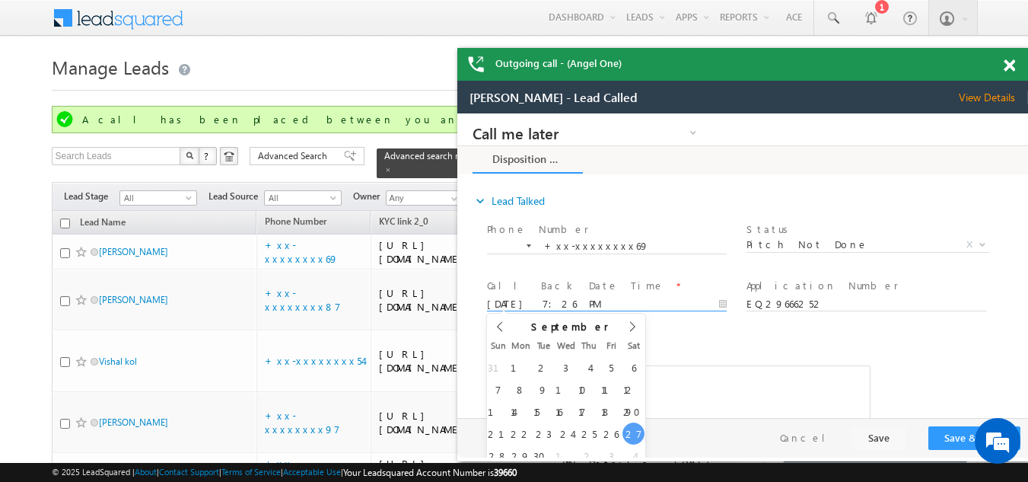
click at [568, 303] on body "Call me later Campaign Success Commitment Cross Sell Customer Drop-off reasons …" at bounding box center [742, 265] width 571 height 304
click at [950, 439] on button "Save & Close" at bounding box center [974, 438] width 92 height 24
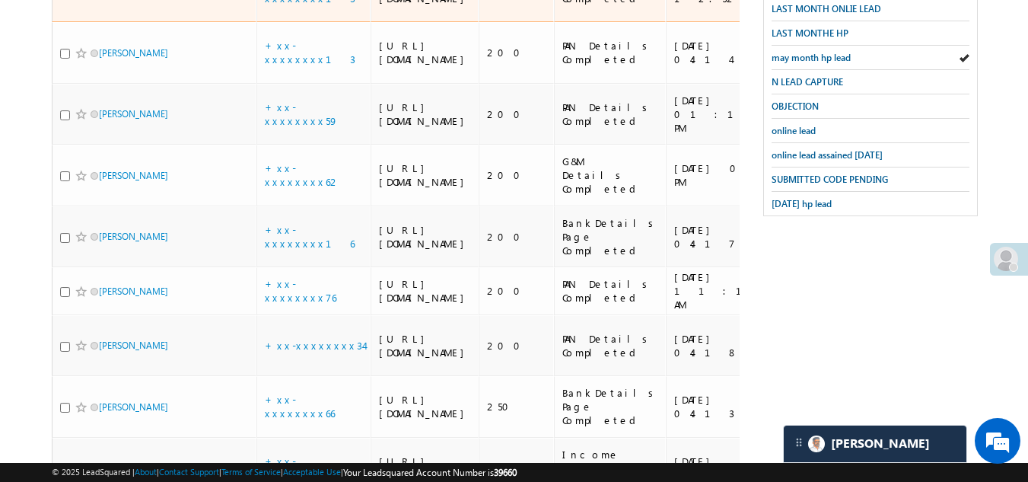
scroll to position [685, 0]
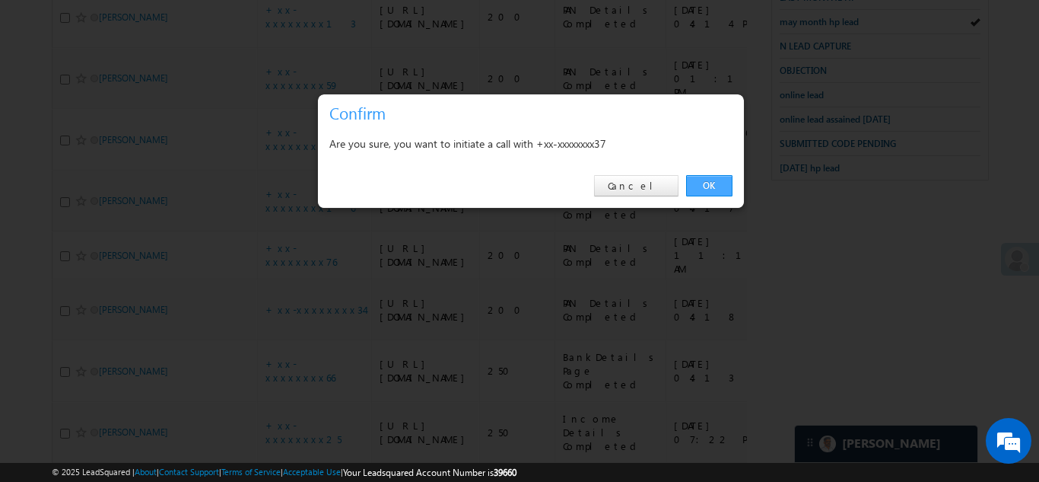
click at [705, 185] on link "OK" at bounding box center [709, 185] width 46 height 21
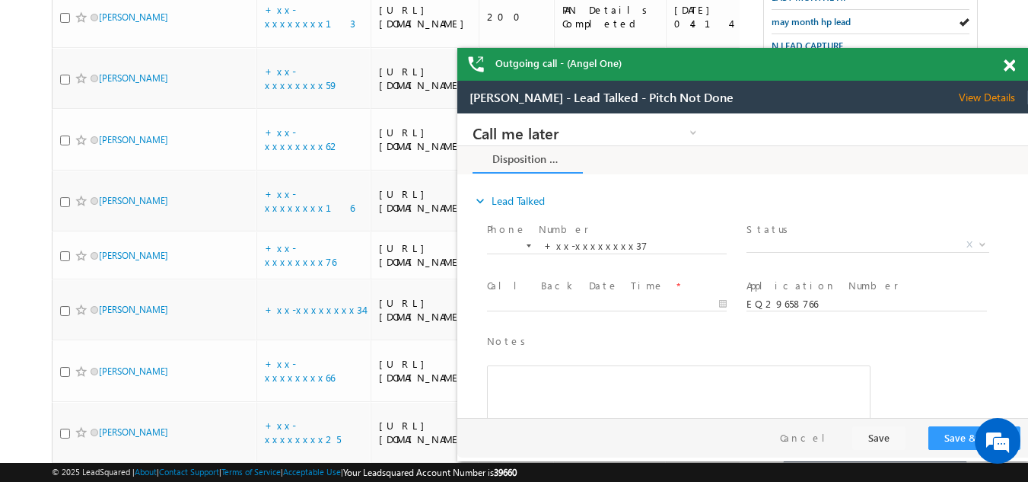
scroll to position [0, 0]
click at [1004, 64] on span at bounding box center [1009, 65] width 11 height 13
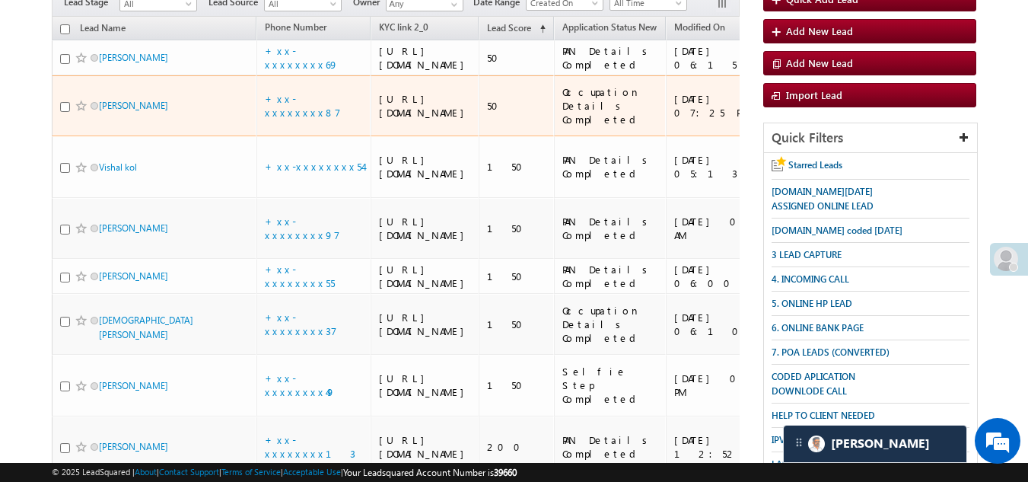
scroll to position [228, 0]
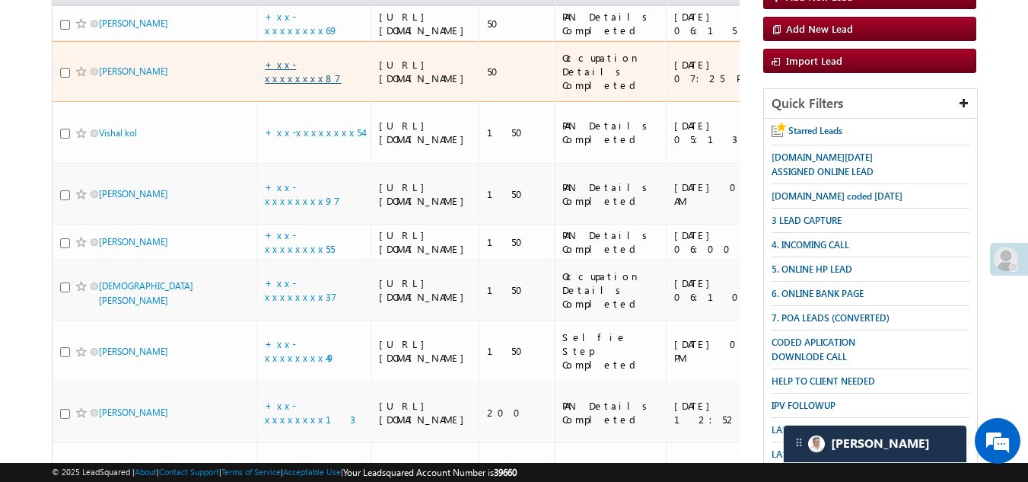
click at [297, 84] on link "+xx-xxxxxxxx87" at bounding box center [303, 71] width 76 height 27
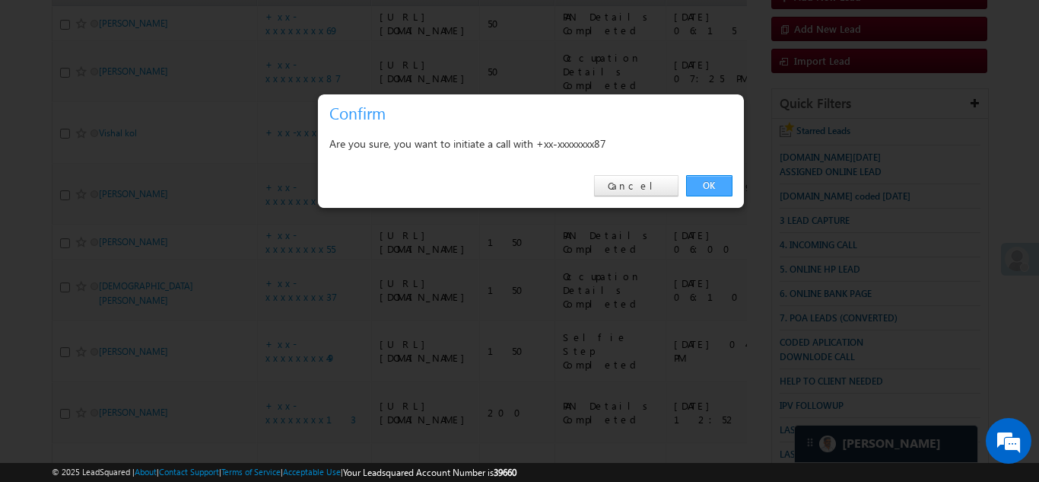
click at [705, 180] on link "OK" at bounding box center [709, 185] width 46 height 21
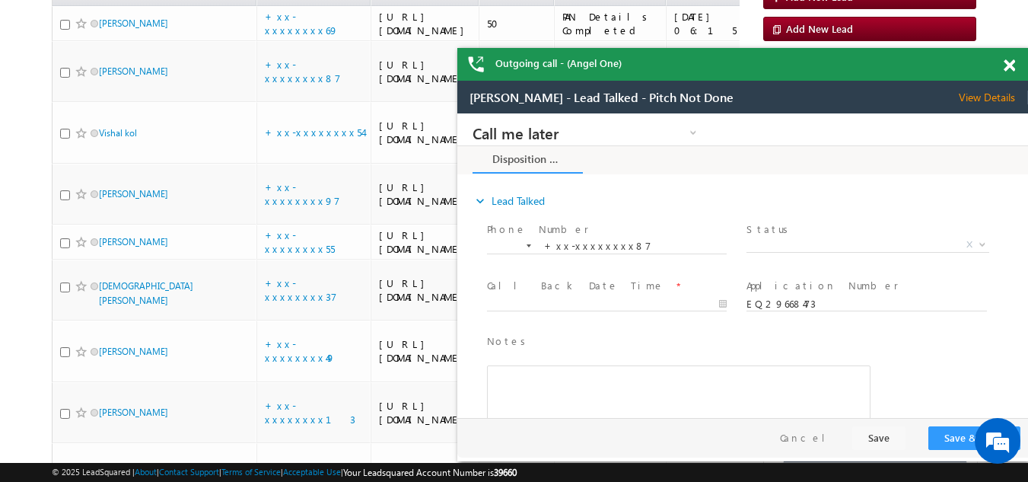
scroll to position [0, 0]
click at [989, 100] on span "View Details" at bounding box center [993, 98] width 69 height 14
click at [1015, 65] on div at bounding box center [1017, 63] width 21 height 30
click at [1007, 68] on span at bounding box center [1009, 65] width 11 height 13
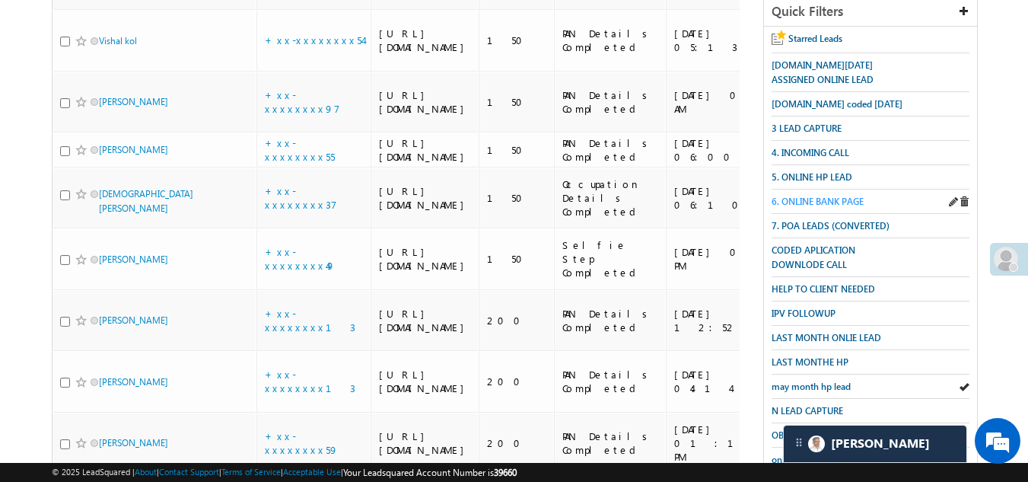
scroll to position [457, 0]
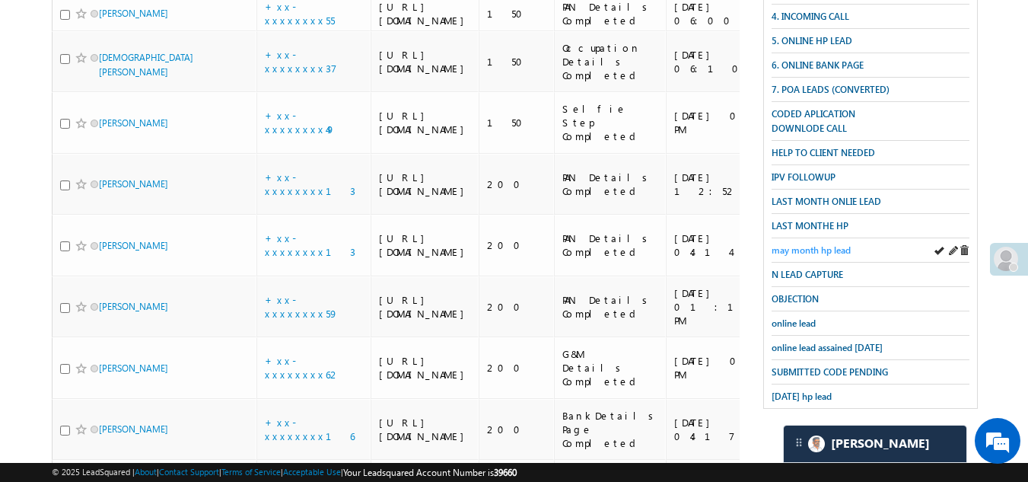
click at [805, 244] on span "may month hp lead" at bounding box center [811, 249] width 79 height 11
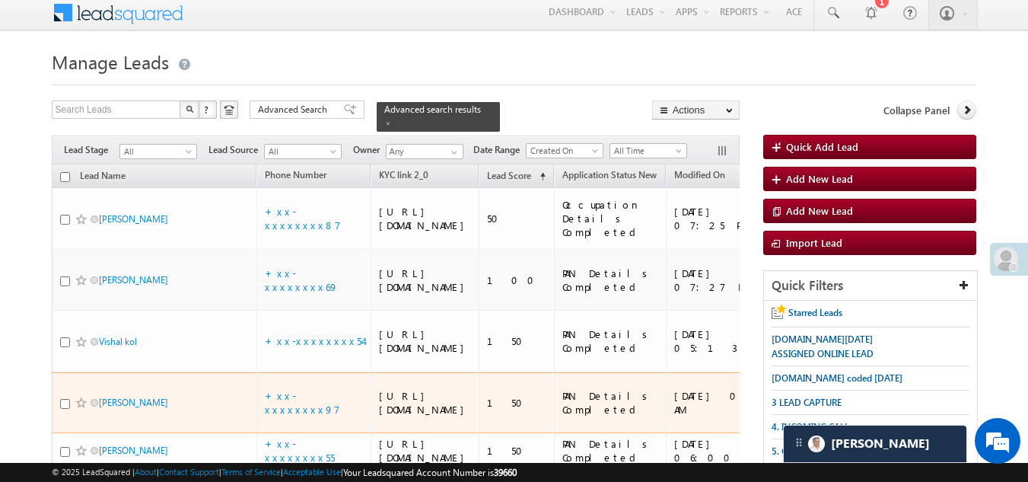
scroll to position [0, 0]
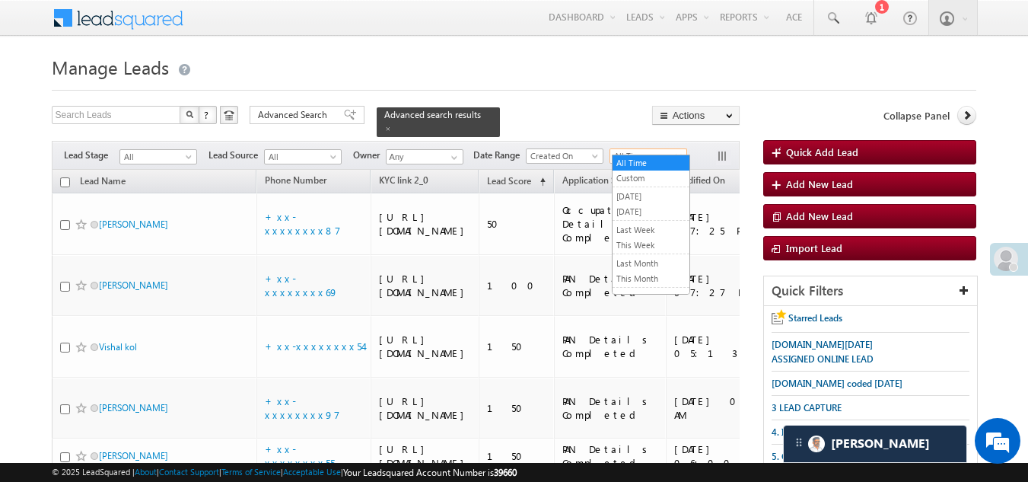
click at [649, 148] on link "All Time" at bounding box center [648, 155] width 78 height 15
click at [644, 213] on link "[DATE]" at bounding box center [650, 212] width 77 height 14
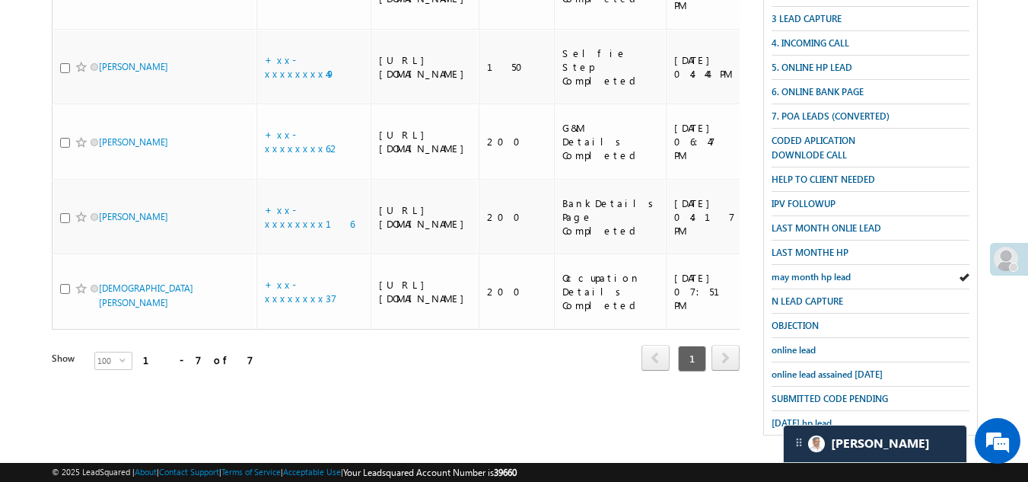
scroll to position [457, 0]
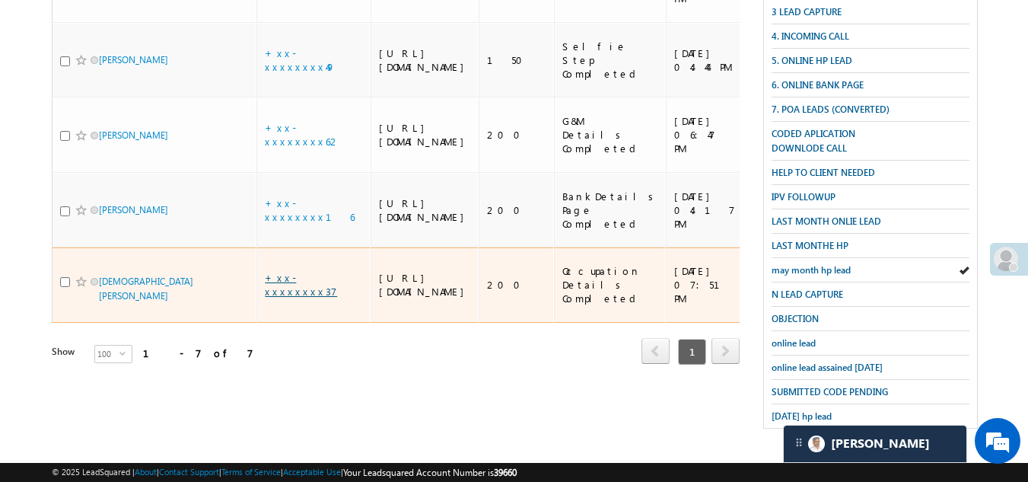
click at [288, 297] on link "+xx-xxxxxxxx37" at bounding box center [301, 284] width 72 height 27
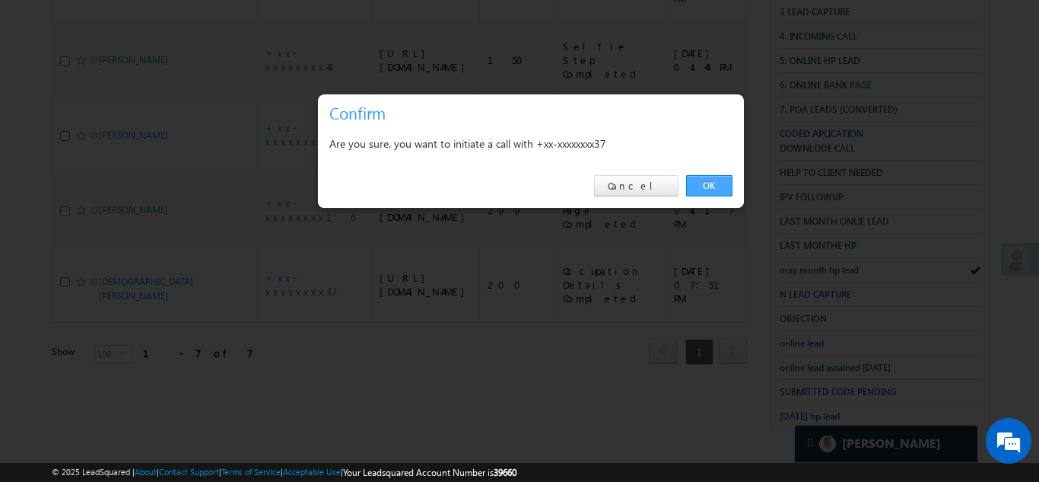
click at [702, 183] on link "OK" at bounding box center [709, 185] width 46 height 21
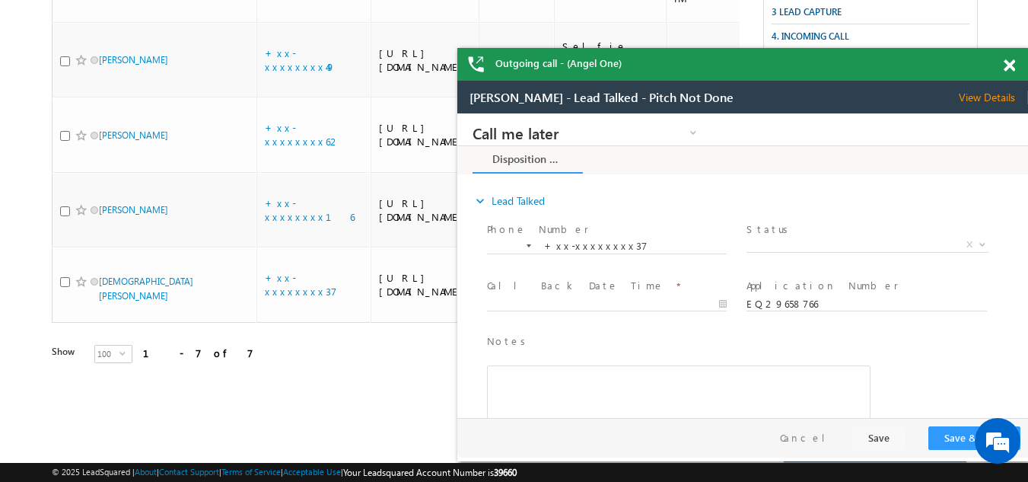
scroll to position [0, 0]
click at [1005, 65] on span at bounding box center [1009, 65] width 11 height 13
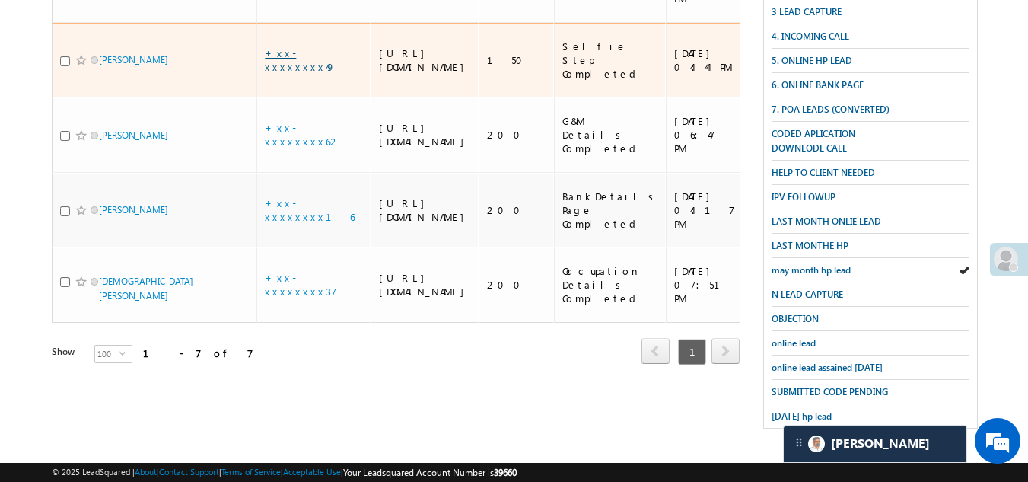
click at [294, 46] on link "+xx-xxxxxxxx49" at bounding box center [300, 59] width 71 height 27
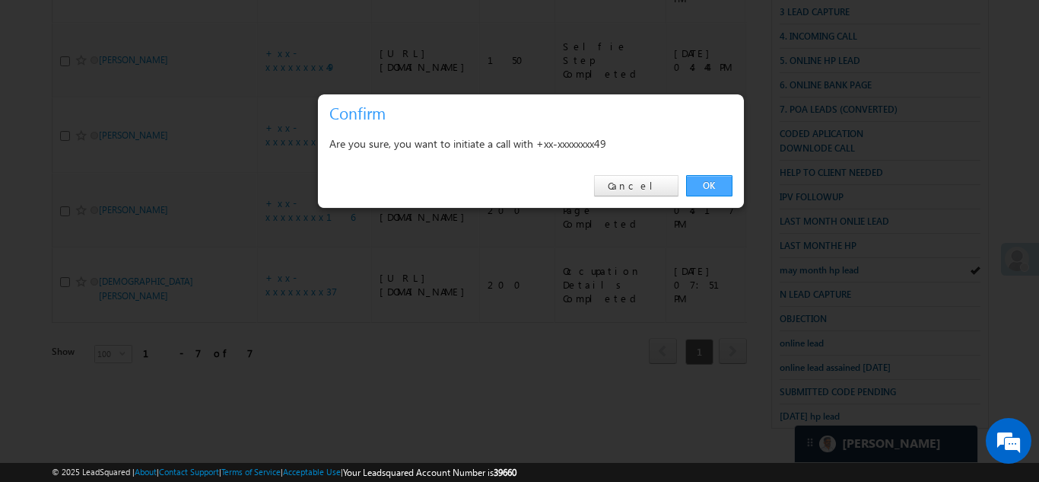
click at [700, 183] on link "OK" at bounding box center [709, 185] width 46 height 21
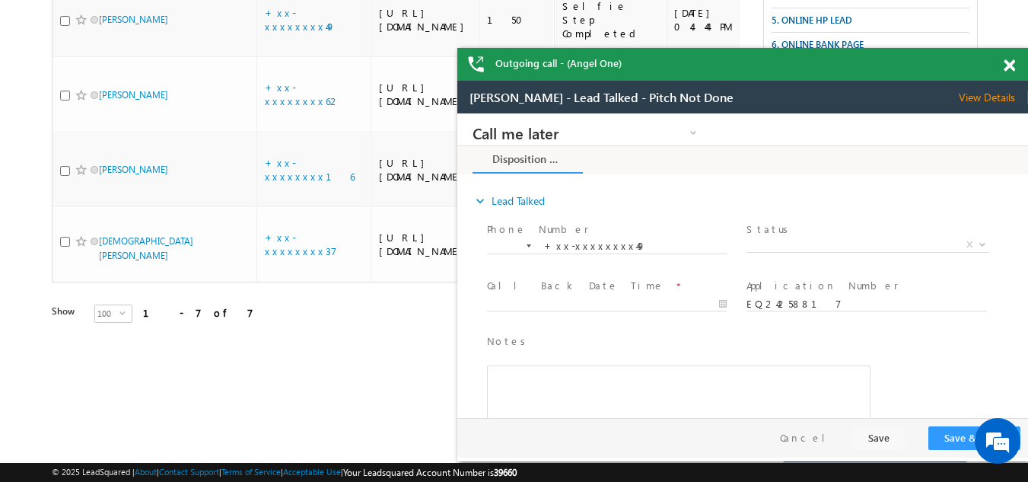
click at [1010, 64] on span at bounding box center [1009, 65] width 11 height 13
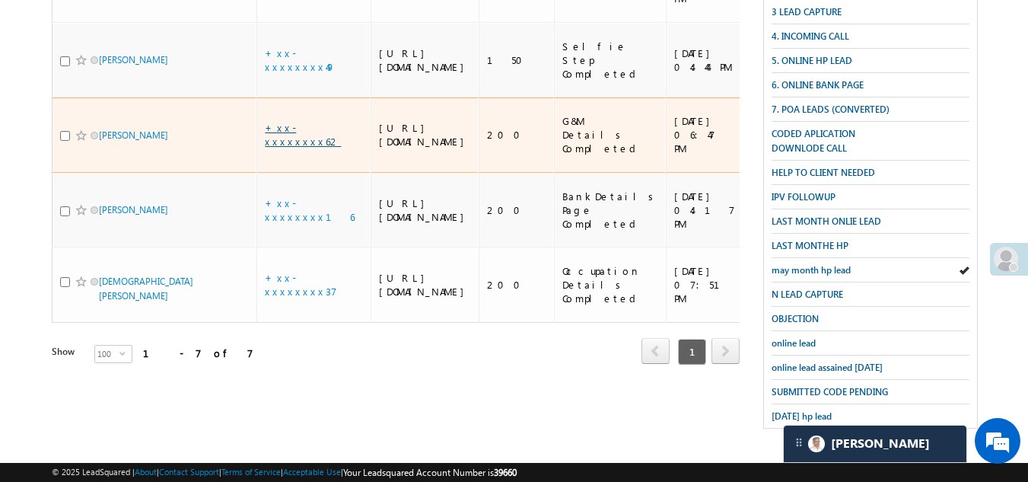
click at [301, 125] on link "+xx-xxxxxxxx62" at bounding box center [303, 134] width 76 height 27
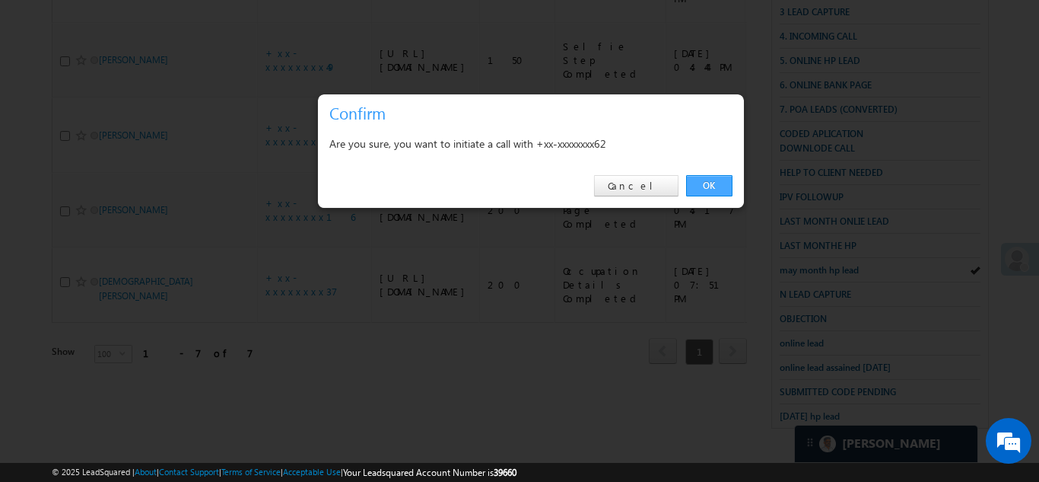
click at [705, 177] on link "OK" at bounding box center [709, 185] width 46 height 21
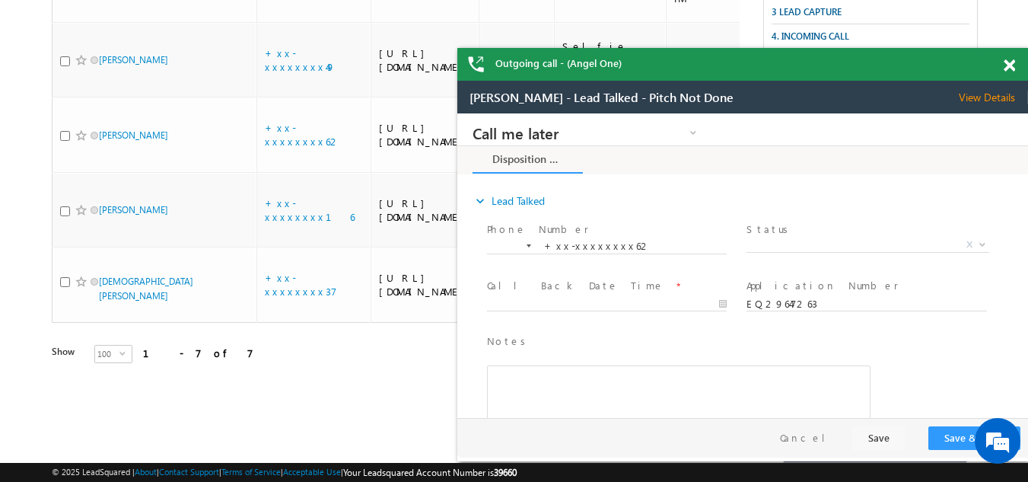
click at [1010, 67] on span at bounding box center [1009, 65] width 11 height 13
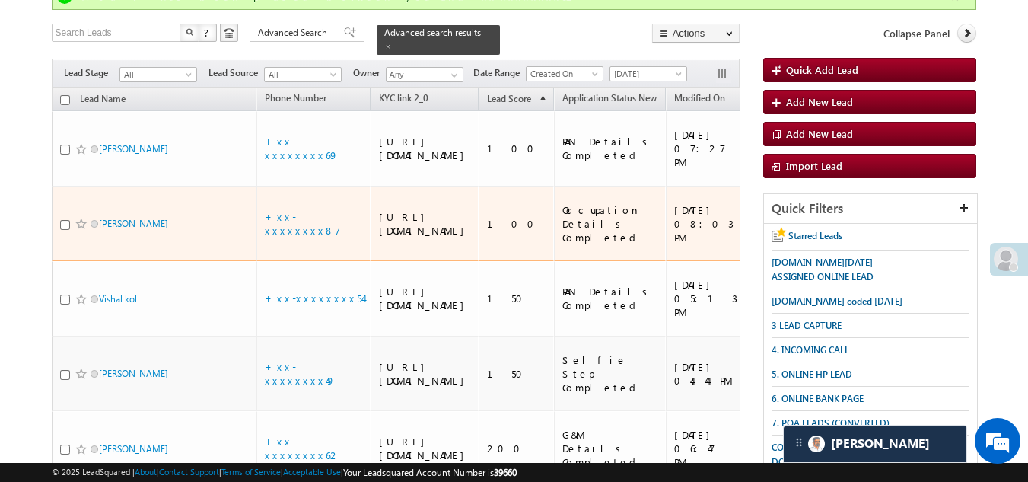
scroll to position [117, 0]
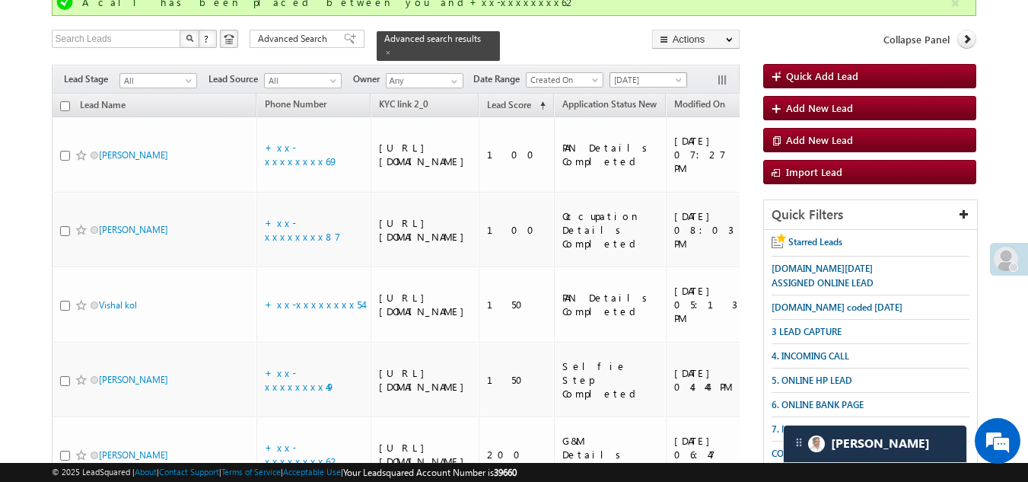
click at [651, 73] on span "[DATE]" at bounding box center [646, 80] width 72 height 14
click at [638, 122] on link "[DATE]" at bounding box center [650, 120] width 77 height 14
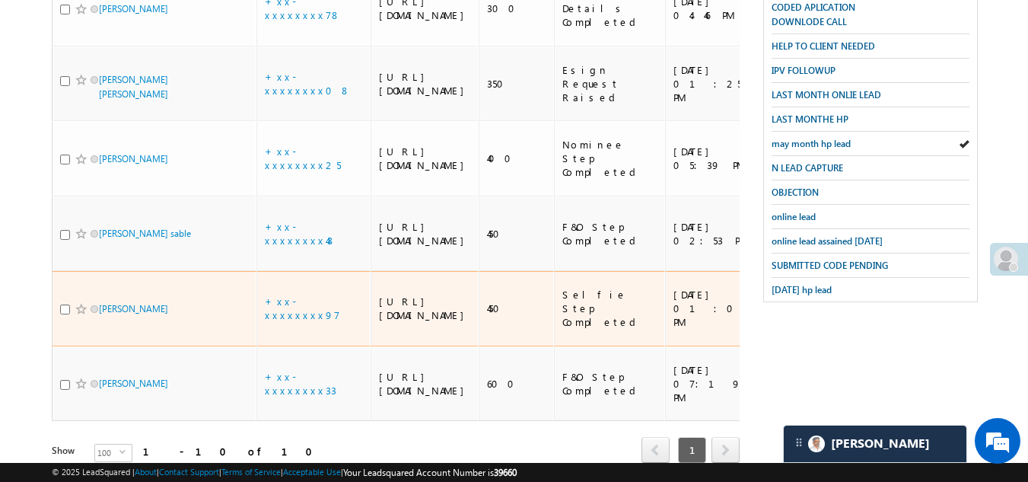
scroll to position [498, 0]
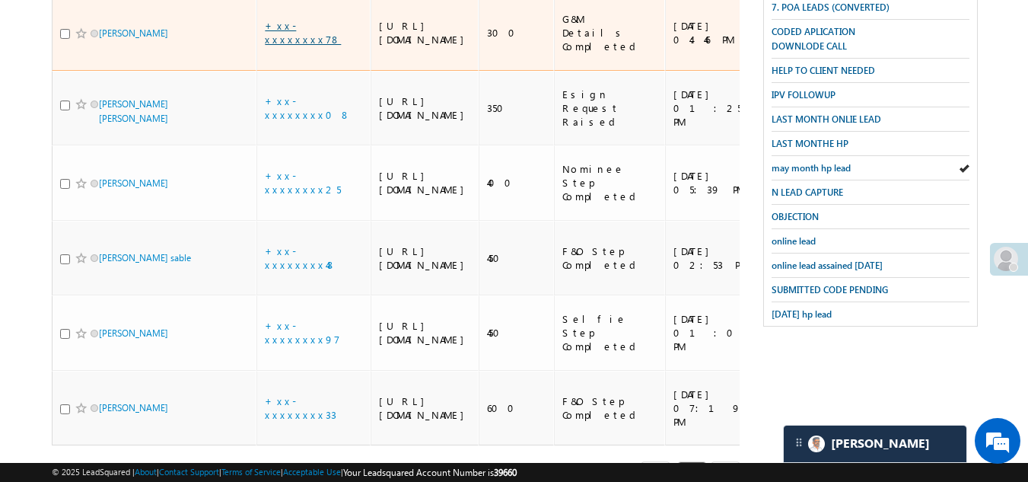
click at [300, 46] on link "+xx-xxxxxxxx78" at bounding box center [303, 32] width 76 height 27
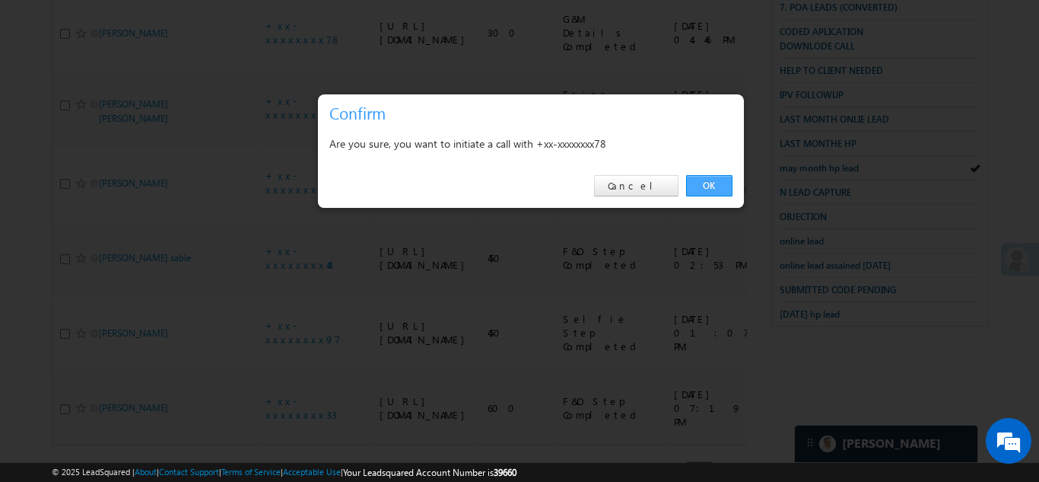
click at [711, 187] on link "OK" at bounding box center [709, 185] width 46 height 21
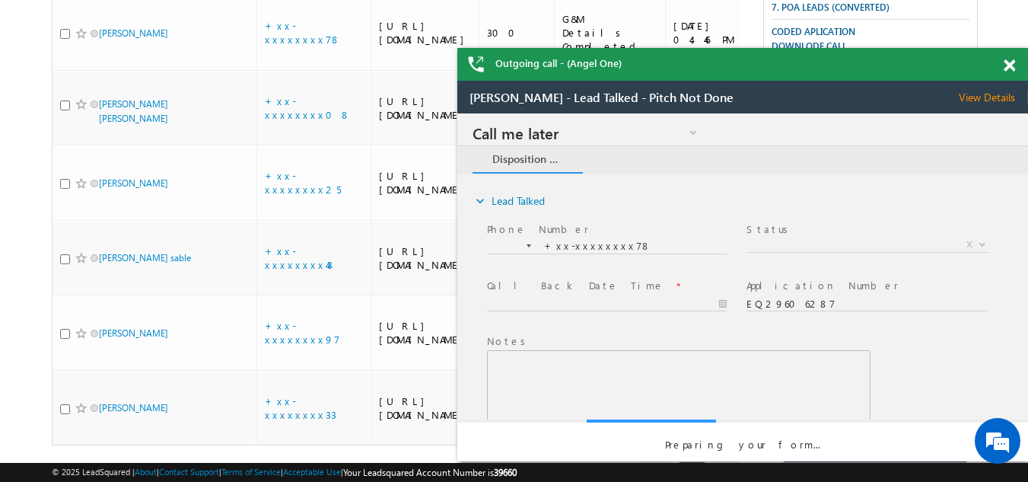
scroll to position [0, 0]
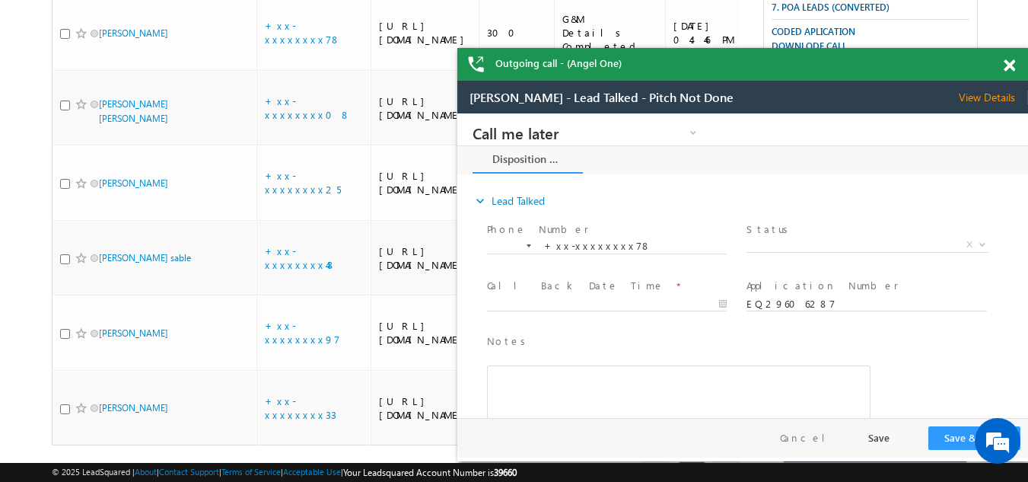
click at [1004, 66] on span at bounding box center [1009, 65] width 11 height 13
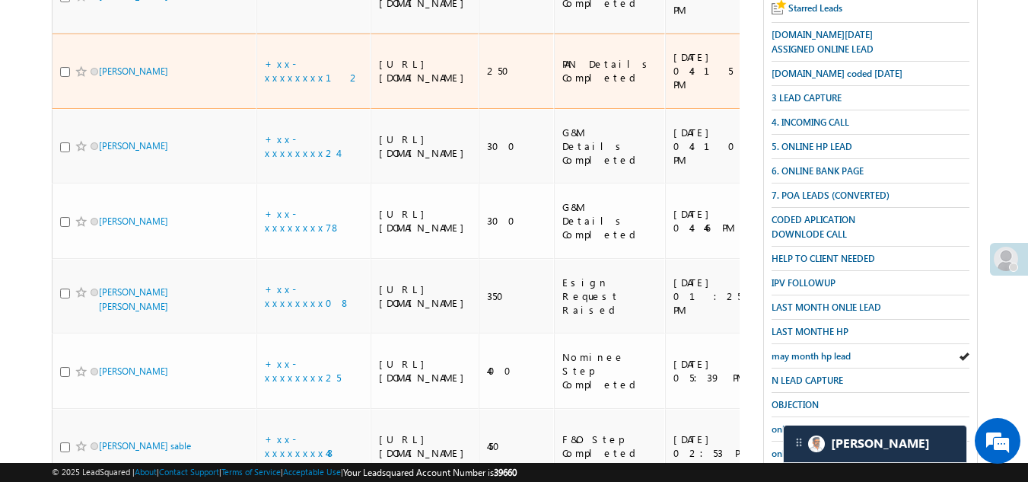
scroll to position [383, 0]
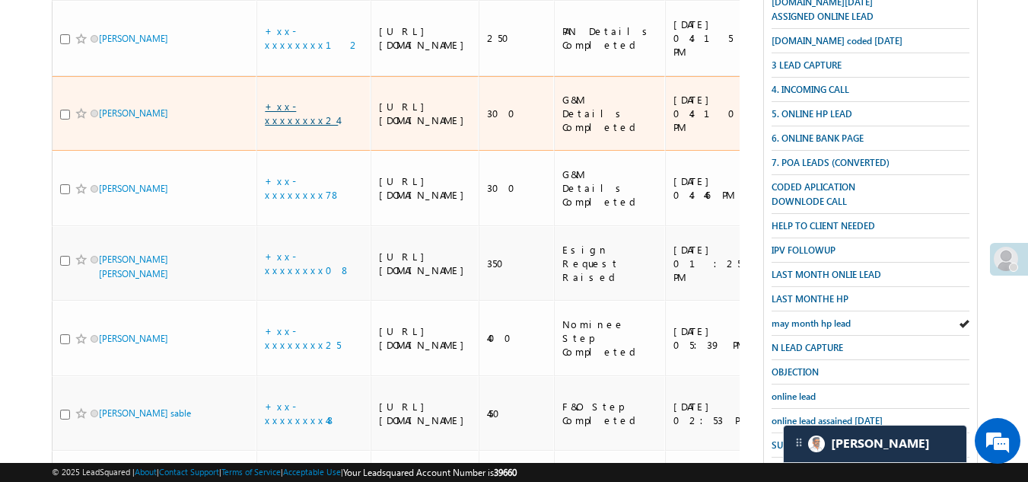
click at [291, 126] on link "+xx-xxxxxxxx24" at bounding box center [301, 113] width 73 height 27
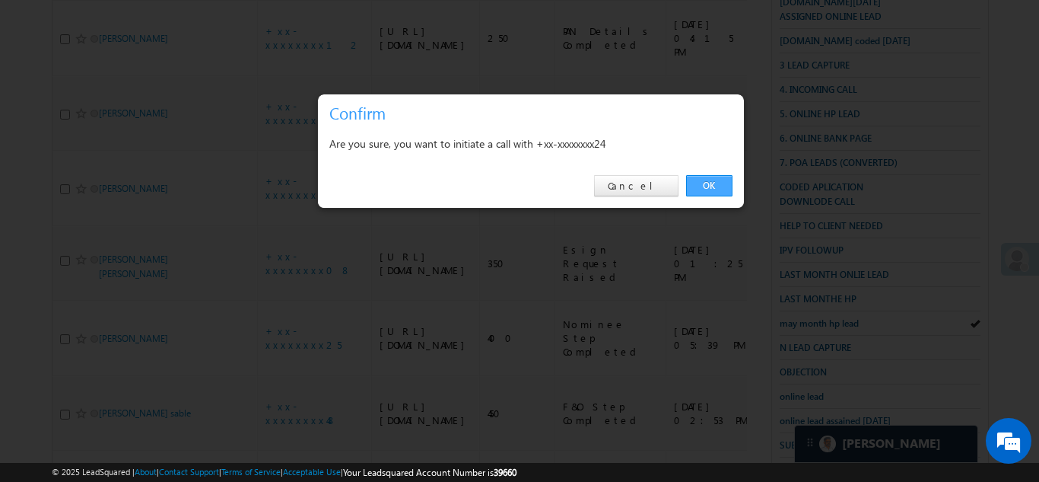
click at [710, 183] on link "OK" at bounding box center [709, 185] width 46 height 21
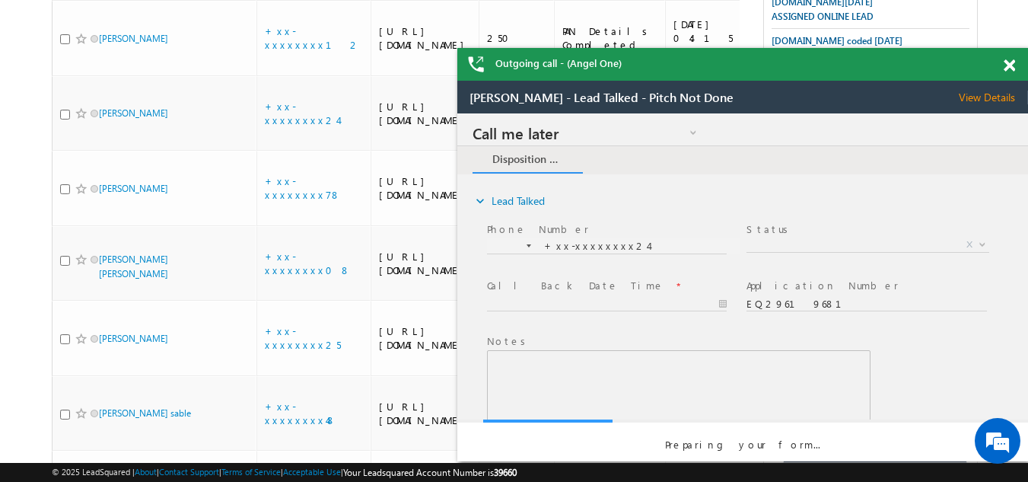
scroll to position [0, 0]
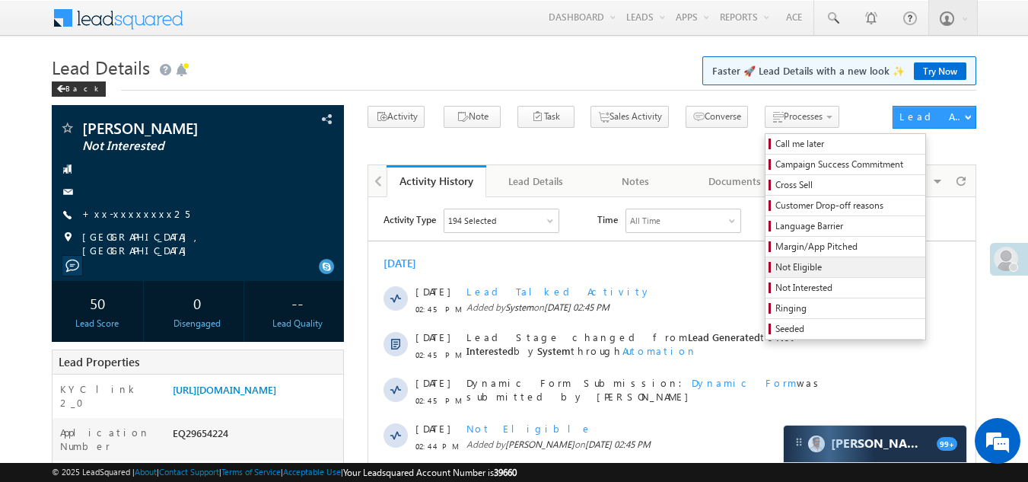
click at [775, 265] on span "Not Eligible" at bounding box center [847, 267] width 145 height 14
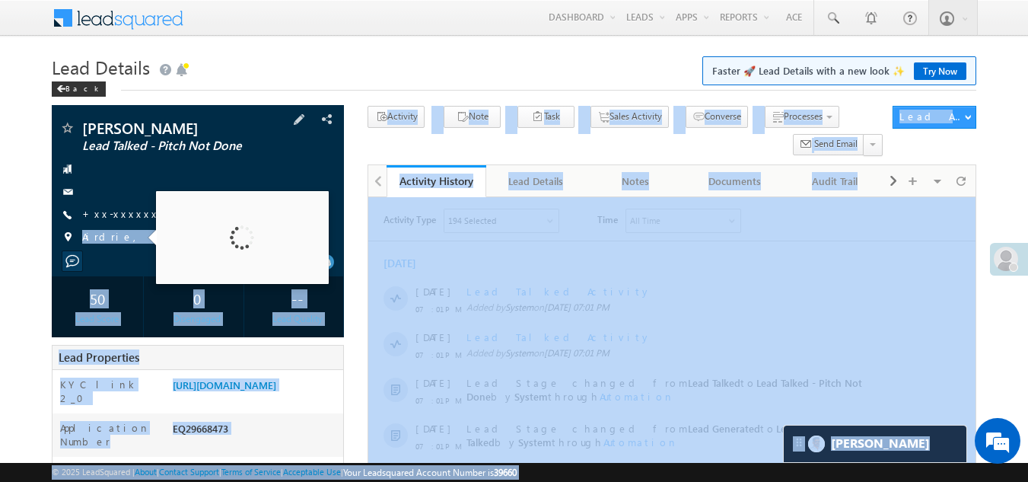
drag, startPoint x: 84, startPoint y: 235, endPoint x: 146, endPoint y: 235, distance: 62.4
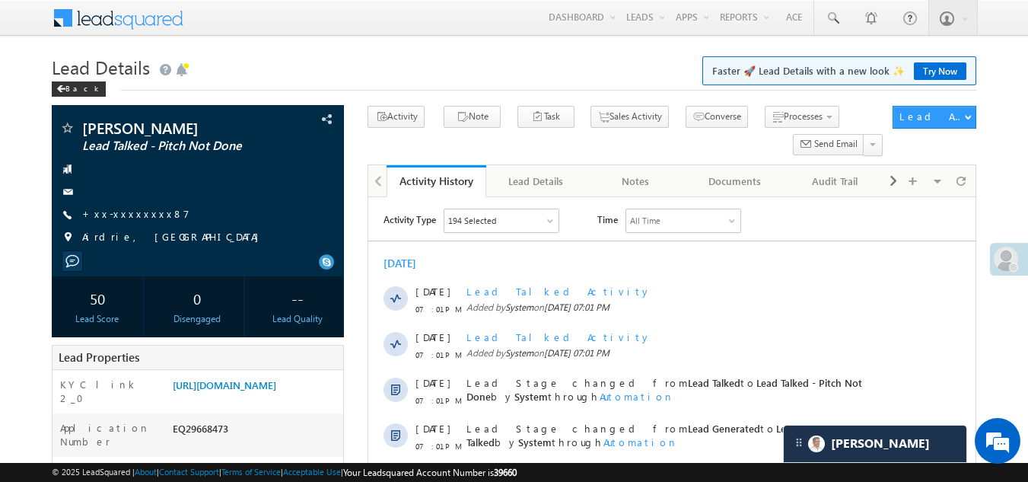
click at [257, 57] on h1 "Lead Details Faster 🚀 Lead Details with a new look ✨ Try Now" at bounding box center [514, 66] width 925 height 30
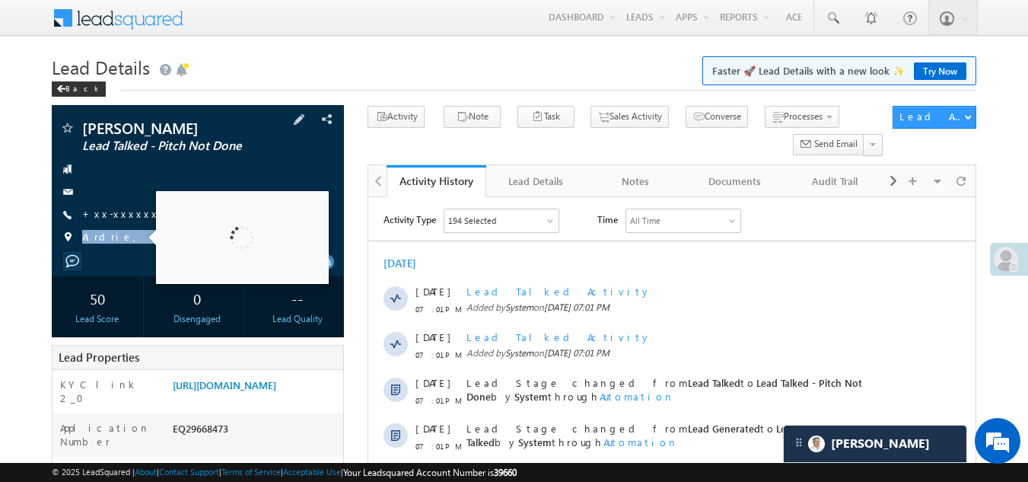
drag, startPoint x: 83, startPoint y: 237, endPoint x: 146, endPoint y: 240, distance: 63.2
click at [146, 240] on span "Airdrie, Alberta" at bounding box center [174, 237] width 184 height 15
copy span "Airdrie, Alberta"
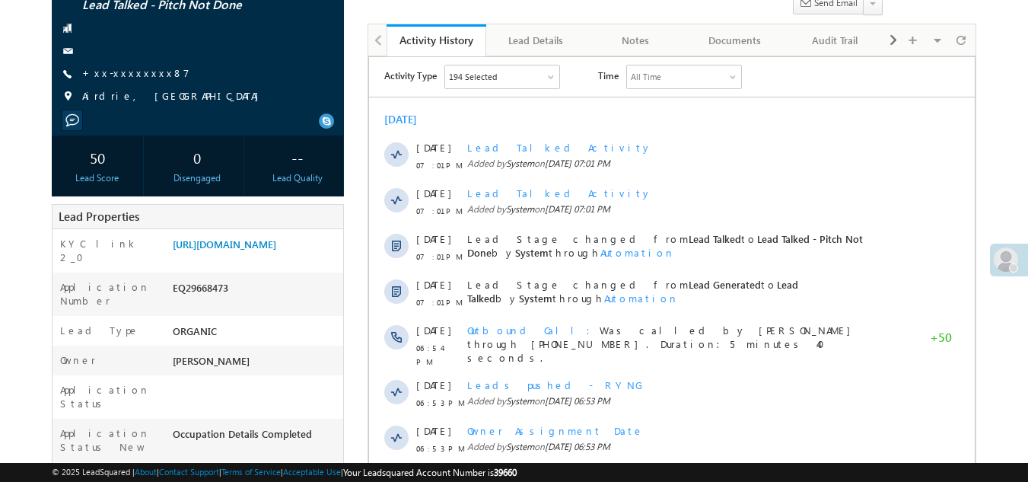
scroll to position [76, 0]
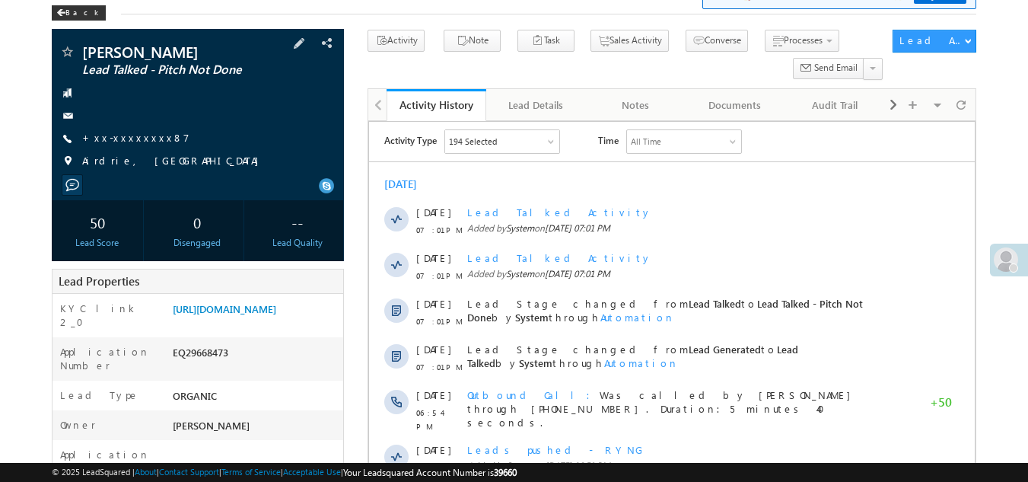
click at [69, 161] on span at bounding box center [66, 161] width 15 height 15
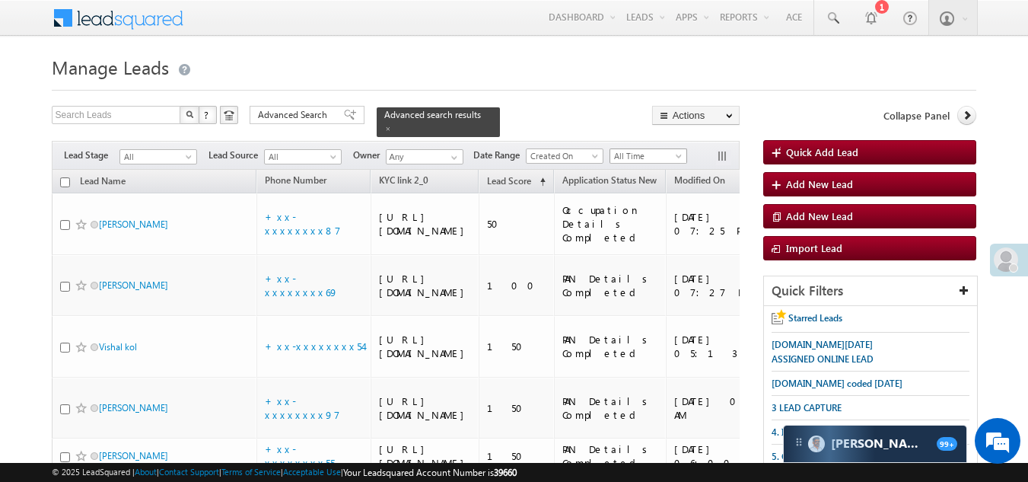
click at [635, 149] on span "All Time" at bounding box center [646, 156] width 72 height 14
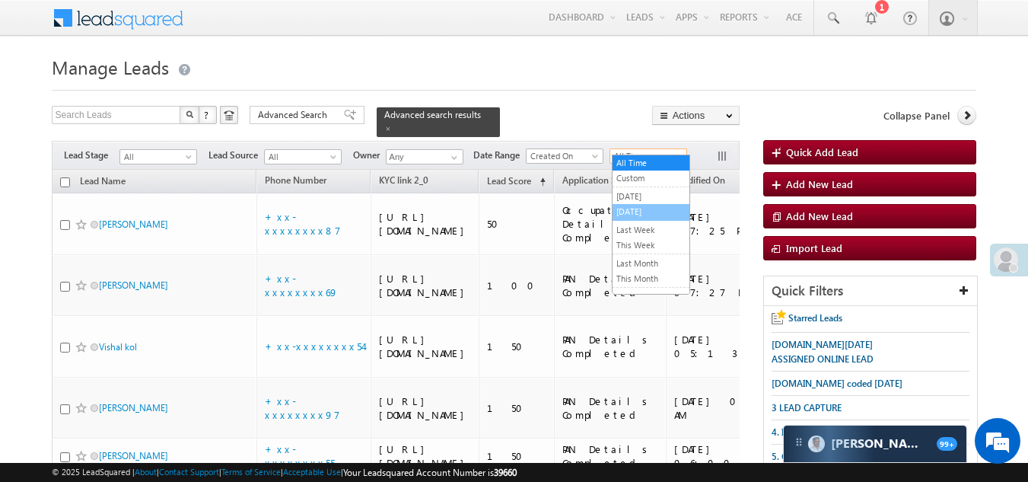
click at [643, 205] on link "[DATE]" at bounding box center [650, 212] width 77 height 14
